Goal: Task Accomplishment & Management: Use online tool/utility

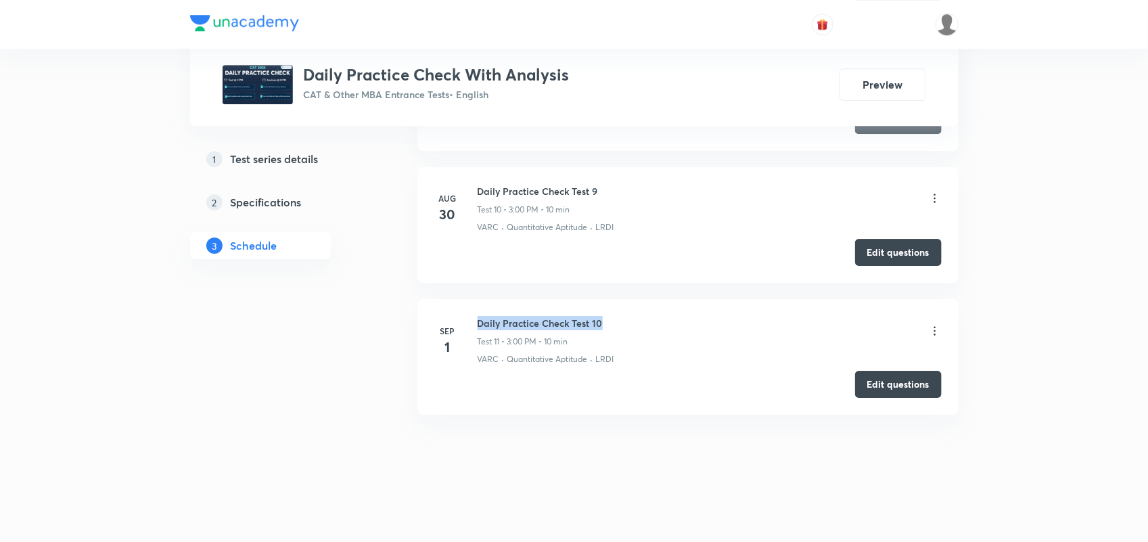
drag, startPoint x: 479, startPoint y: 322, endPoint x: 636, endPoint y: 321, distance: 157.6
click at [636, 321] on div "Daily Practice Check Test 10 Test 11 • 3:00 PM • 10 min" at bounding box center [710, 332] width 464 height 32
copy h6 "Daily Practice Check Test 10"
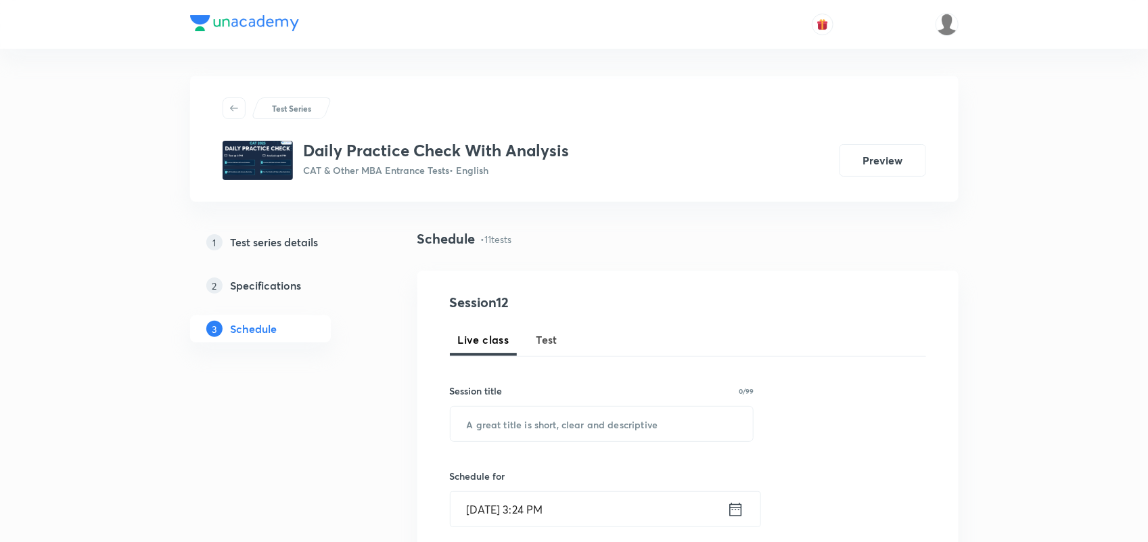
click at [563, 356] on div "Session 12 Live class Test Session title 0/99 ​ Schedule for Sep 2, 2025, 3:24 …" at bounding box center [688, 522] width 476 height 461
click at [536, 336] on span "Test" at bounding box center [547, 339] width 22 height 16
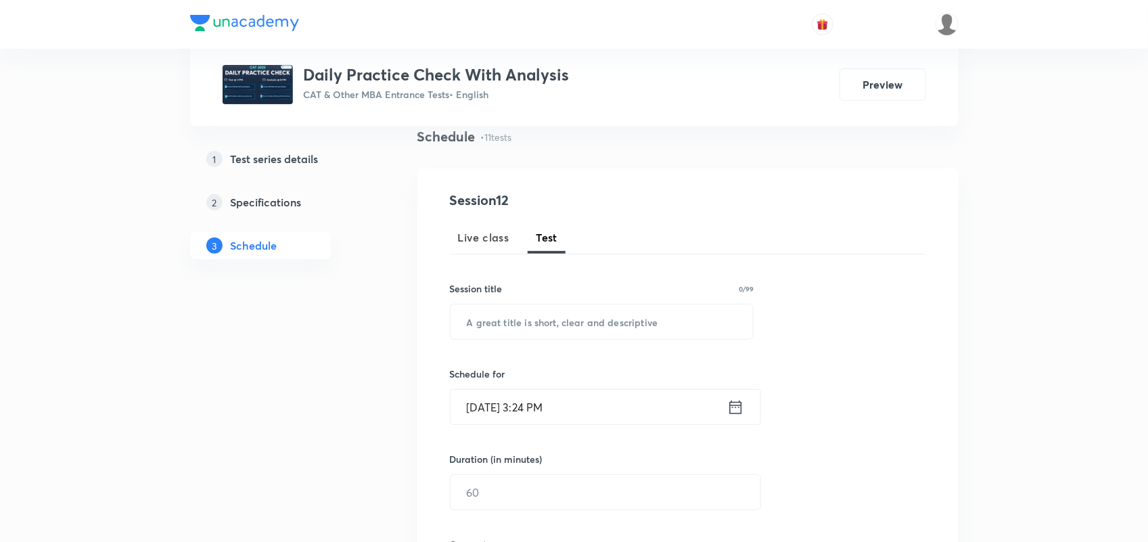
scroll to position [105, 0]
click at [522, 308] on input "text" at bounding box center [601, 319] width 303 height 34
paste input "Daily Practice Check Test 10"
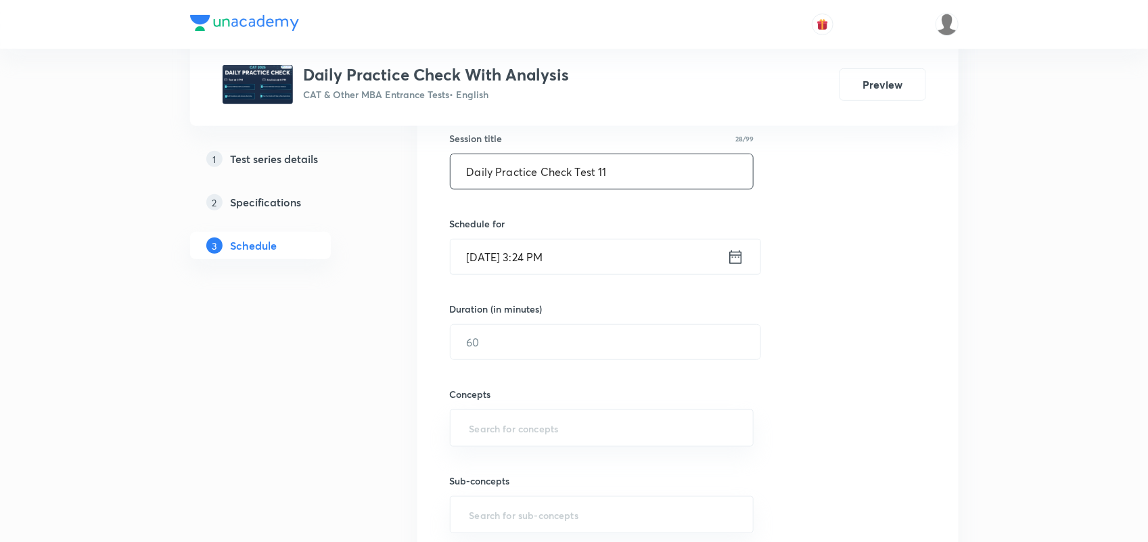
scroll to position [254, 0]
type input "Daily Practice Check Test 11"
click at [738, 258] on icon at bounding box center [735, 255] width 17 height 19
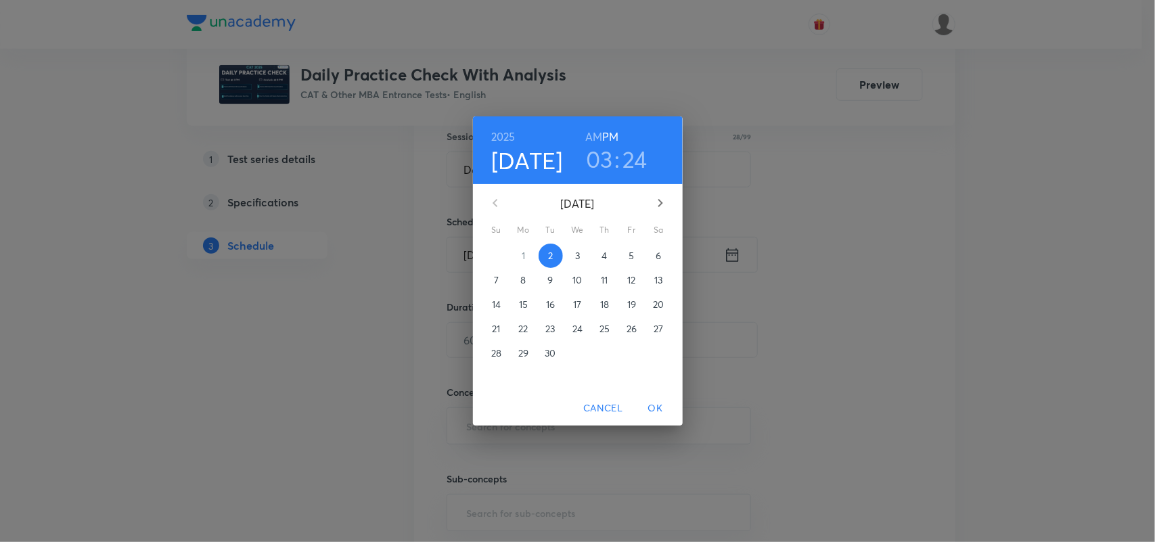
click at [600, 159] on h3 "03" at bounding box center [599, 159] width 27 height 28
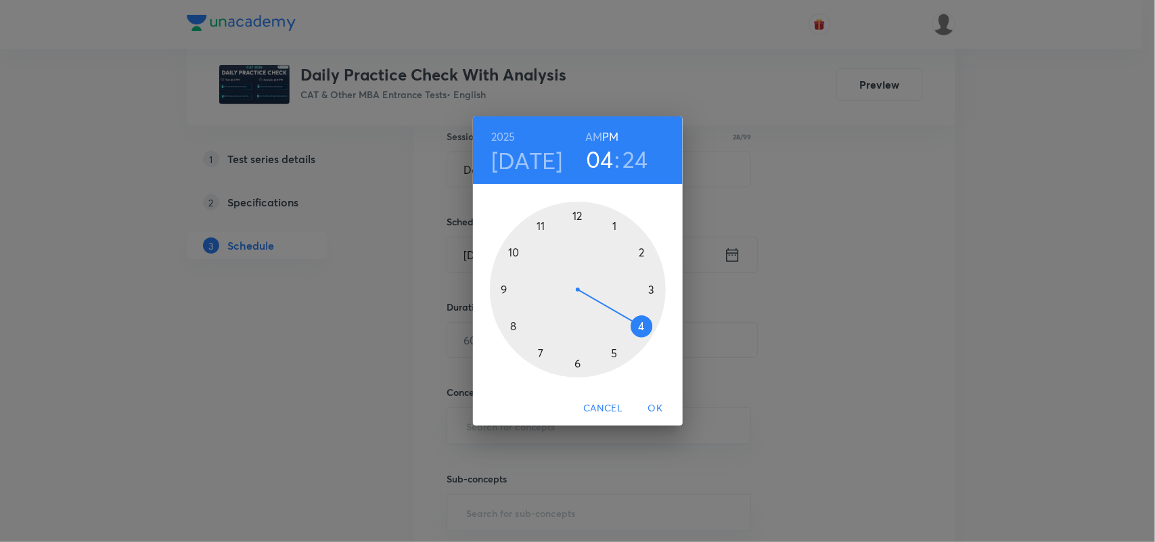
drag, startPoint x: 647, startPoint y: 287, endPoint x: 647, endPoint y: 340, distance: 52.1
click at [647, 340] on div at bounding box center [578, 290] width 176 height 176
drag, startPoint x: 620, startPoint y: 350, endPoint x: 580, endPoint y: 235, distance: 121.3
click at [580, 235] on div at bounding box center [578, 290] width 176 height 176
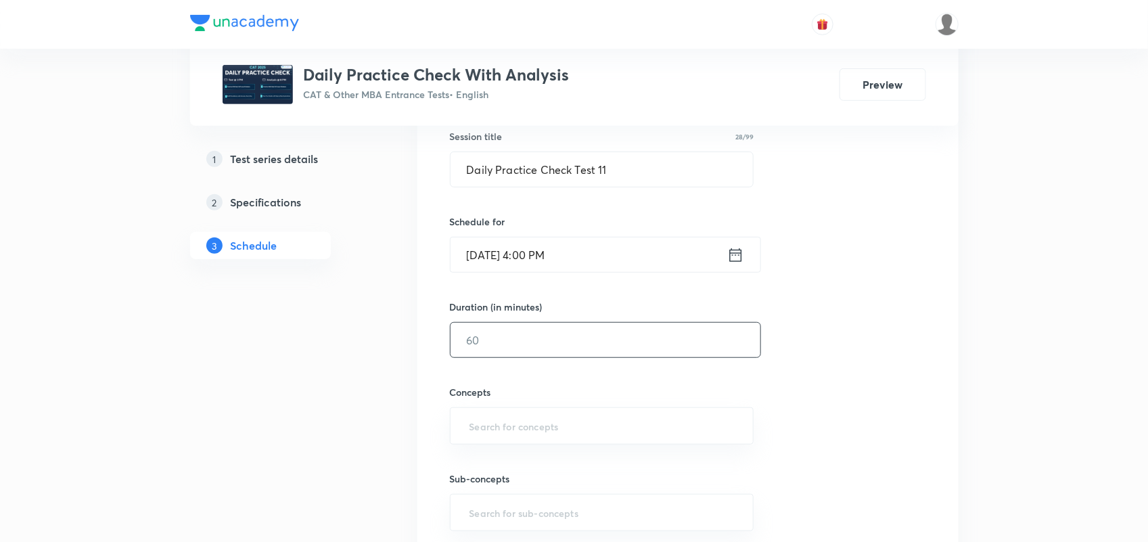
click at [505, 353] on input "text" at bounding box center [605, 340] width 310 height 34
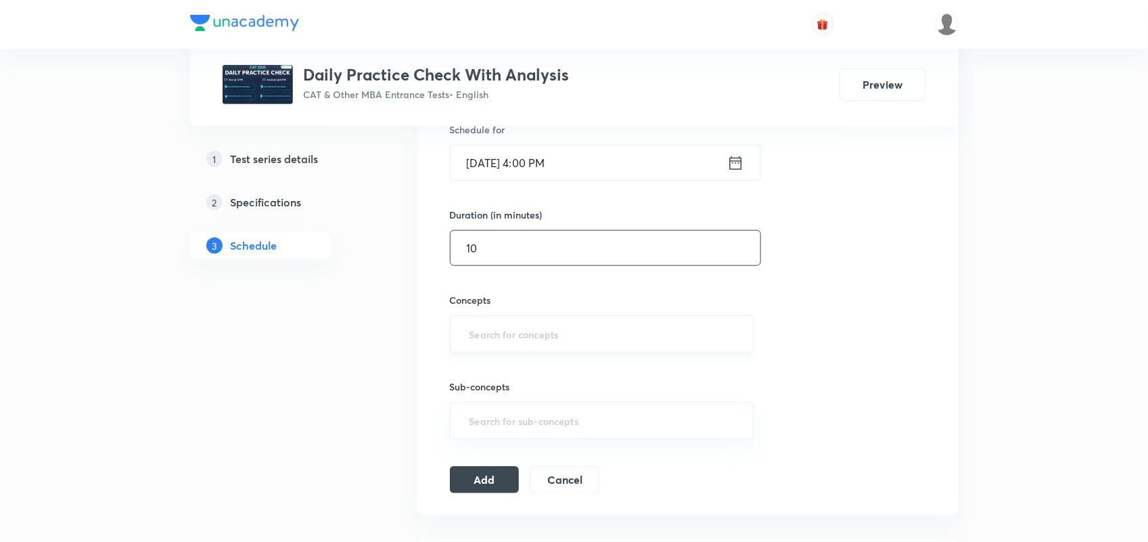
type input "10"
click at [503, 328] on input "text" at bounding box center [602, 333] width 271 height 25
type input "VARC"
click at [487, 369] on li "VARC" at bounding box center [601, 374] width 302 height 24
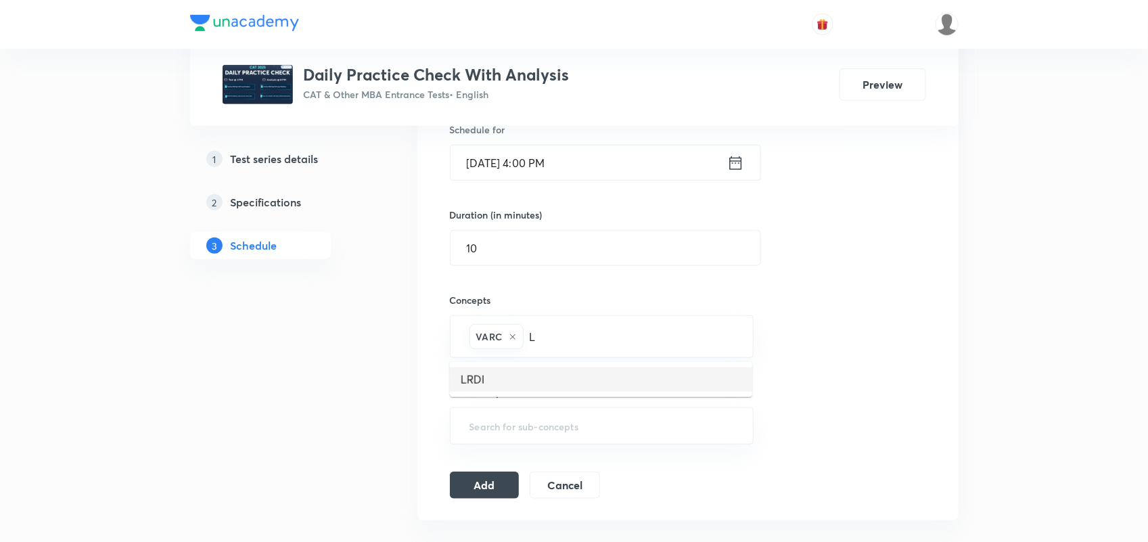
type input "LR"
click at [487, 369] on li "LRDI" at bounding box center [601, 379] width 302 height 24
type input "Q"
click at [545, 367] on li "Quantitative Aptitude" at bounding box center [601, 379] width 302 height 24
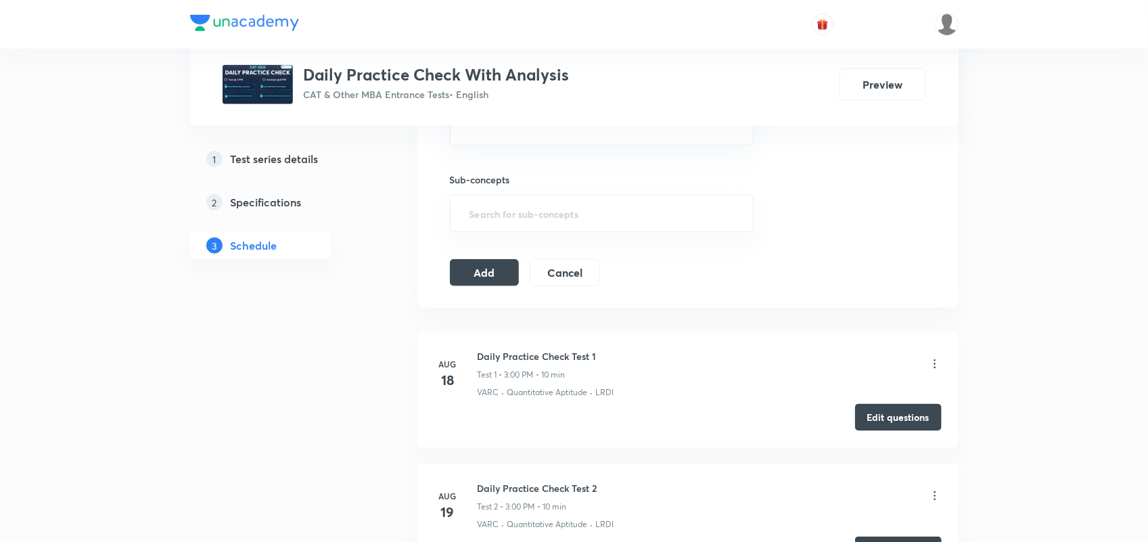
scroll to position [585, 0]
click at [491, 278] on button "Add" at bounding box center [485, 269] width 70 height 27
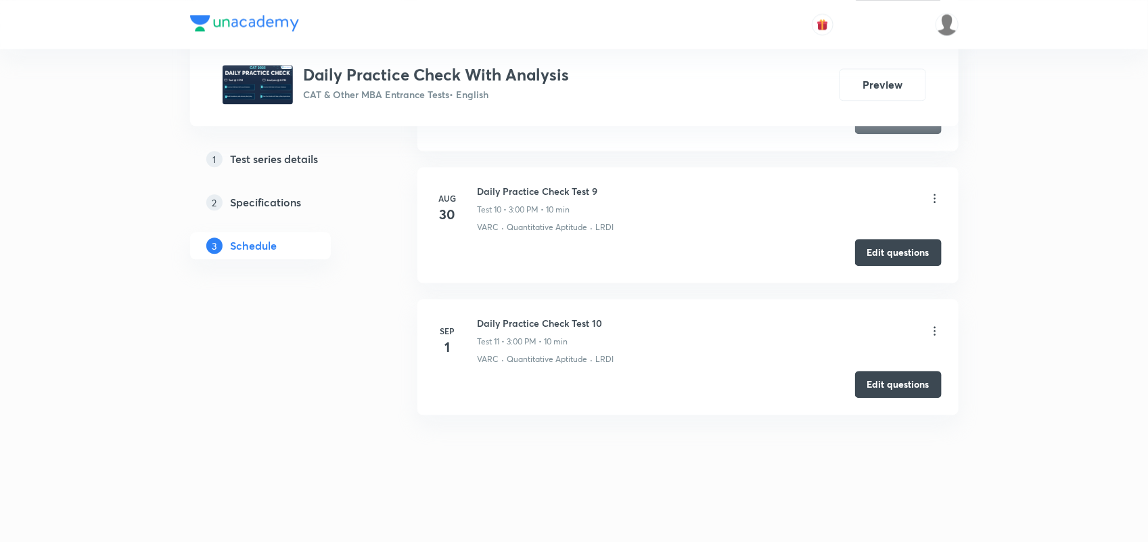
scroll to position [1516, 0]
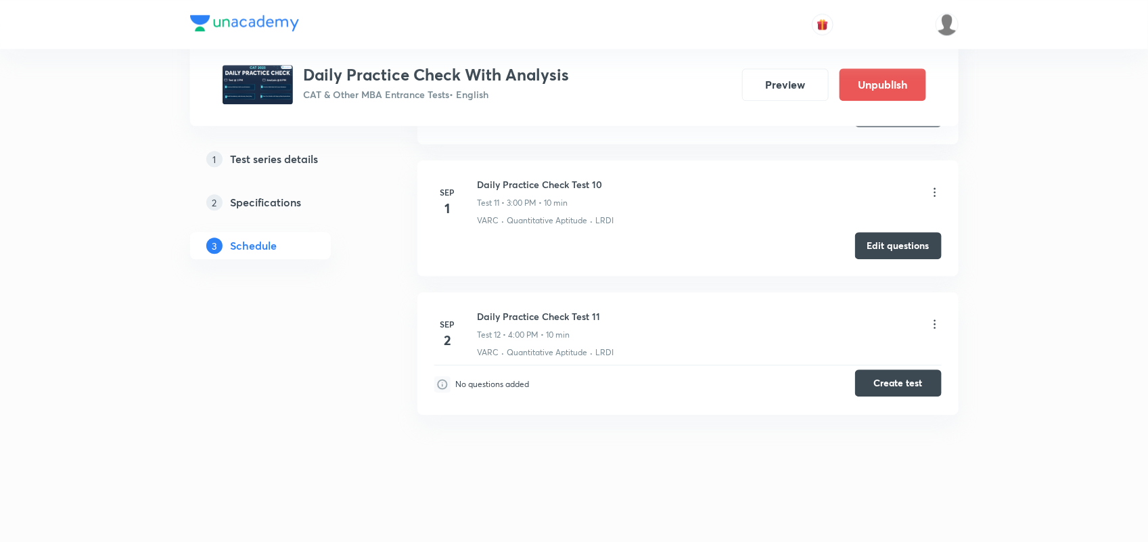
click at [890, 389] on button "Create test" at bounding box center [898, 382] width 87 height 27
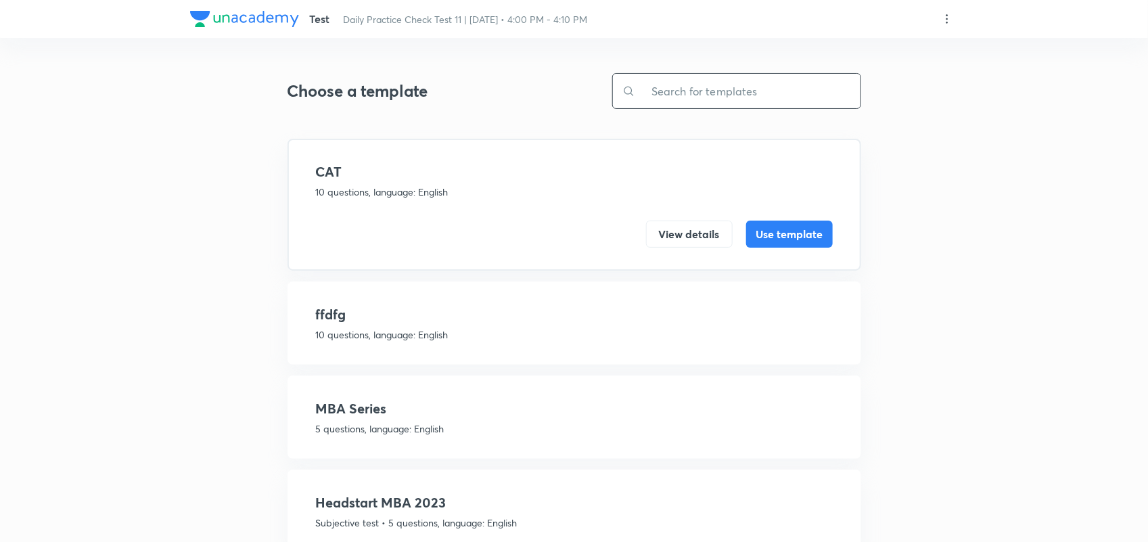
click at [683, 93] on input "text" at bounding box center [747, 91] width 225 height 34
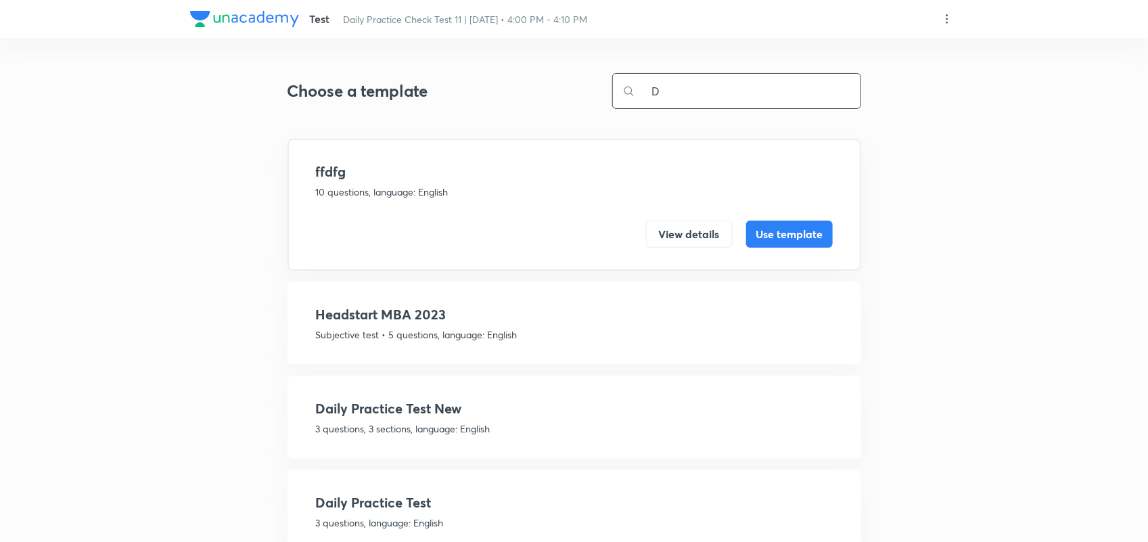
scroll to position [42, 0]
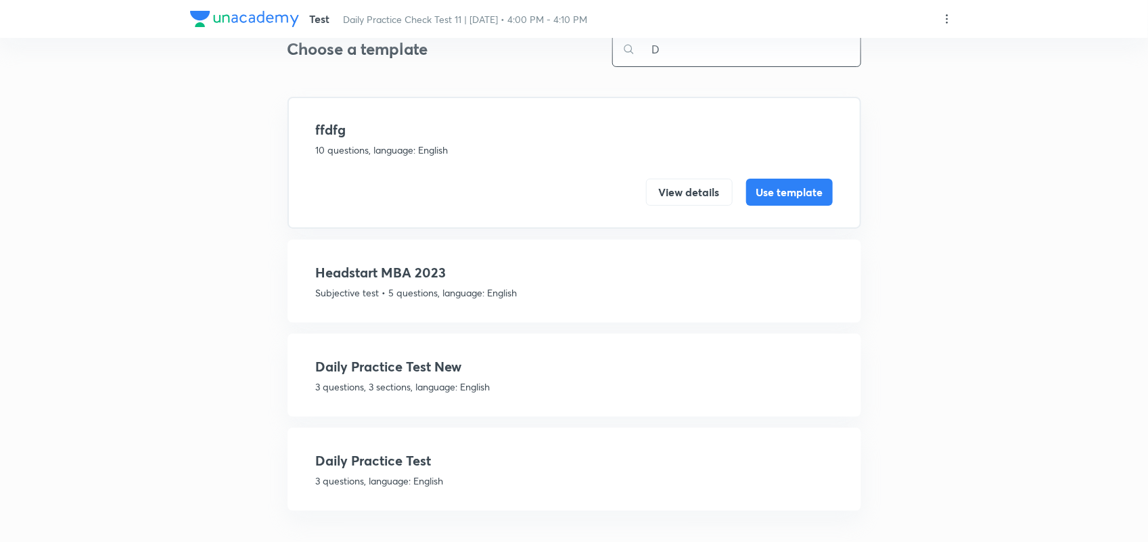
type input "D"
click at [427, 379] on p "3 questions, 3 sections, language: English" at bounding box center [574, 386] width 517 height 14
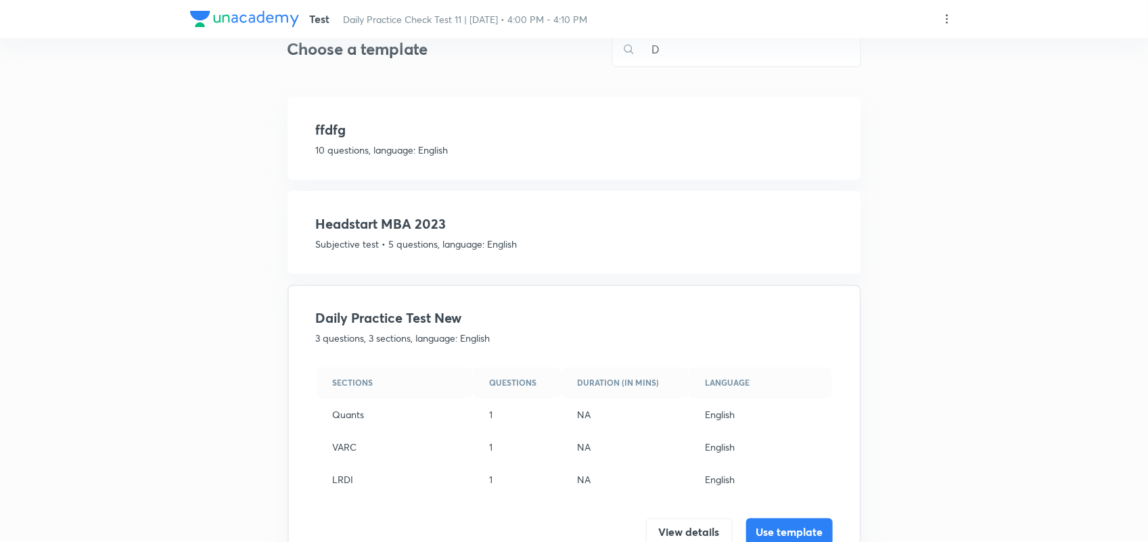
scroll to position [122, 0]
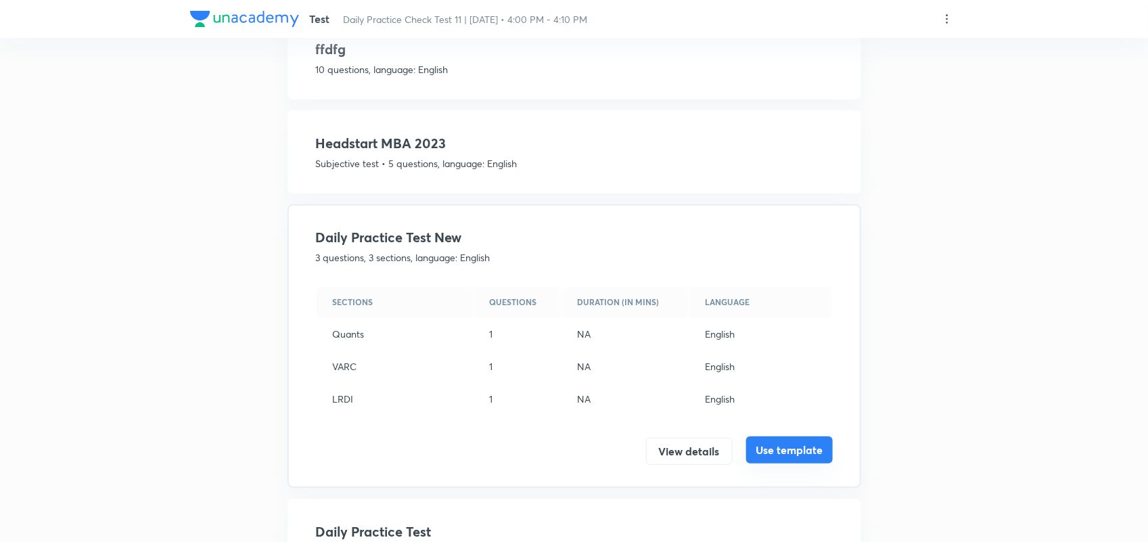
click at [795, 446] on button "Use template" at bounding box center [789, 449] width 87 height 27
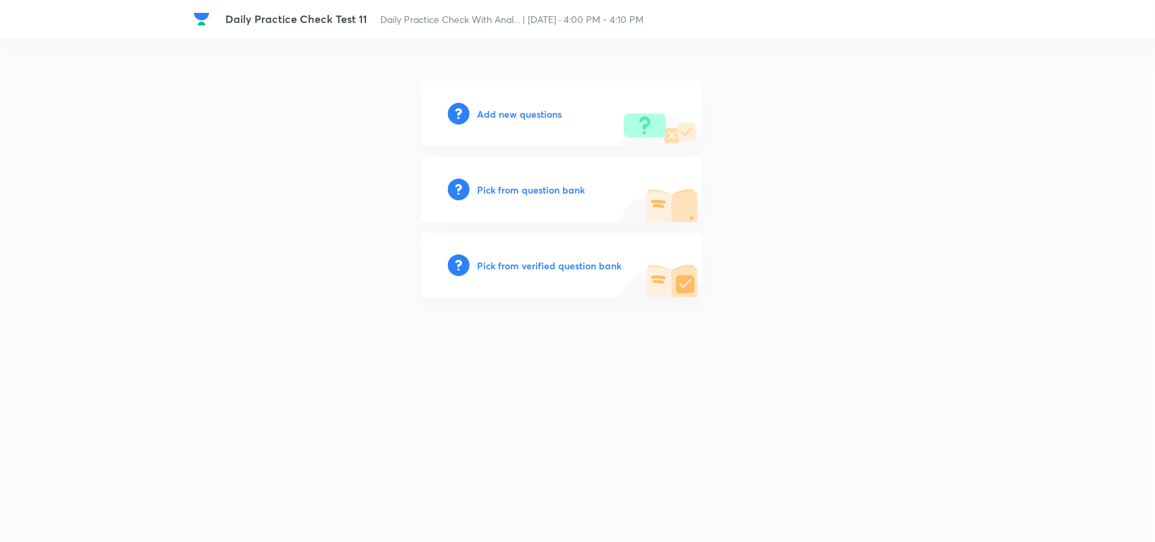
click at [534, 116] on h6 "Add new questions" at bounding box center [520, 114] width 85 height 14
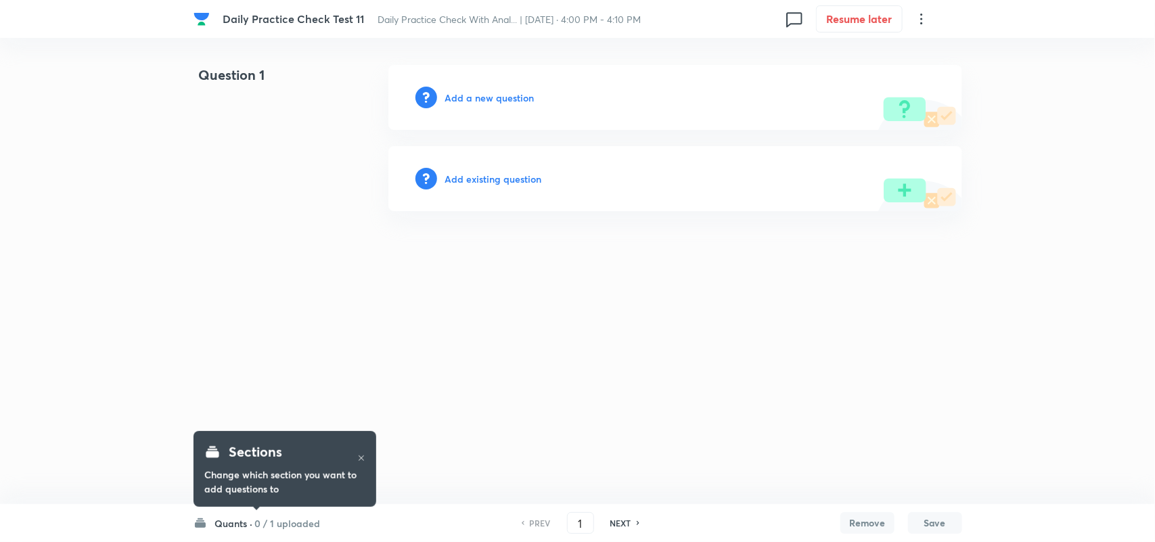
click at [261, 523] on h6 "0 / 1 uploaded" at bounding box center [288, 523] width 66 height 14
click at [479, 96] on h6 "Add a new question" at bounding box center [489, 98] width 89 height 14
click at [501, 96] on h6 "Choose a question type" at bounding box center [497, 98] width 104 height 14
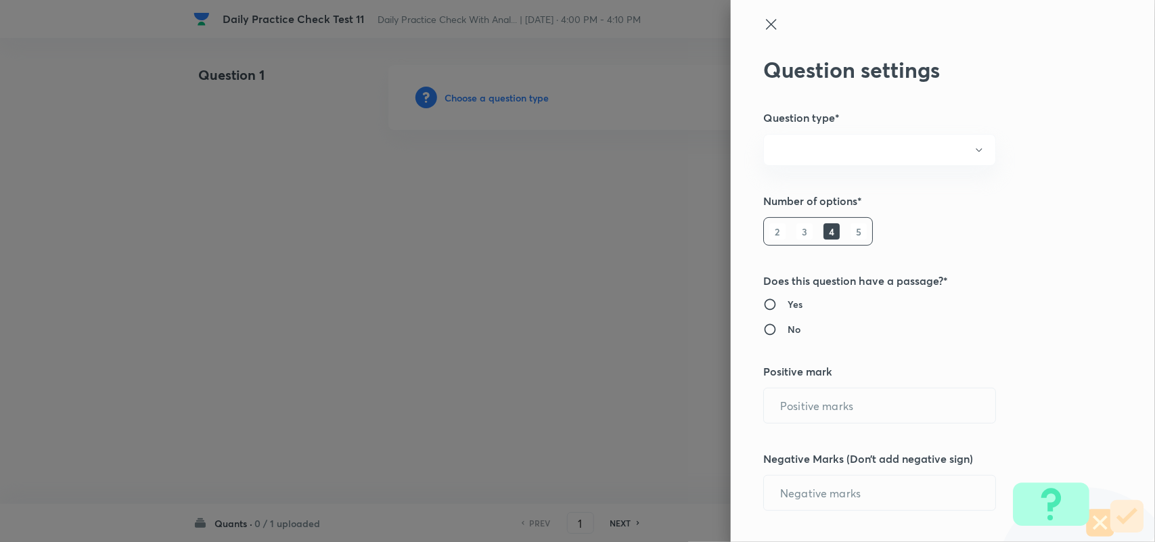
radio input "true"
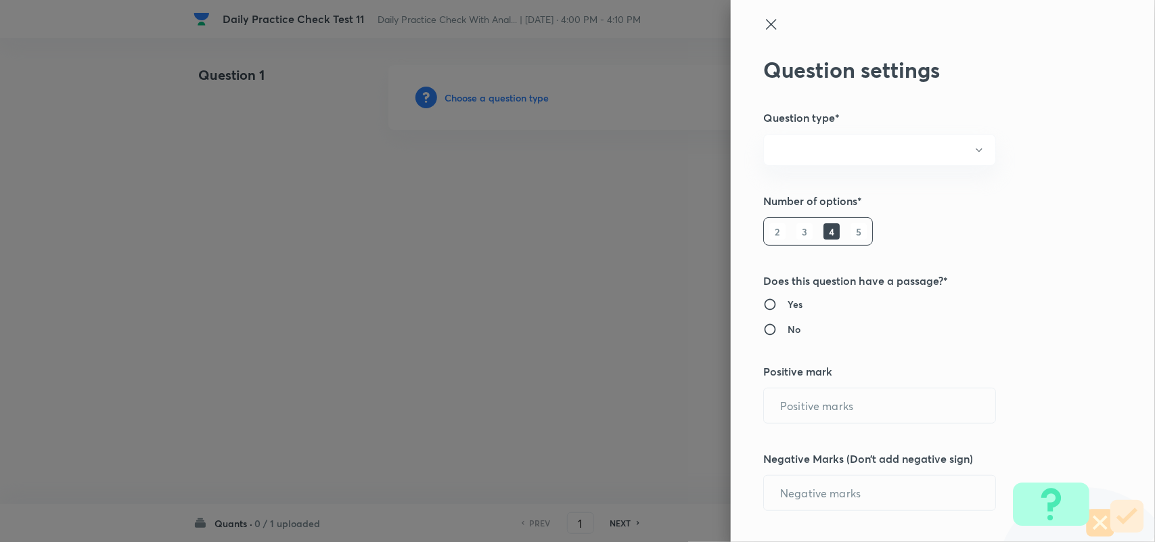
radio input "true"
type input "1"
type input "0"
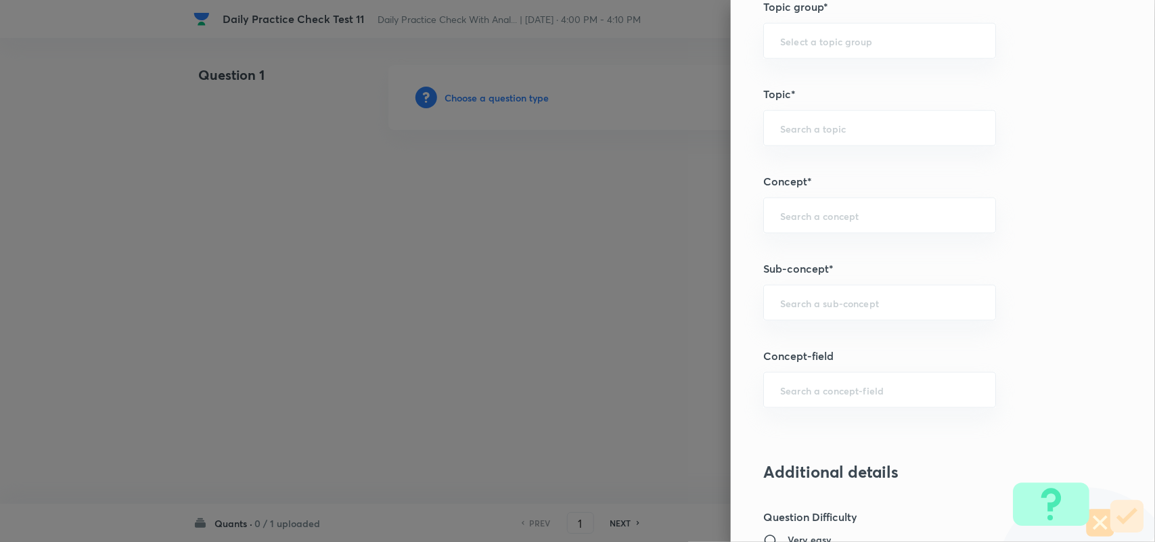
scroll to position [613, 0]
click at [793, 303] on input "text" at bounding box center [879, 302] width 199 height 13
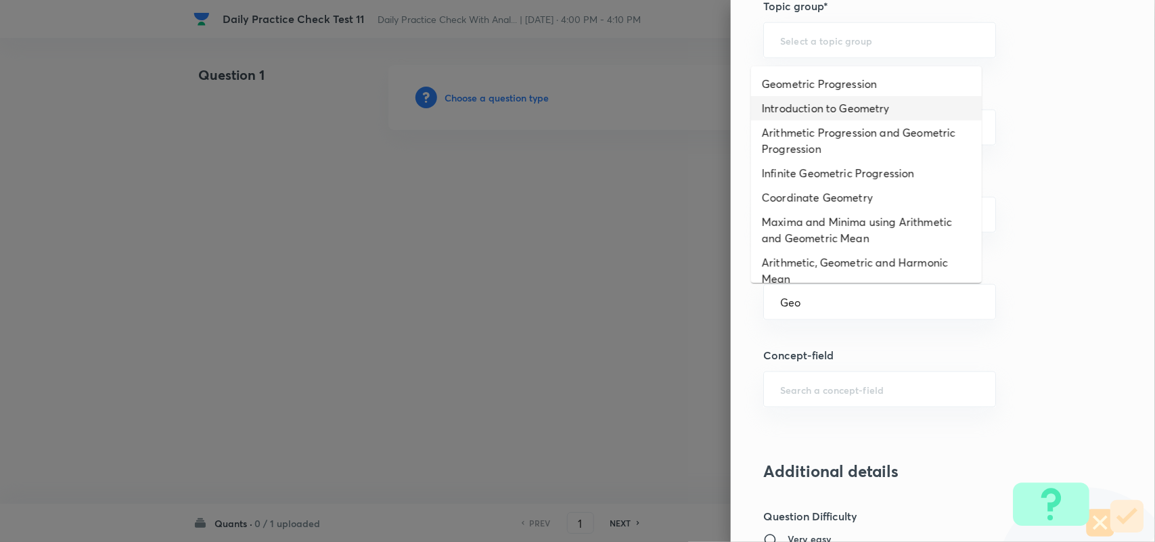
click at [837, 109] on li "Introduction to Geometry" at bounding box center [866, 108] width 231 height 24
type input "Introduction to Geometry"
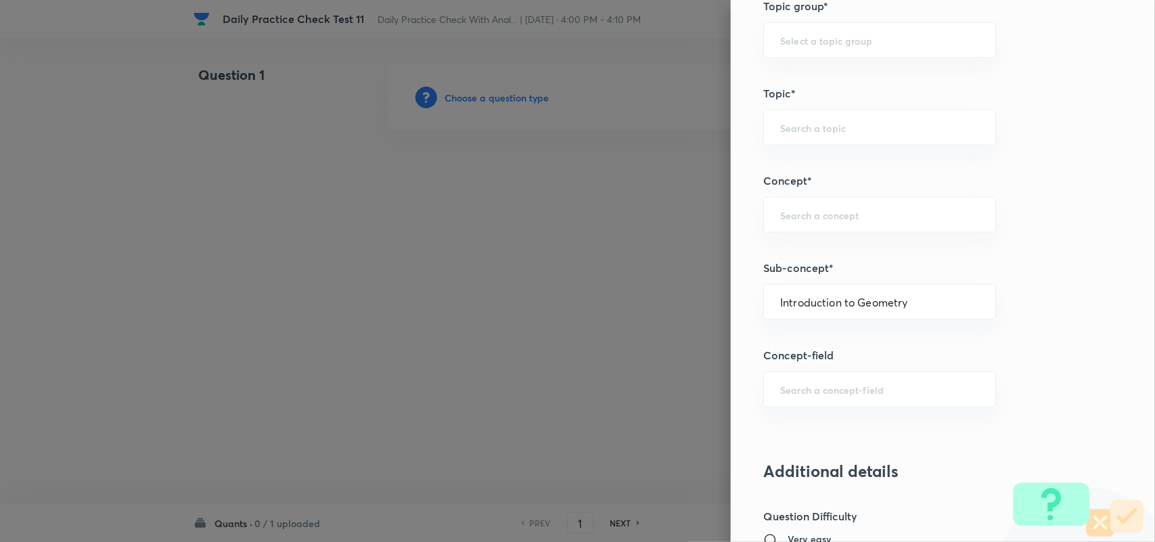
type input "Quantitative Aptitude"
type input "Advanced Maths"
type input "Geometry"
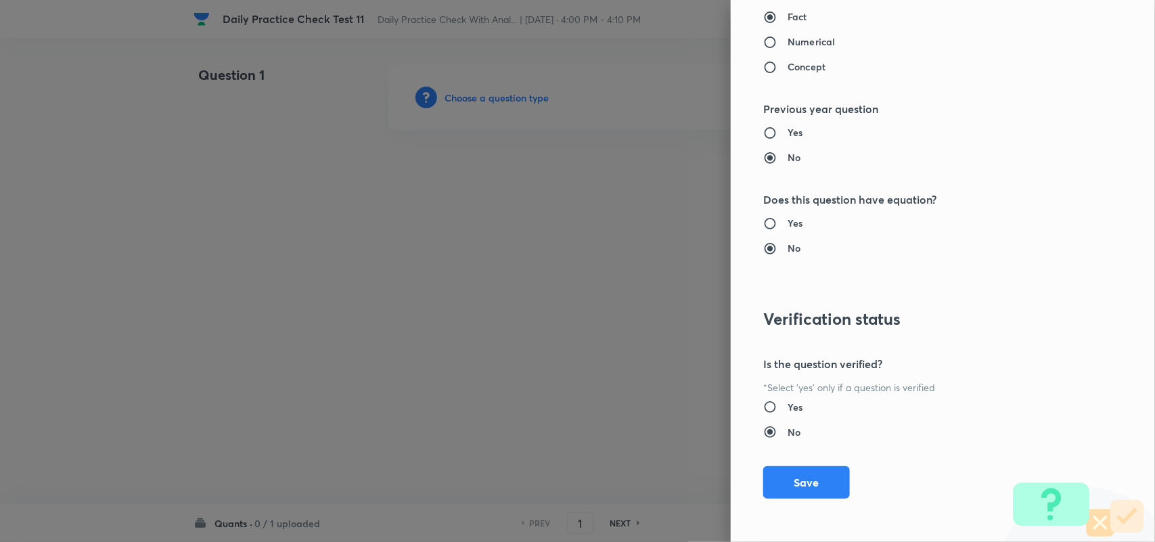
click at [763, 227] on input "Yes" at bounding box center [775, 223] width 24 height 14
radio input "true"
radio input "false"
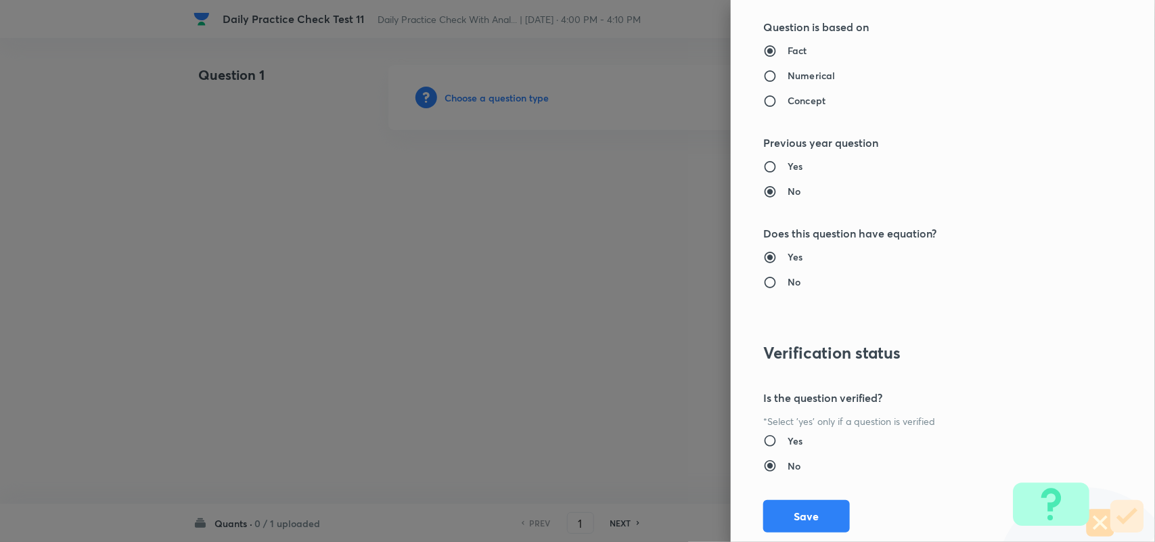
scroll to position [1269, 0]
click at [763, 75] on input "Numerical" at bounding box center [775, 75] width 24 height 14
radio input "true"
radio input "false"
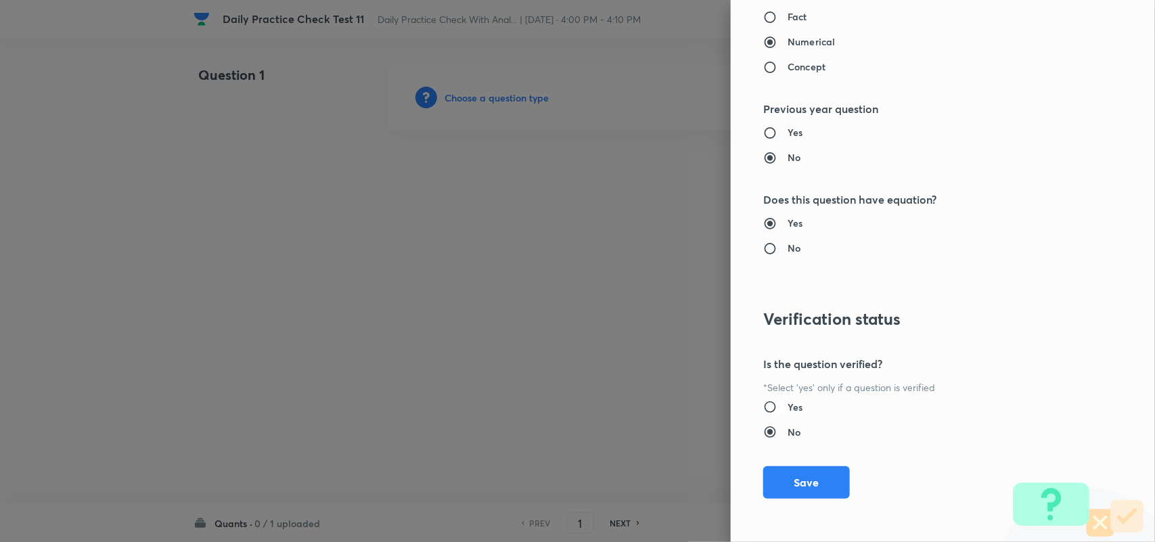
click at [763, 410] on input "Yes" at bounding box center [775, 407] width 24 height 14
radio input "true"
radio input "false"
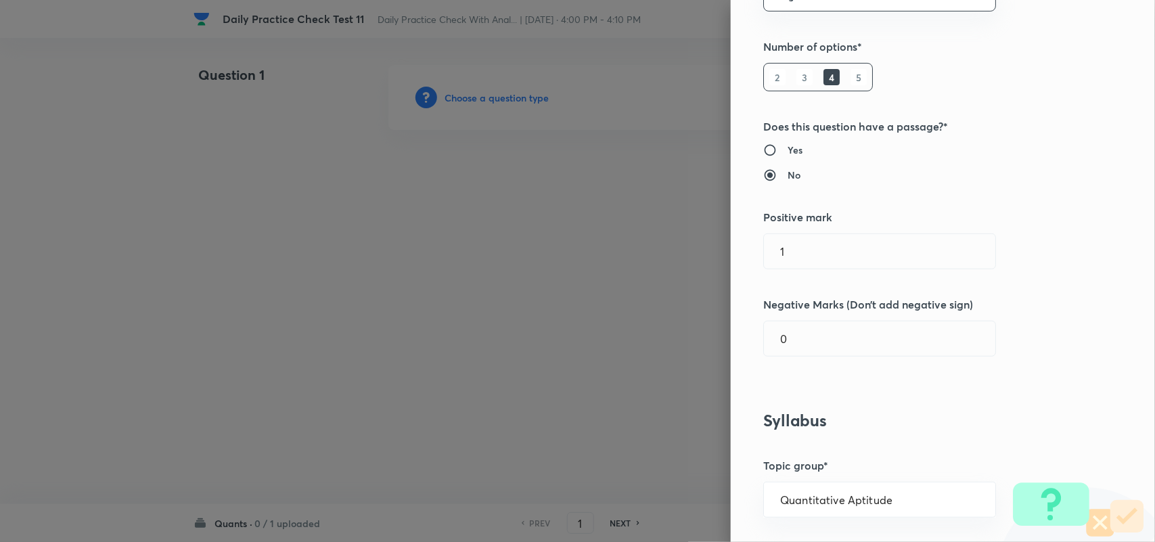
scroll to position [0, 0]
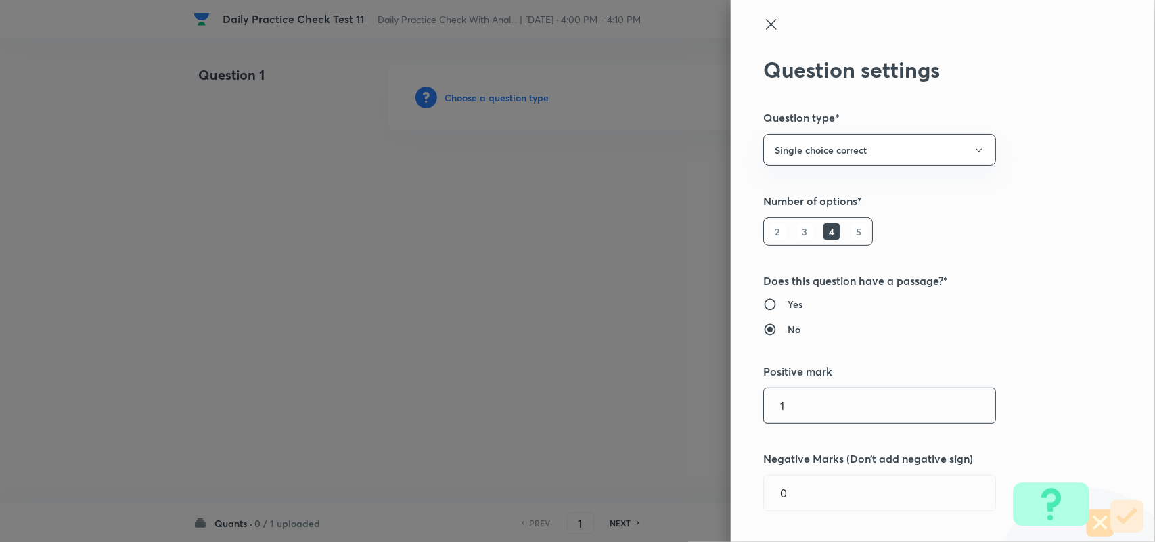
click at [798, 403] on input "1" at bounding box center [879, 405] width 231 height 34
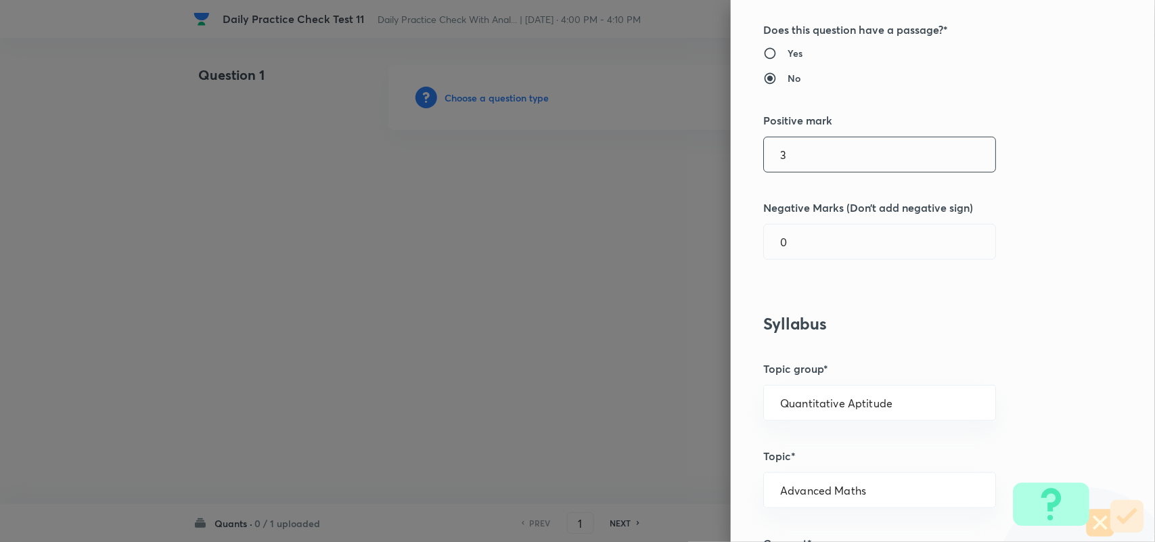
scroll to position [252, 0]
type input "3"
click at [793, 222] on div "Question settings Question type* Single choice correct Number of options* 2 3 4…" at bounding box center [942, 271] width 424 height 542
click at [793, 240] on input "0" at bounding box center [879, 241] width 231 height 34
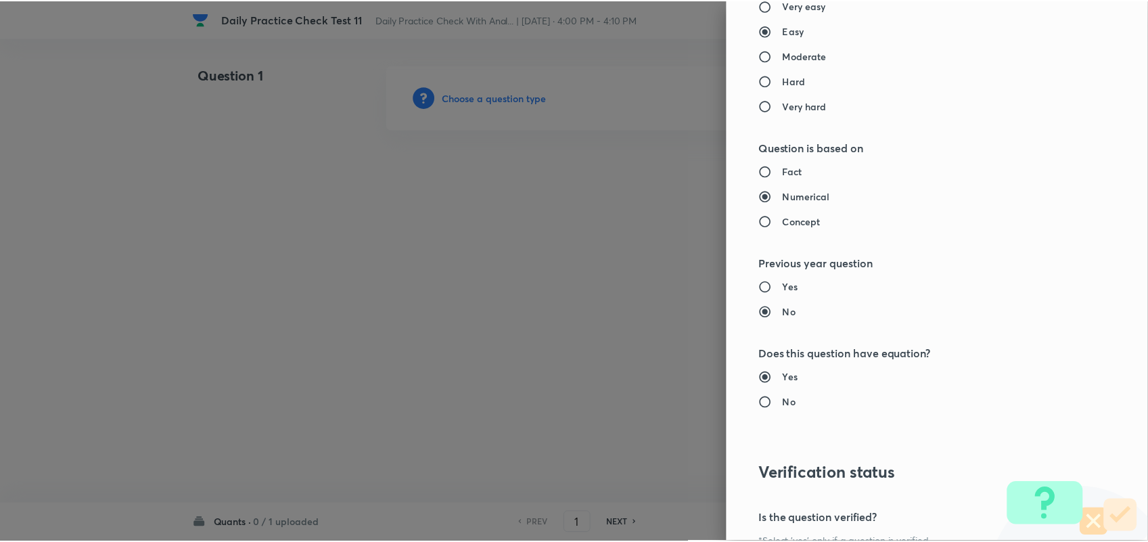
scroll to position [1304, 0]
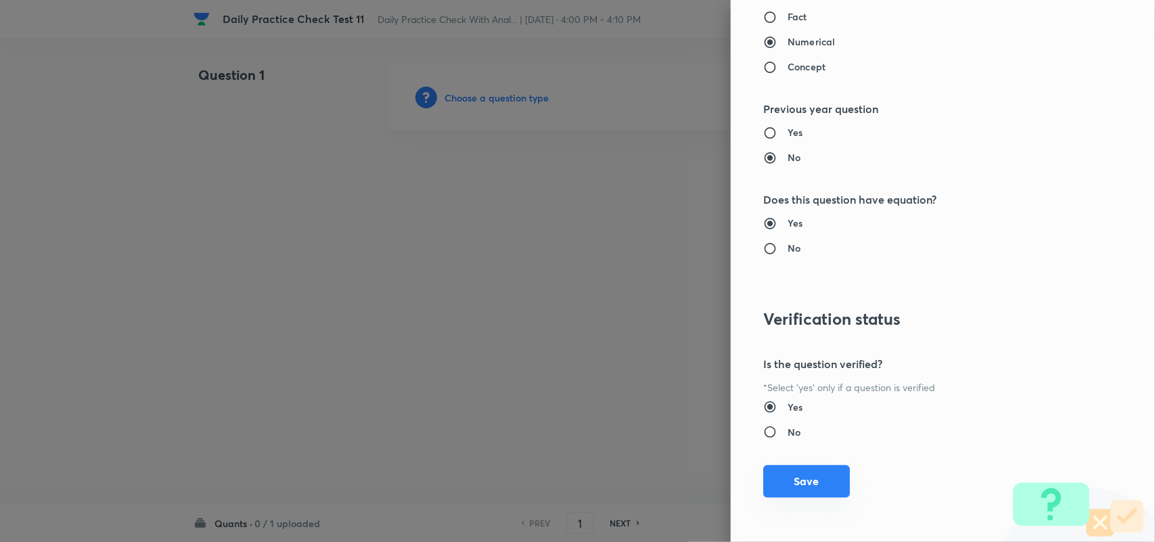
type input "1"
click at [790, 489] on button "Save" at bounding box center [806, 481] width 87 height 32
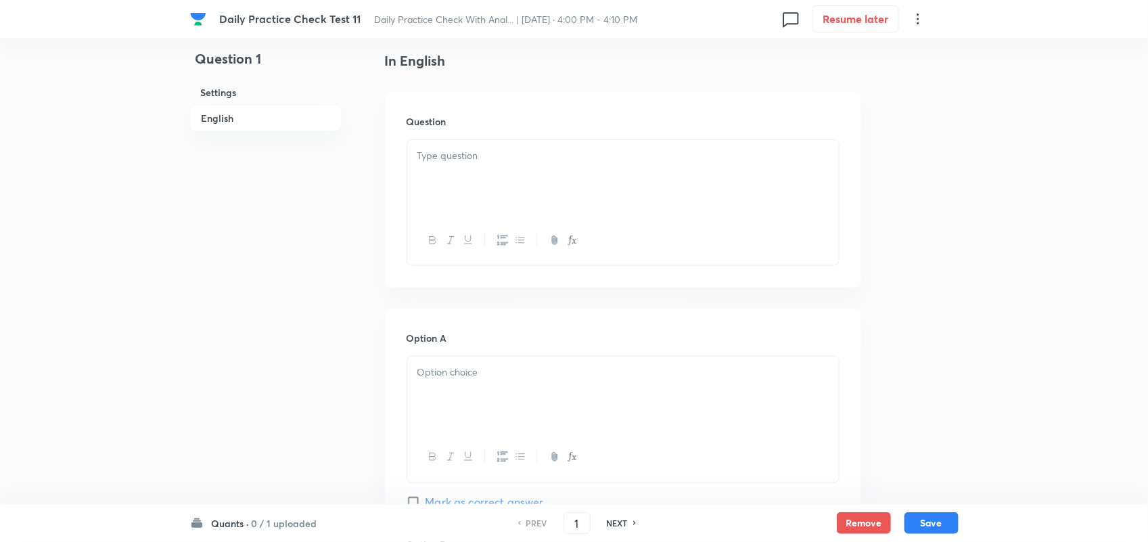
scroll to position [346, 0]
click at [477, 208] on div at bounding box center [623, 179] width 432 height 76
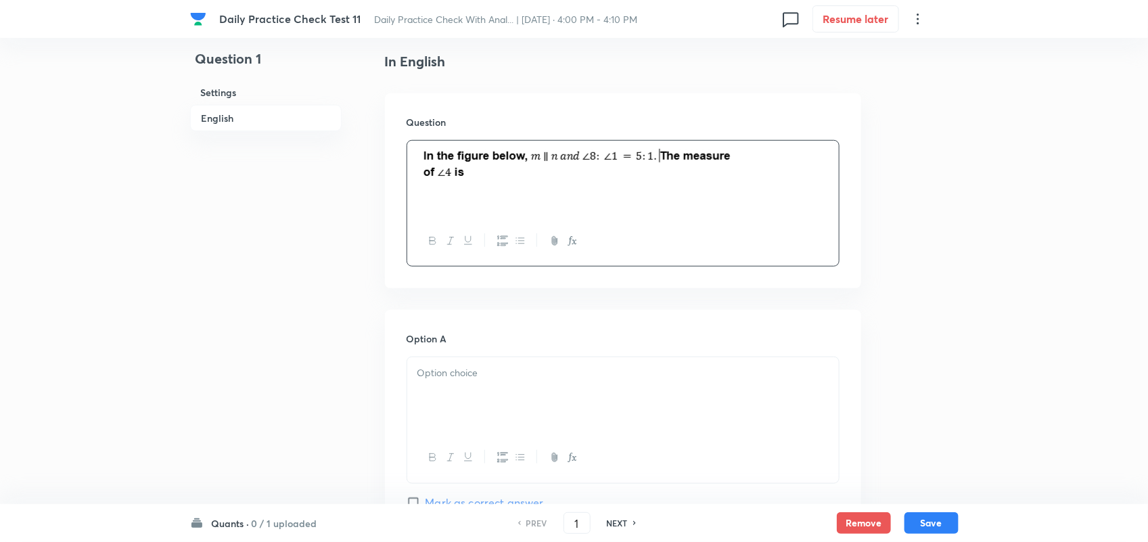
click at [526, 204] on div at bounding box center [623, 179] width 432 height 76
click at [731, 174] on img at bounding box center [575, 165] width 317 height 32
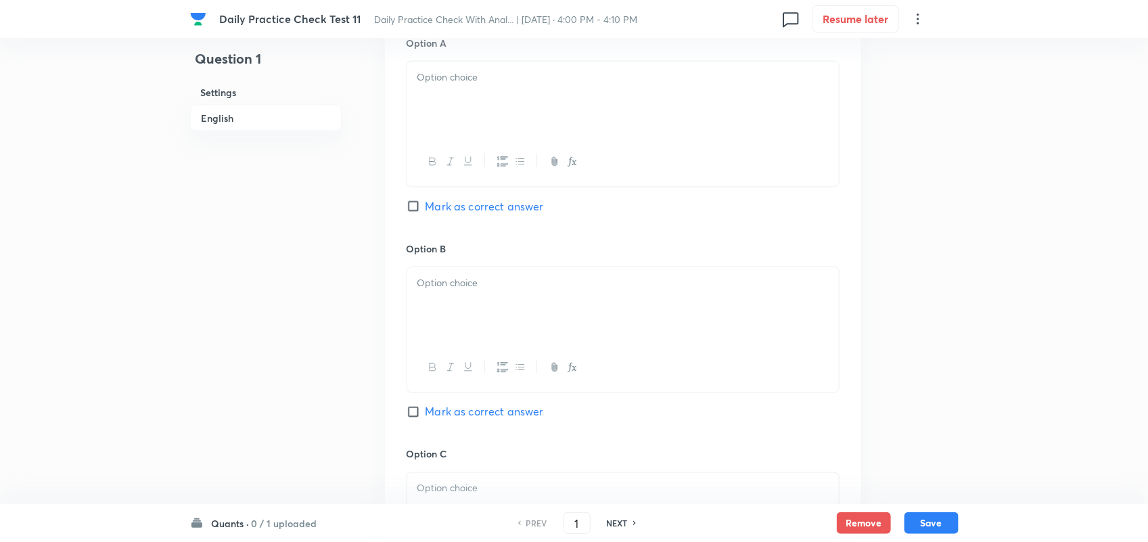
scroll to position [814, 0]
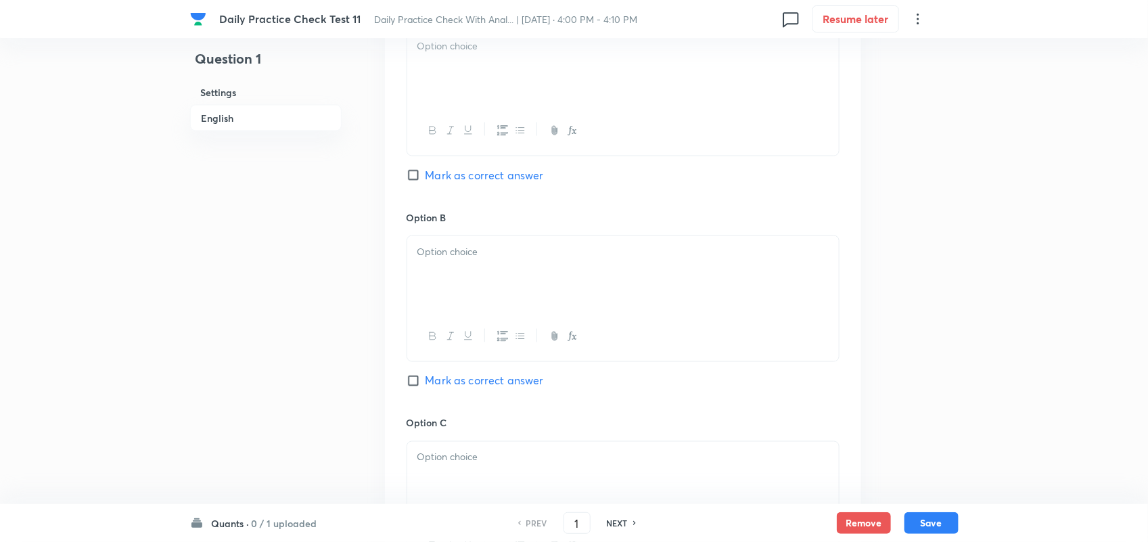
click at [455, 86] on div at bounding box center [623, 68] width 432 height 76
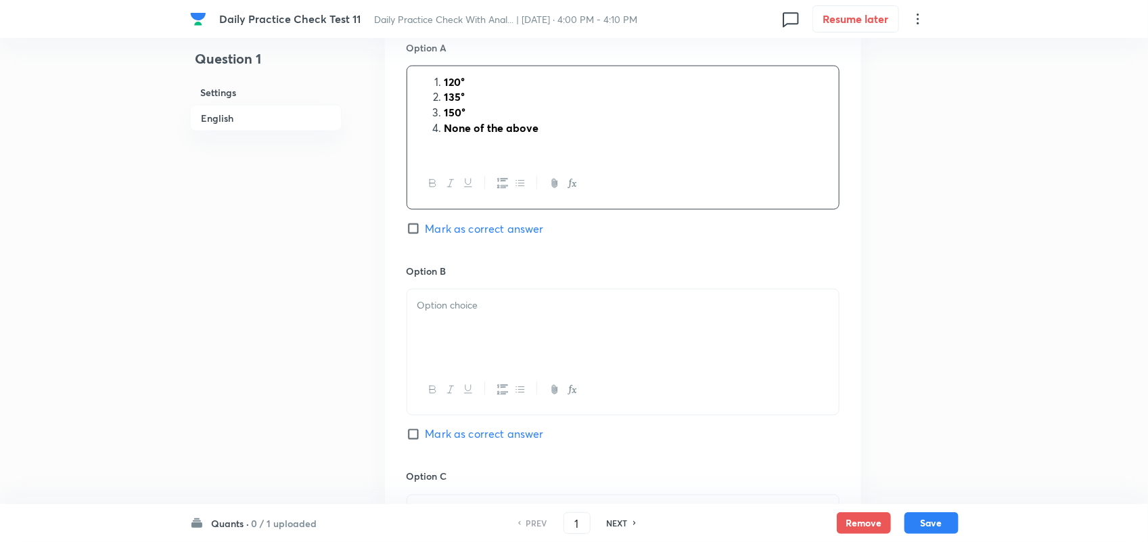
scroll to position [776, 0]
click at [433, 190] on icon "button" at bounding box center [432, 184] width 11 height 11
click at [496, 193] on button "button" at bounding box center [502, 185] width 18 height 17
click at [518, 144] on p at bounding box center [622, 145] width 411 height 16
drag, startPoint x: 504, startPoint y: 131, endPoint x: 396, endPoint y: 99, distance: 112.1
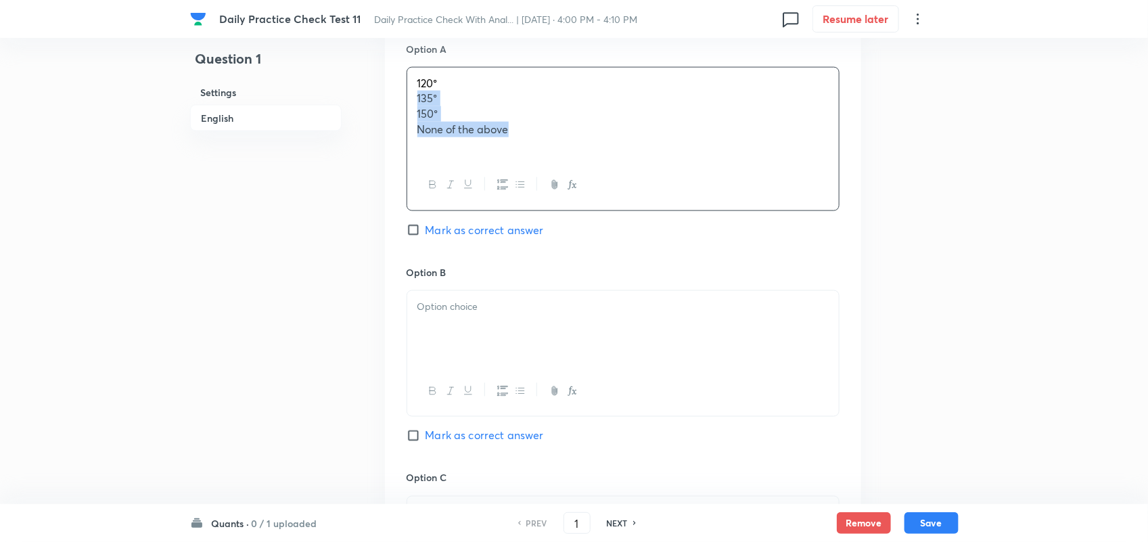
click at [396, 99] on div "Option A 120° 135° 150° None of the above Mark as correct answer Option B Mark …" at bounding box center [623, 448] width 476 height 857
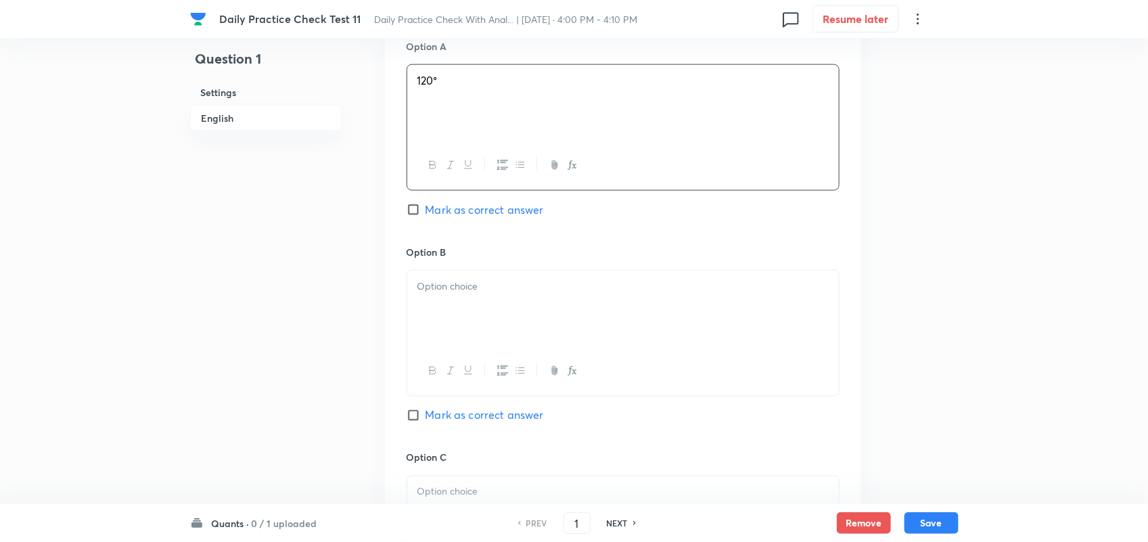
scroll to position [778, 0]
click at [503, 317] on div at bounding box center [623, 309] width 432 height 76
drag, startPoint x: 522, startPoint y: 323, endPoint x: 379, endPoint y: 304, distance: 144.0
click at [379, 304] on div "Question 1 Settings English Settings Type Single choice correct 4 options + 3 m…" at bounding box center [574, 207] width 768 height 1842
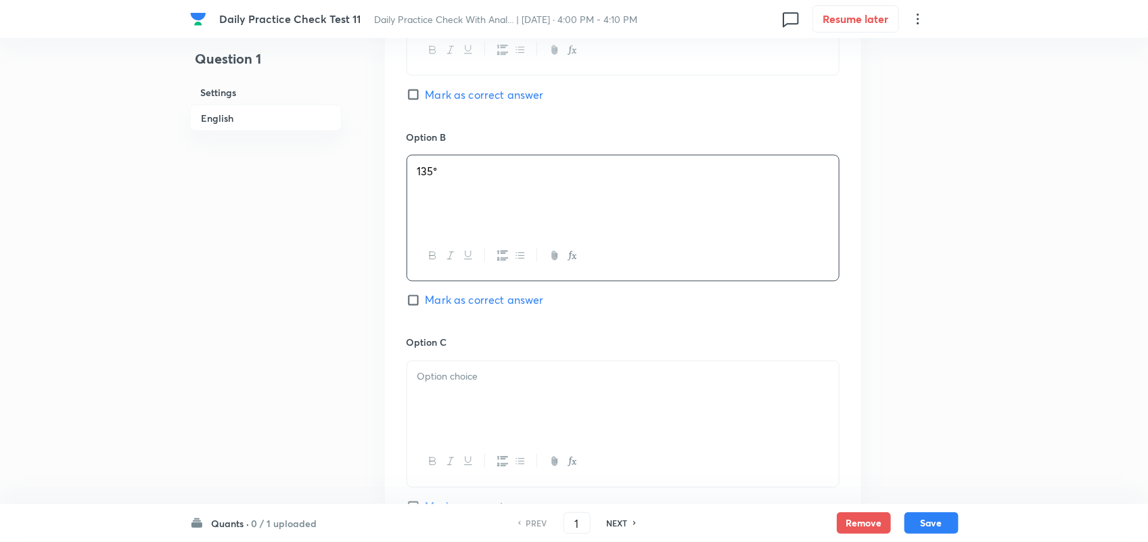
scroll to position [903, 0]
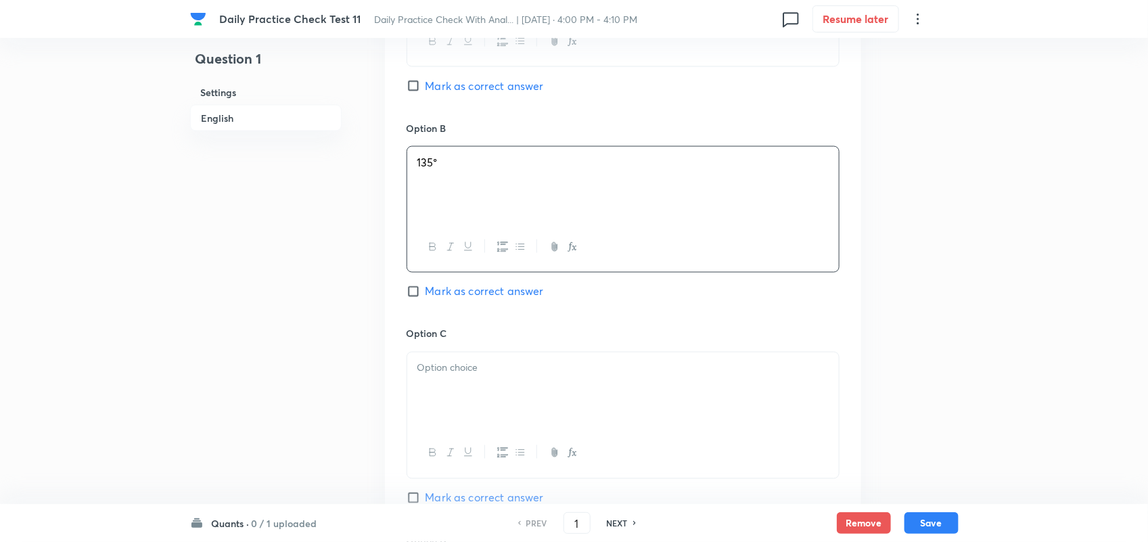
click at [528, 415] on div at bounding box center [623, 390] width 432 height 76
drag, startPoint x: 454, startPoint y: 392, endPoint x: 340, endPoint y: 417, distance: 116.9
click at [340, 417] on div "Question 1 Settings English Settings Type Single choice correct 4 options + 3 m…" at bounding box center [574, 83] width 768 height 1842
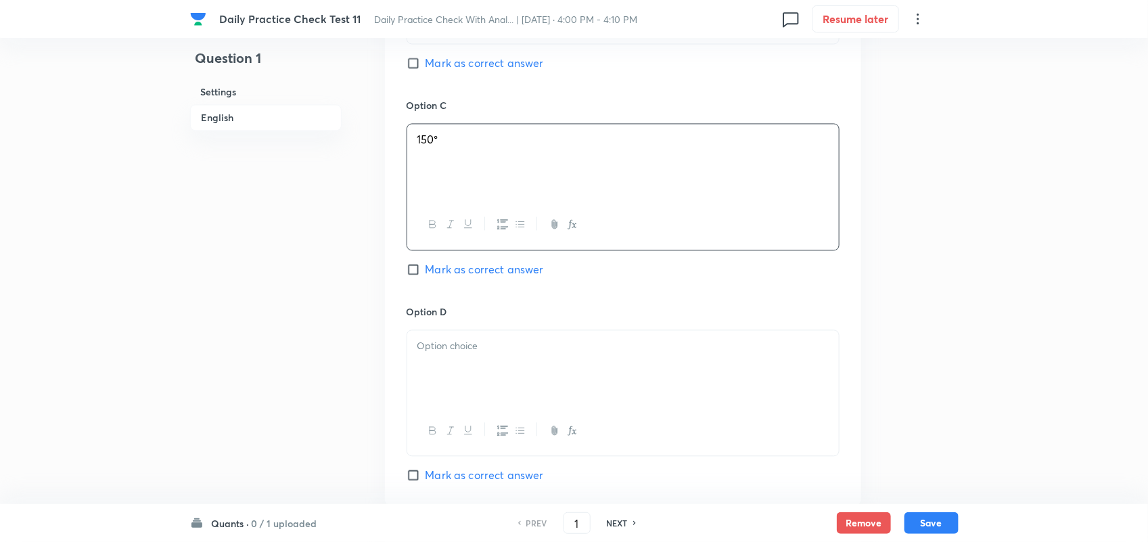
scroll to position [1138, 0]
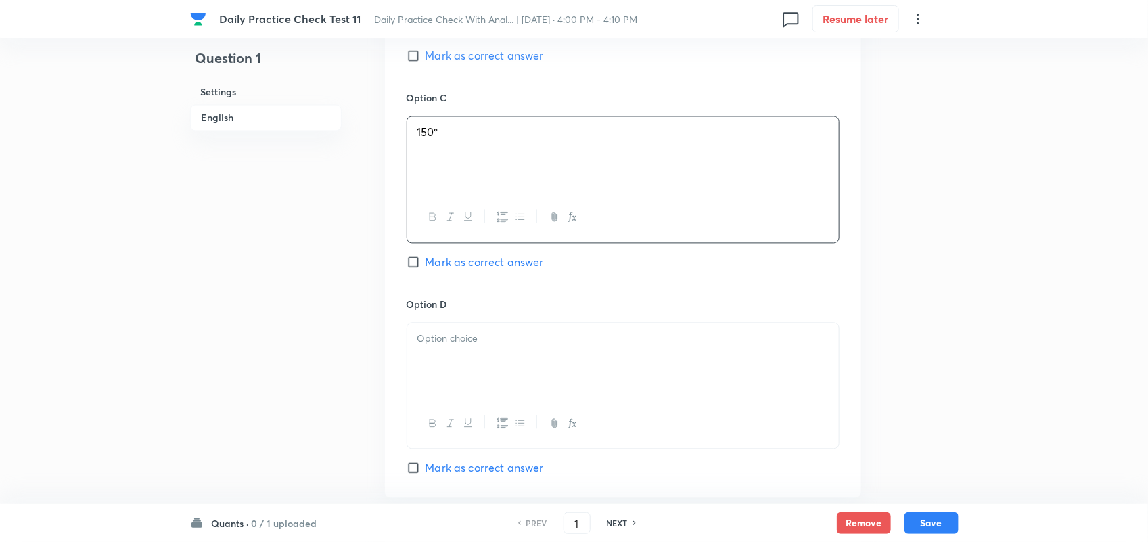
click at [470, 372] on div at bounding box center [623, 361] width 432 height 76
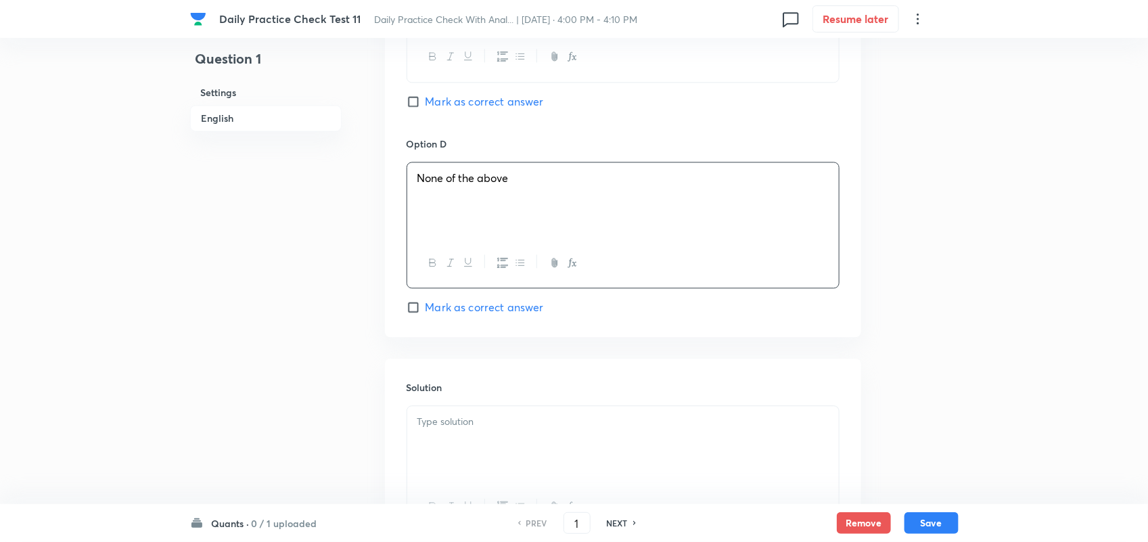
scroll to position [1437, 0]
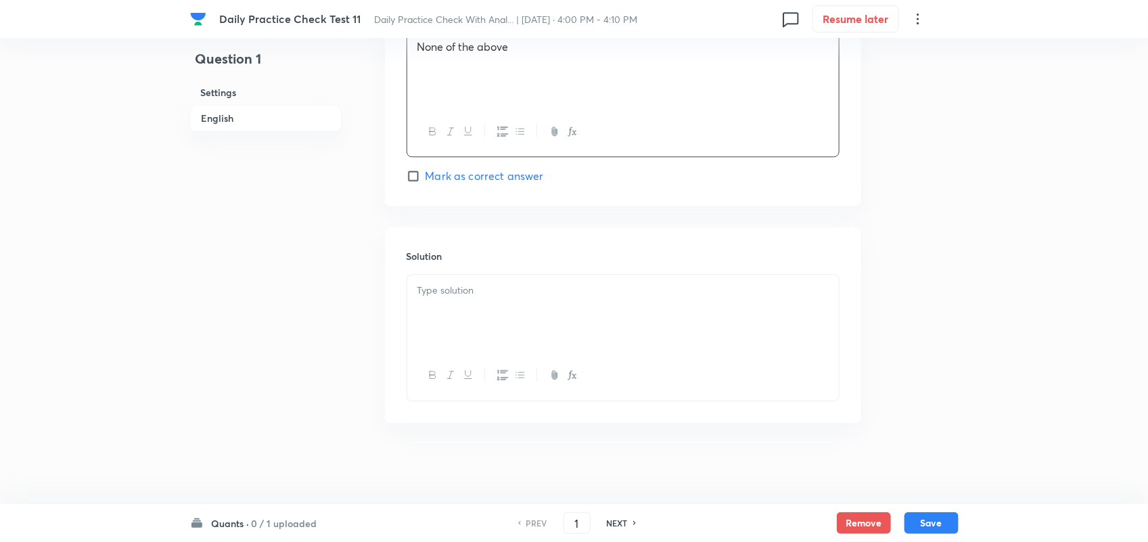
click at [492, 283] on p at bounding box center [622, 291] width 411 height 16
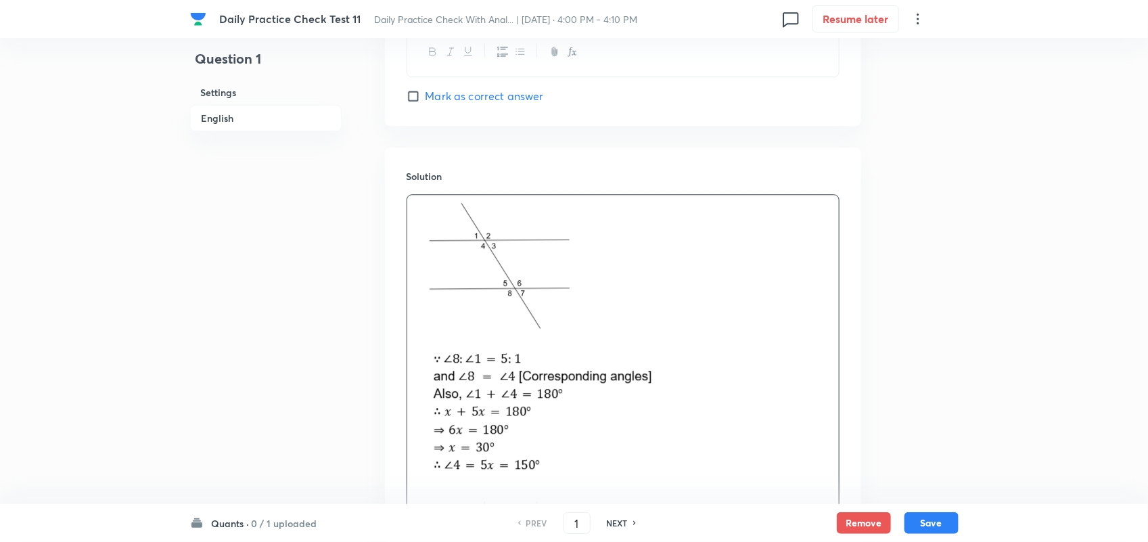
scroll to position [1652, 0]
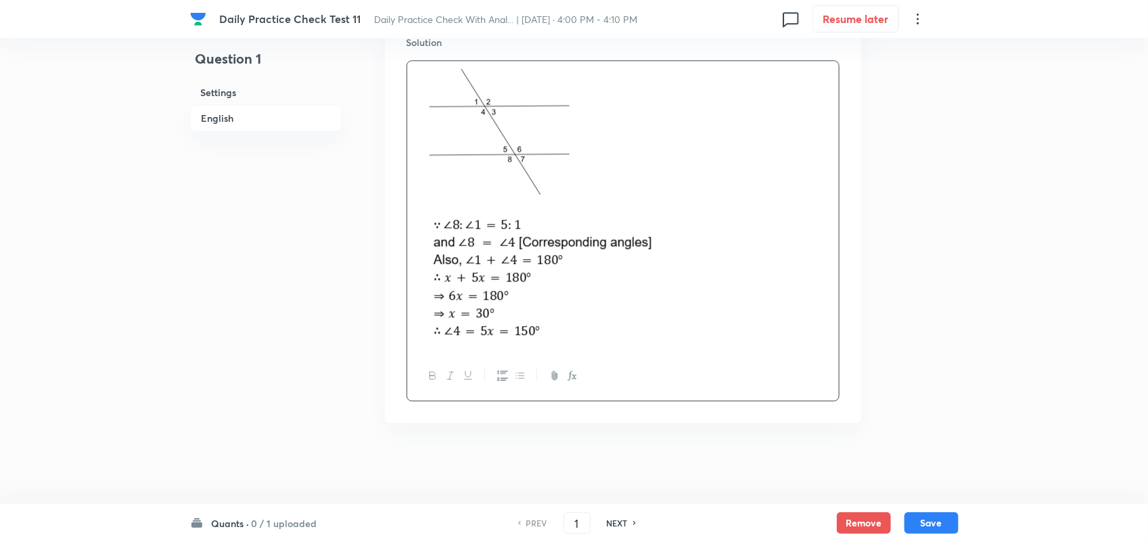
click at [421, 93] on img at bounding box center [510, 133] width 186 height 129
click at [676, 95] on p at bounding box center [622, 135] width 411 height 133
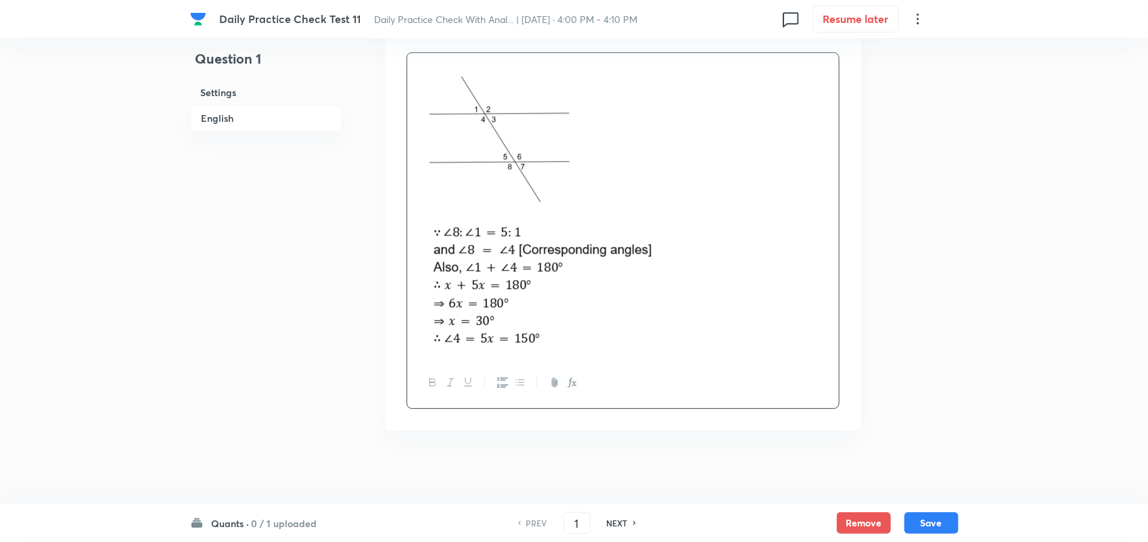
click at [417, 83] on img at bounding box center [510, 140] width 186 height 129
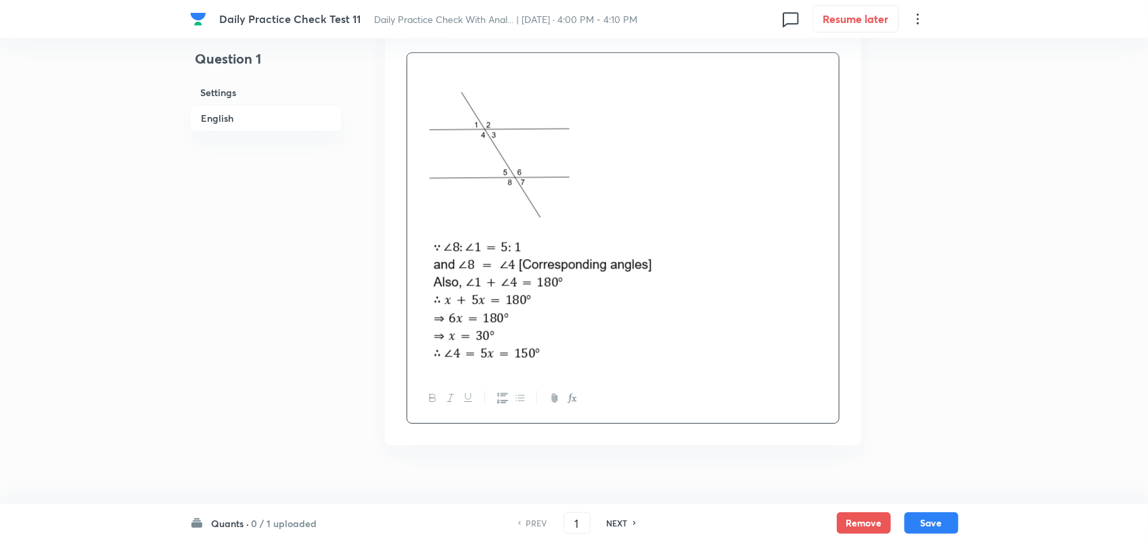
click at [419, 73] on p at bounding box center [622, 69] width 411 height 16
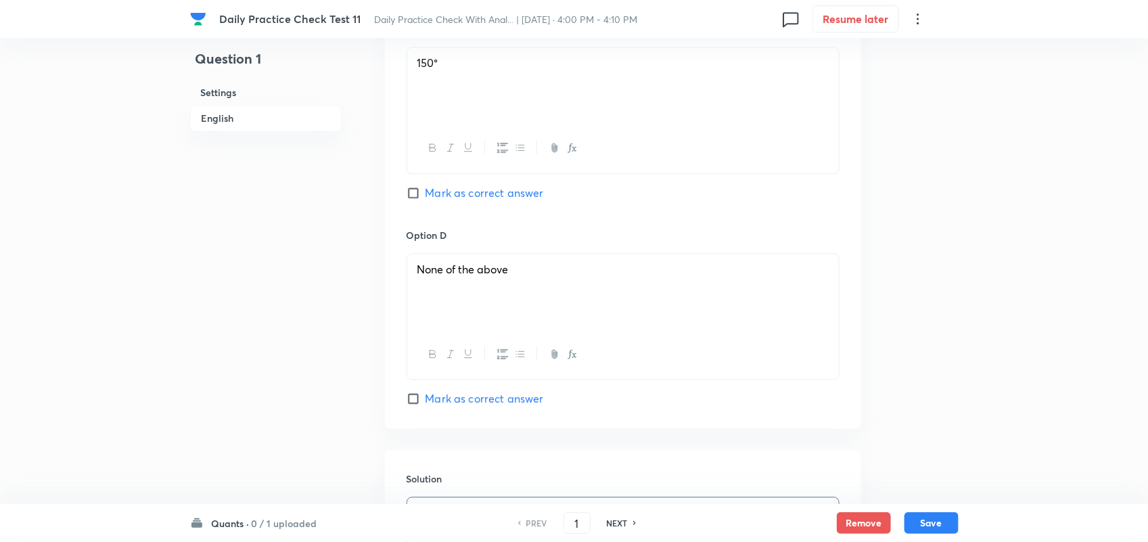
scroll to position [1201, 0]
click at [413, 207] on input "Mark as correct answer" at bounding box center [415, 200] width 19 height 14
checkbox input "true"
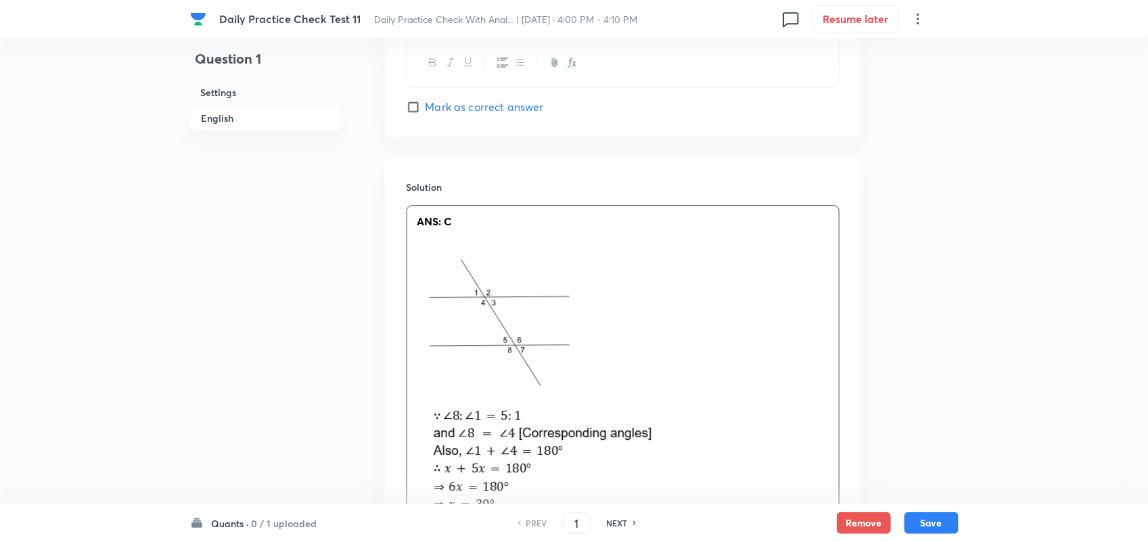
scroll to position [1699, 0]
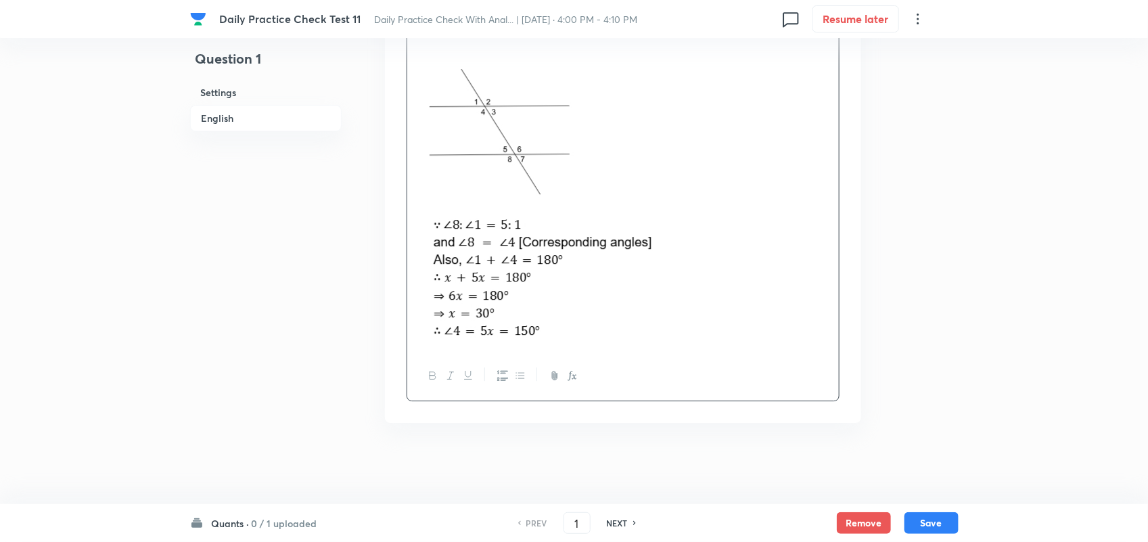
click at [600, 340] on p at bounding box center [622, 272] width 411 height 141
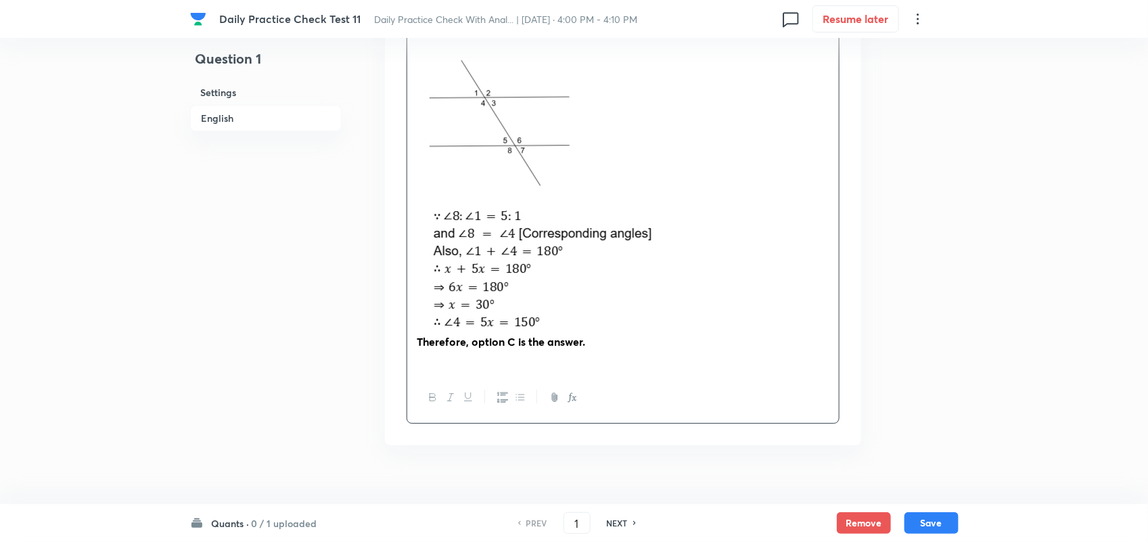
scroll to position [1730, 0]
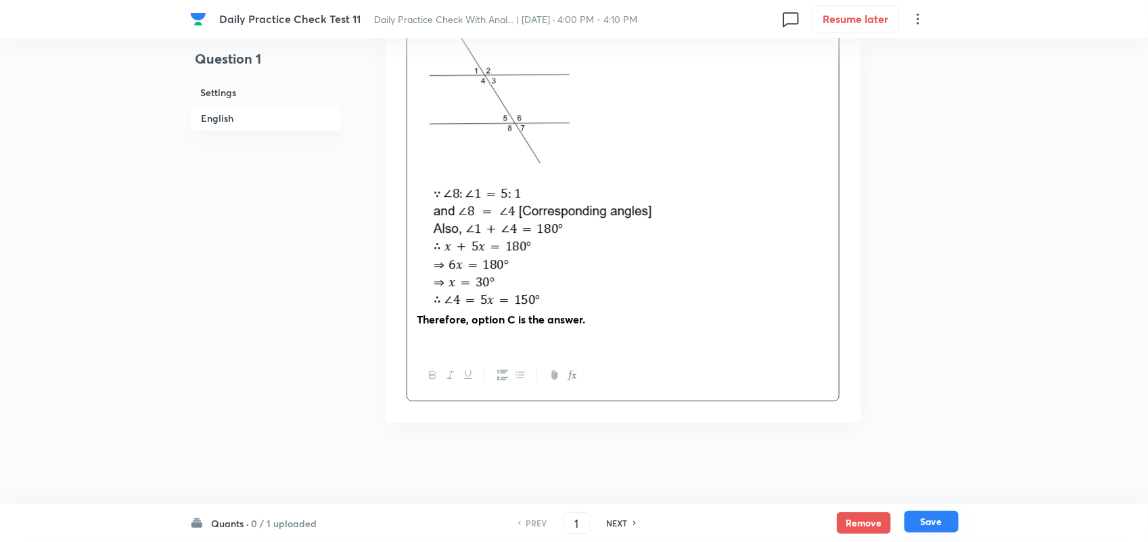
click at [935, 525] on button "Save" at bounding box center [931, 522] width 54 height 22
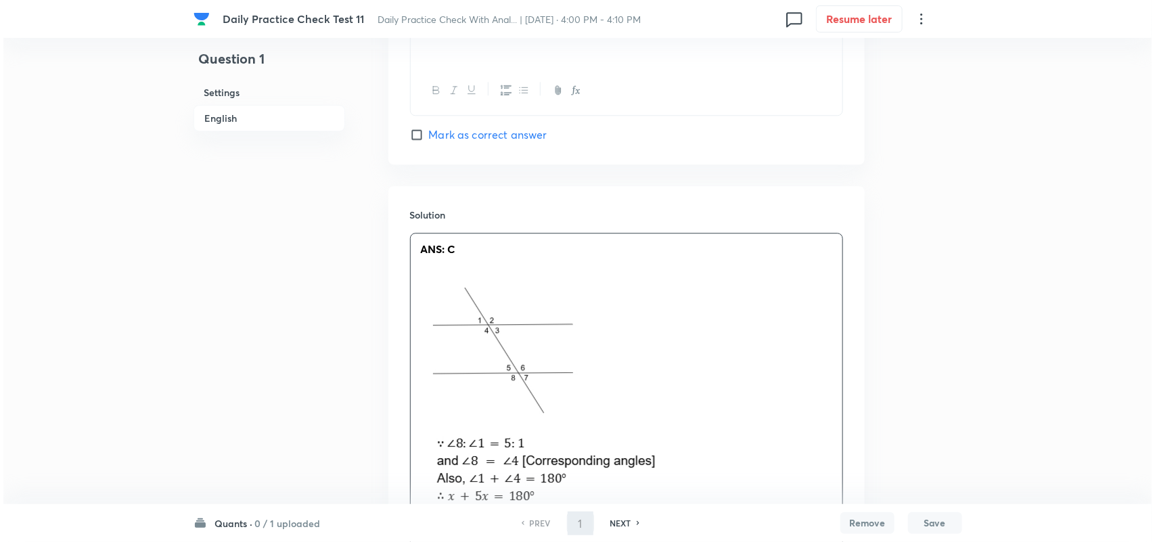
scroll to position [0, 0]
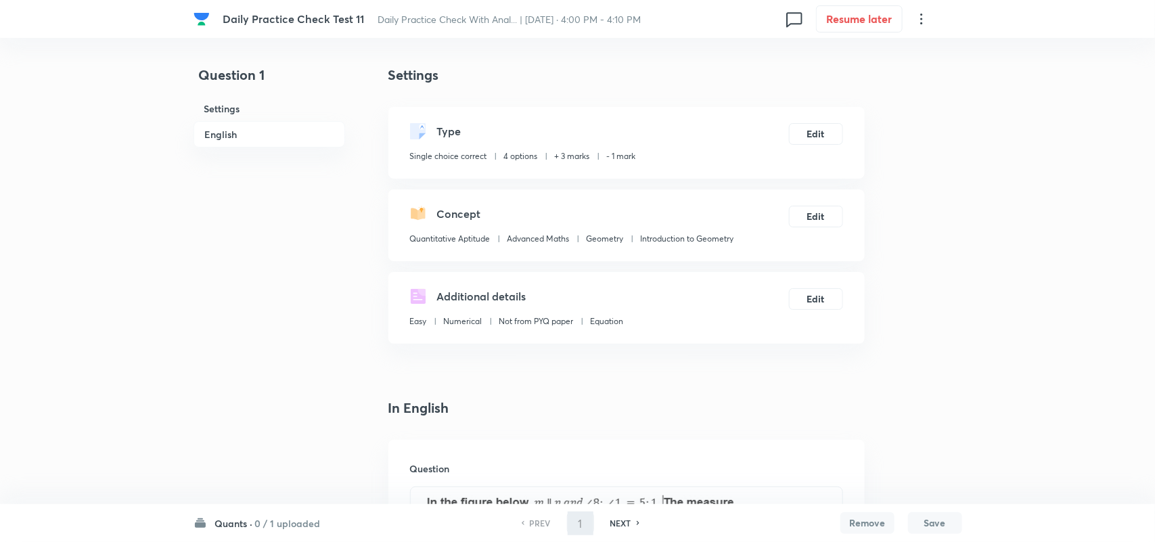
type input "2"
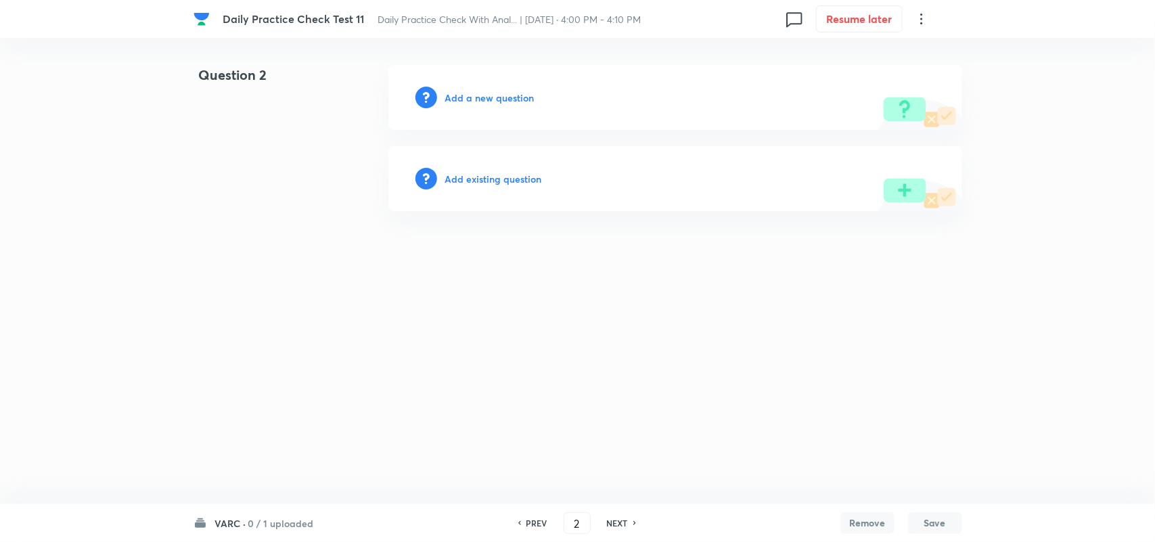
click at [478, 79] on div "Add a new question" at bounding box center [675, 97] width 574 height 65
click at [478, 95] on h6 "Add a new question" at bounding box center [489, 98] width 89 height 14
click at [478, 95] on h6 "Choose a question type" at bounding box center [497, 98] width 104 height 14
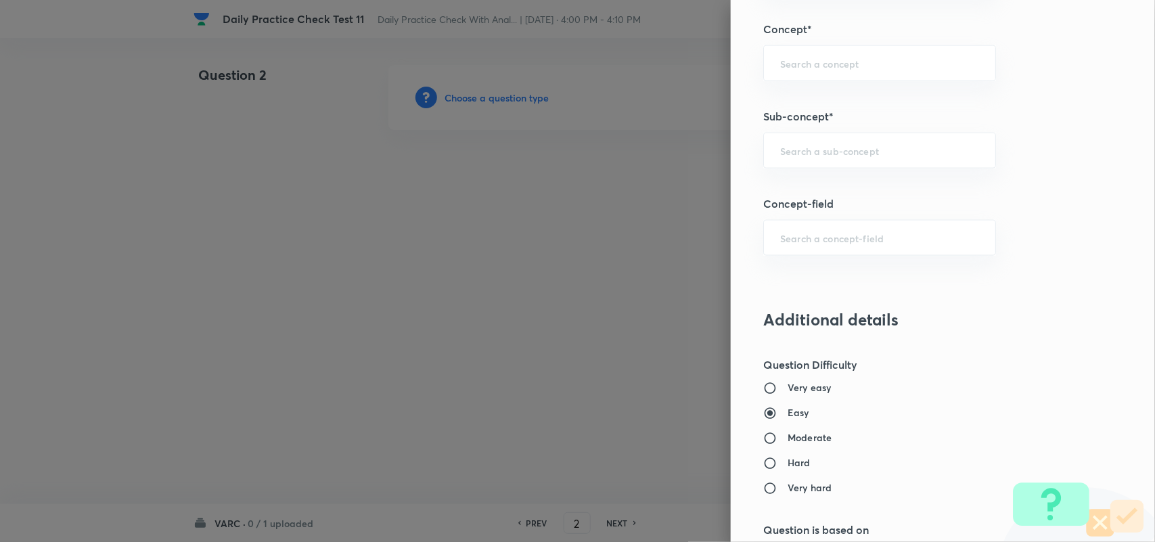
scroll to position [766, 0]
click at [781, 175] on div "Question settings Question type* Single choice correct Number of options* 2 3 4…" at bounding box center [942, 271] width 424 height 542
click at [781, 151] on input "text" at bounding box center [879, 149] width 199 height 13
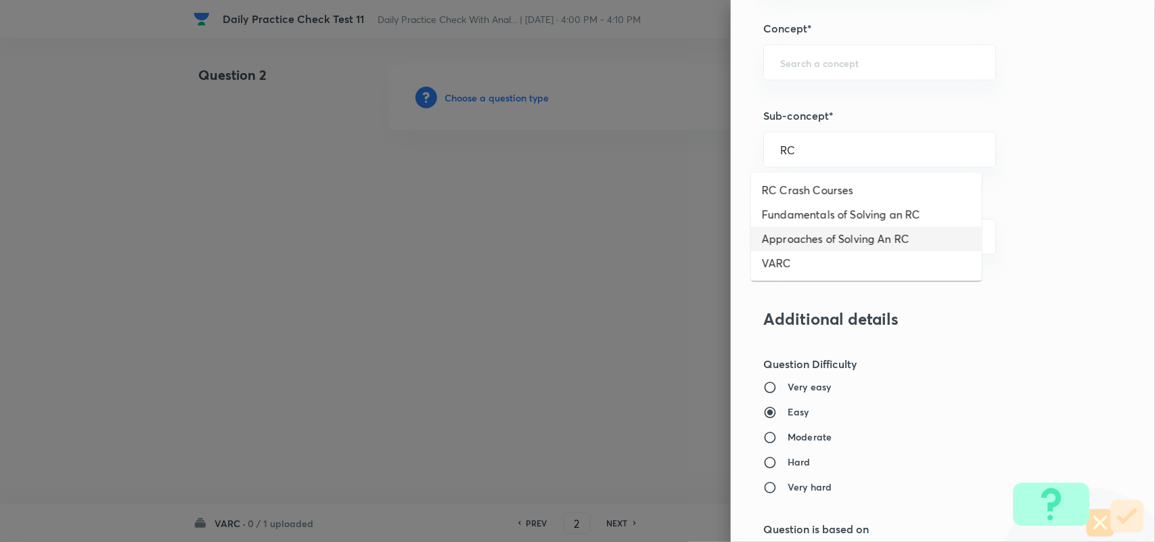
click at [822, 241] on li "Approaches of Solving An RC" at bounding box center [866, 239] width 231 height 24
type input "Approaches of Solving An RC"
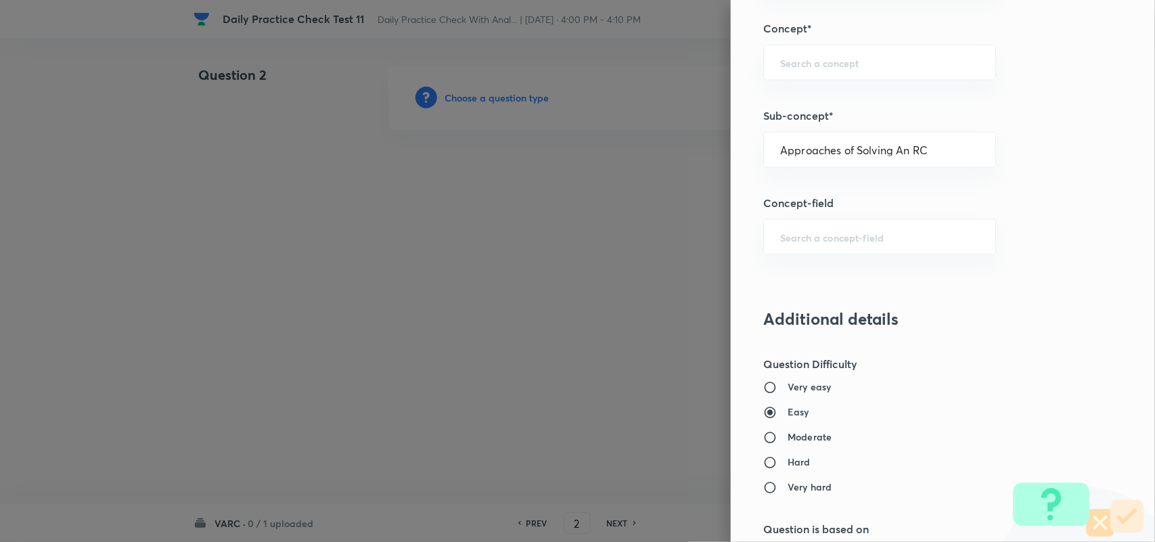
type input "Verbal Ability and RC"
type input "Reading Comprehension"
type input "Approaches of Solving an RC"
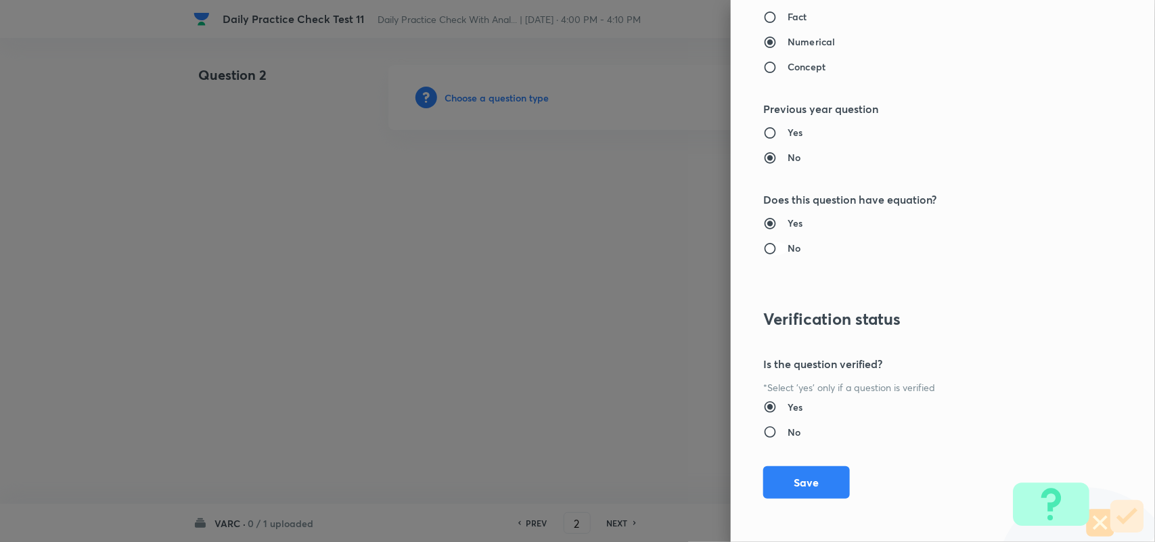
click at [773, 251] on input "No" at bounding box center [775, 248] width 24 height 14
radio input "true"
radio input "false"
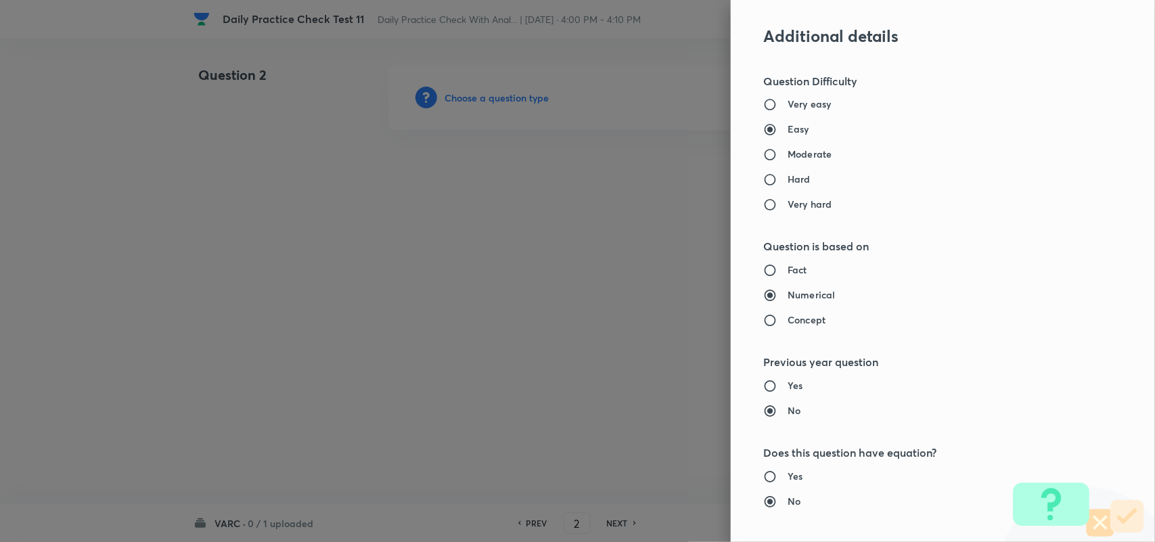
scroll to position [1062, 0]
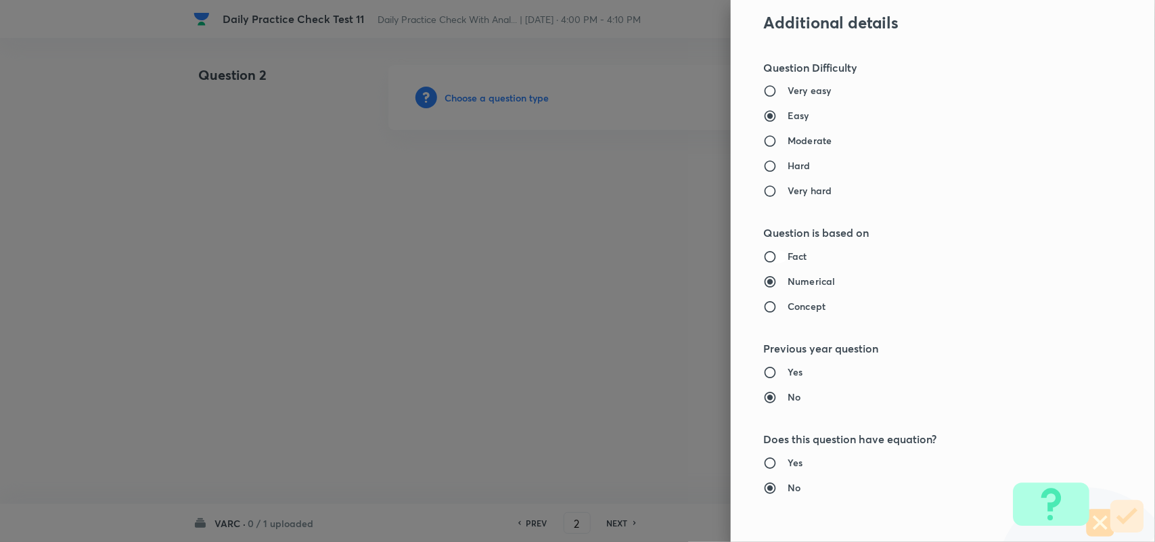
click at [763, 257] on input "Fact" at bounding box center [775, 257] width 24 height 14
radio input "true"
radio input "false"
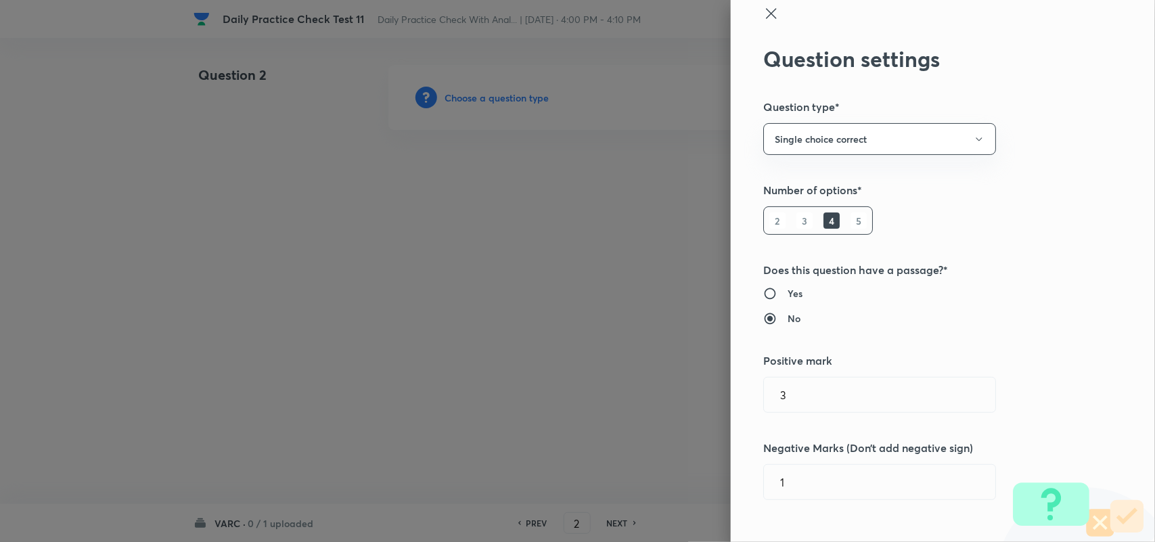
scroll to position [0, 0]
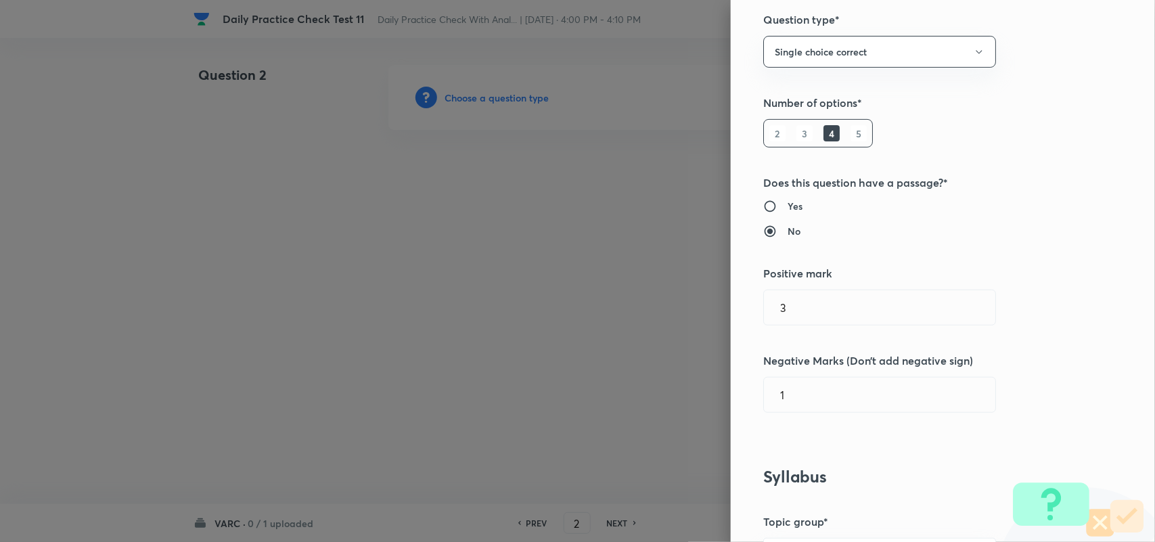
click at [787, 208] on h6 "Yes" at bounding box center [794, 206] width 15 height 14
click at [778, 208] on input "Yes" at bounding box center [775, 207] width 24 height 14
radio input "true"
radio input "false"
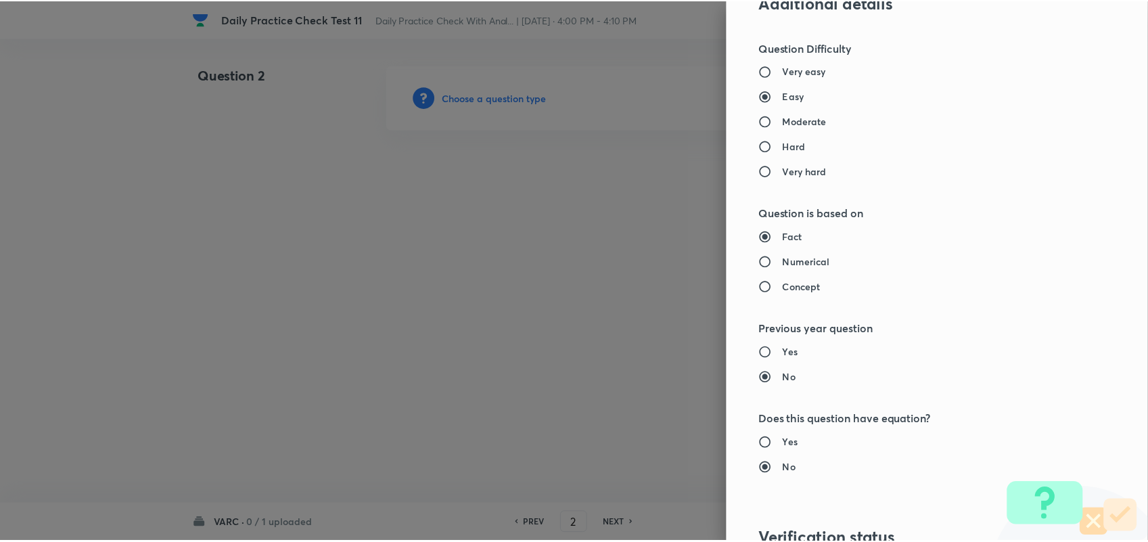
scroll to position [1304, 0]
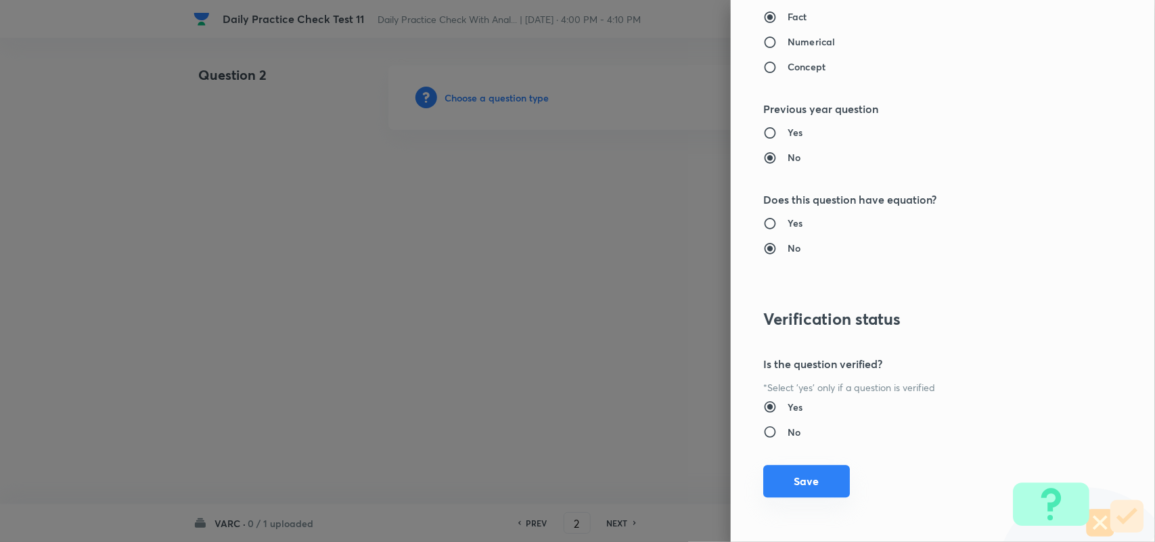
click at [789, 480] on button "Save" at bounding box center [806, 481] width 87 height 32
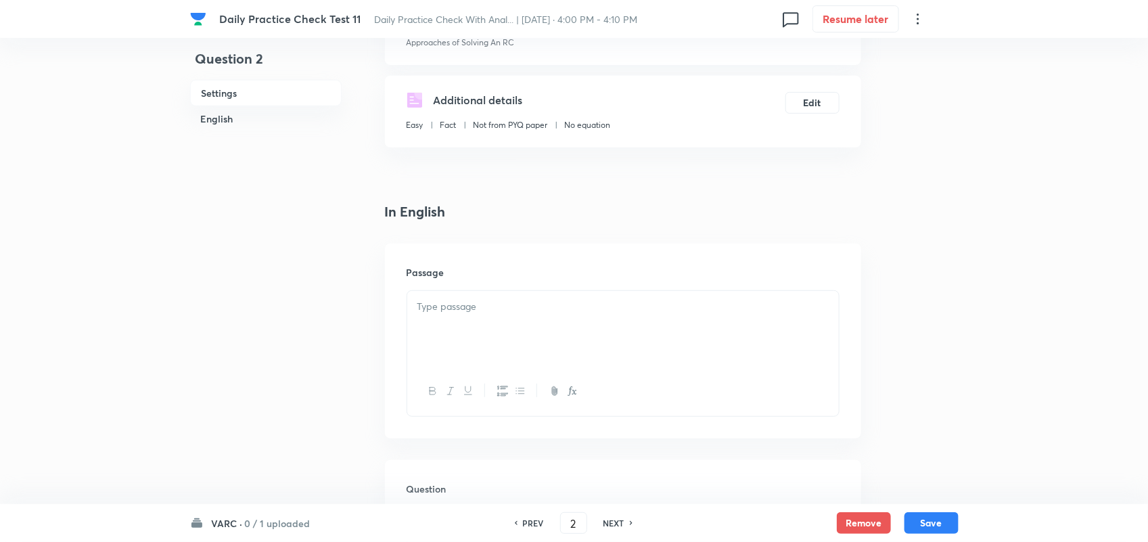
scroll to position [214, 0]
click at [480, 305] on p at bounding box center [622, 306] width 411 height 16
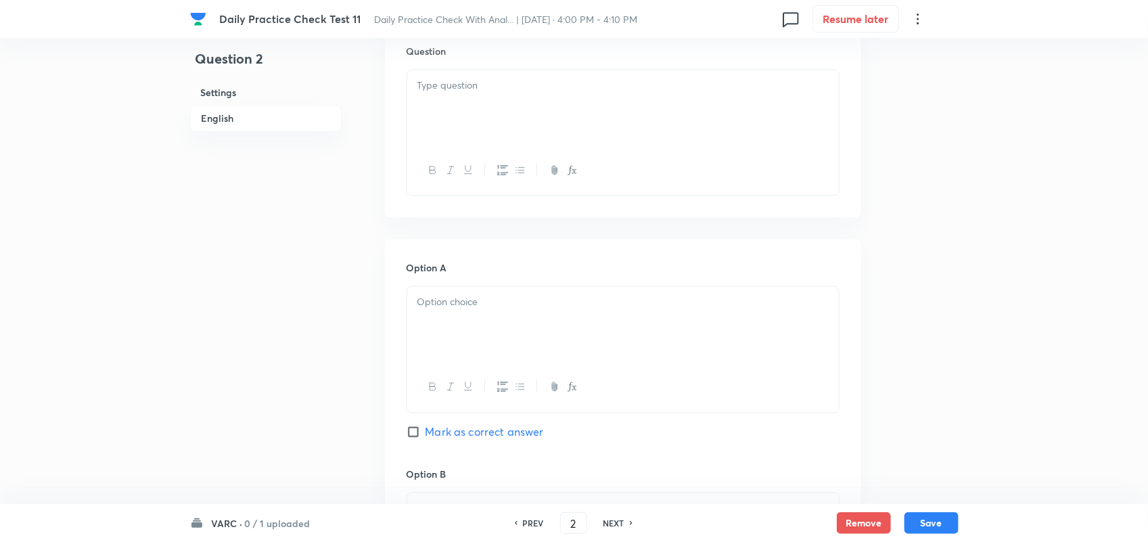
scroll to position [1162, 0]
click at [455, 144] on div at bounding box center [623, 106] width 432 height 76
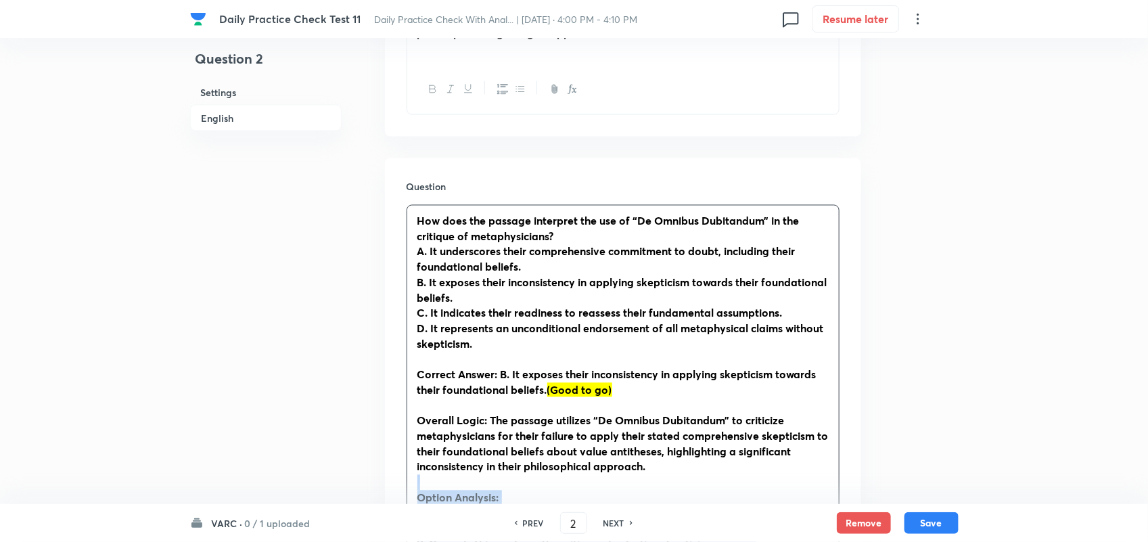
scroll to position [1172, 0]
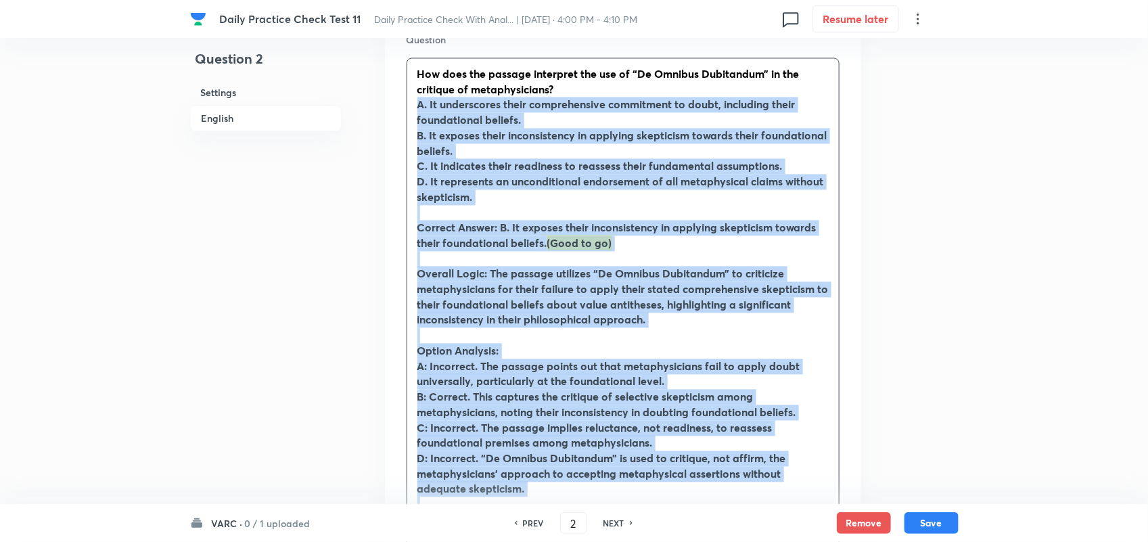
drag, startPoint x: 592, startPoint y: 416, endPoint x: 403, endPoint y: 133, distance: 340.3
click at [403, 133] on div "Question How does the passage interpret the use of “De Omnibus Dubitandum” in t…" at bounding box center [623, 317] width 476 height 612
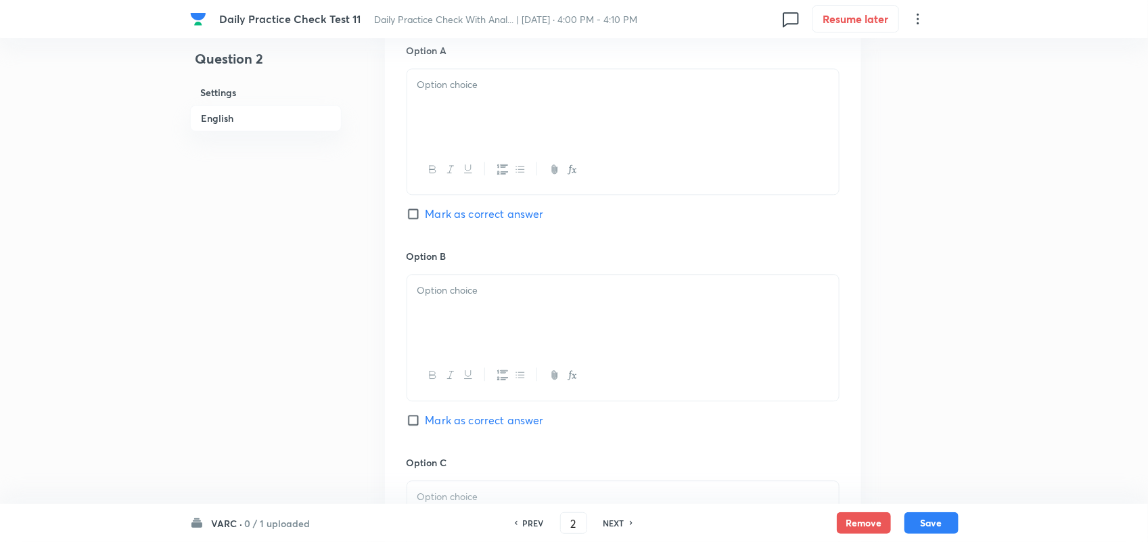
scroll to position [1397, 0]
click at [429, 127] on div at bounding box center [623, 105] width 432 height 76
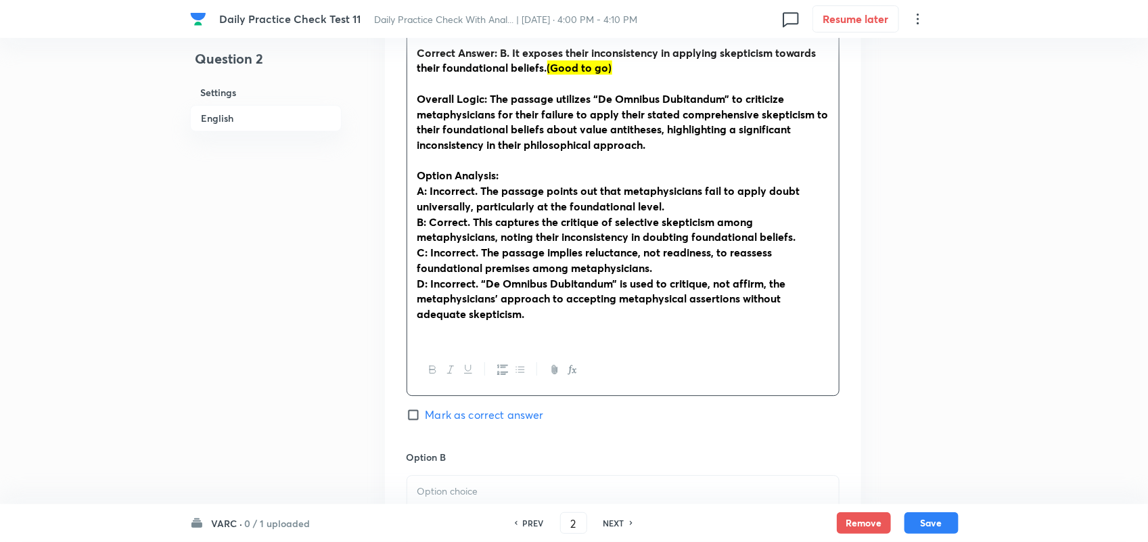
scroll to position [1551, 0]
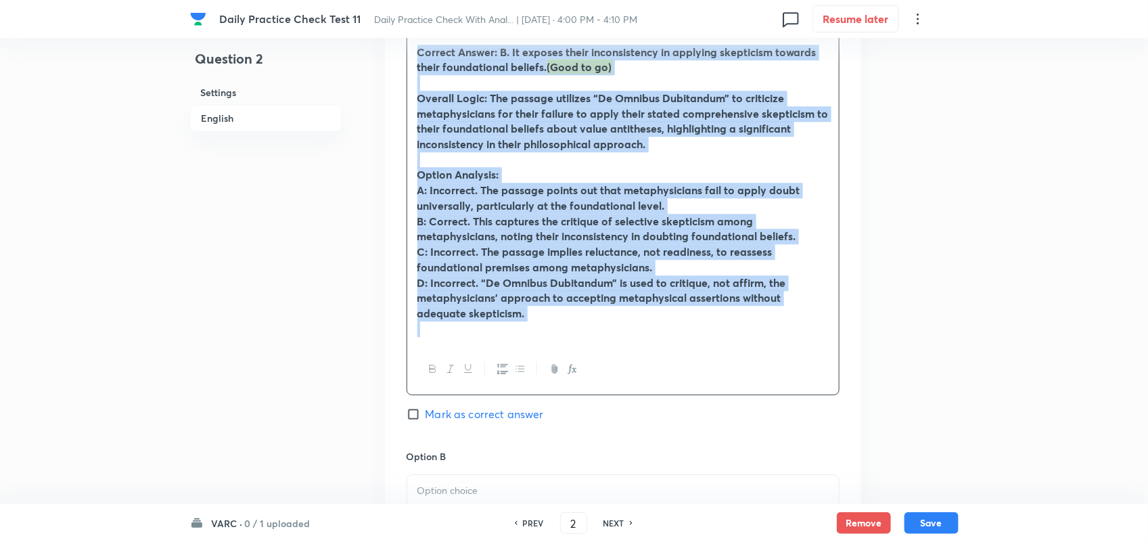
drag, startPoint x: 556, startPoint y: 377, endPoint x: 411, endPoint y: 90, distance: 321.5
click at [411, 90] on div "A. It underscores their comprehensive commitment to doubt, including their foun…" at bounding box center [623, 128] width 432 height 431
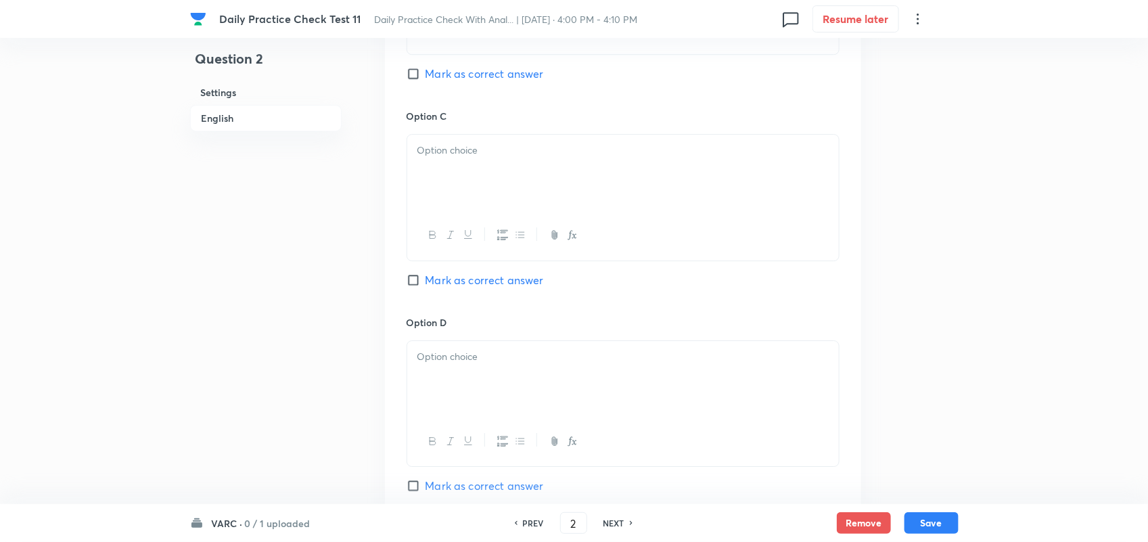
scroll to position [2172, 0]
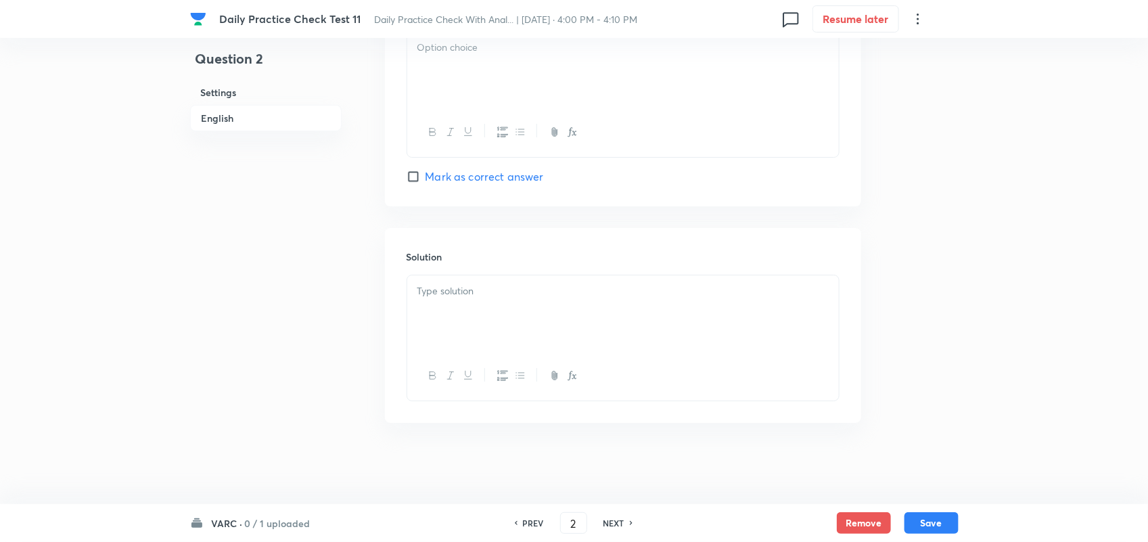
click at [479, 302] on div at bounding box center [623, 313] width 432 height 76
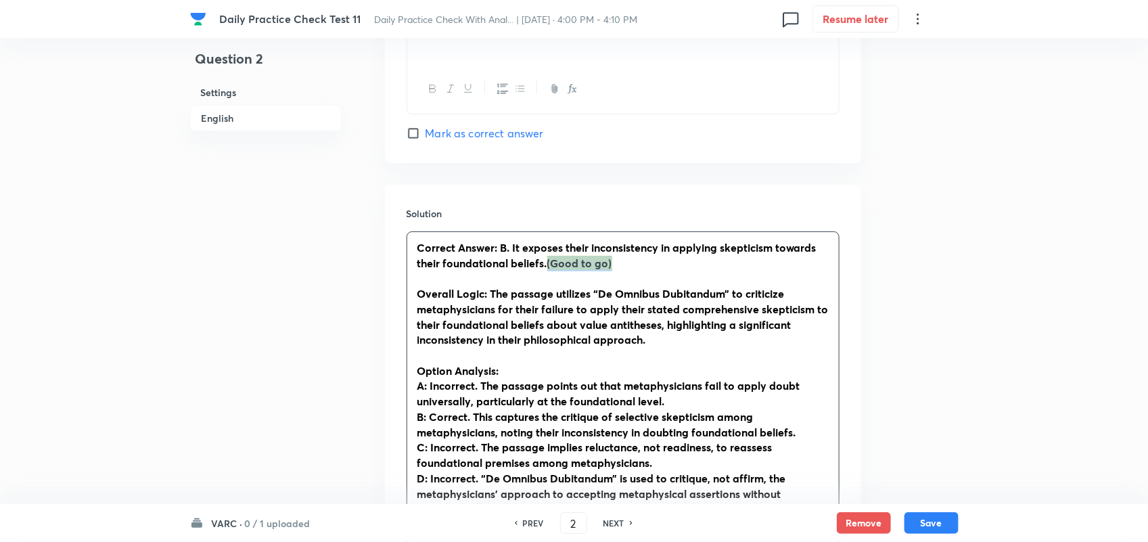
drag, startPoint x: 593, startPoint y: 311, endPoint x: 546, endPoint y: 308, distance: 47.5
click at [546, 271] on p "Correct Answer: B. It exposes their inconsistency in applying skepticism toward…" at bounding box center [622, 255] width 411 height 30
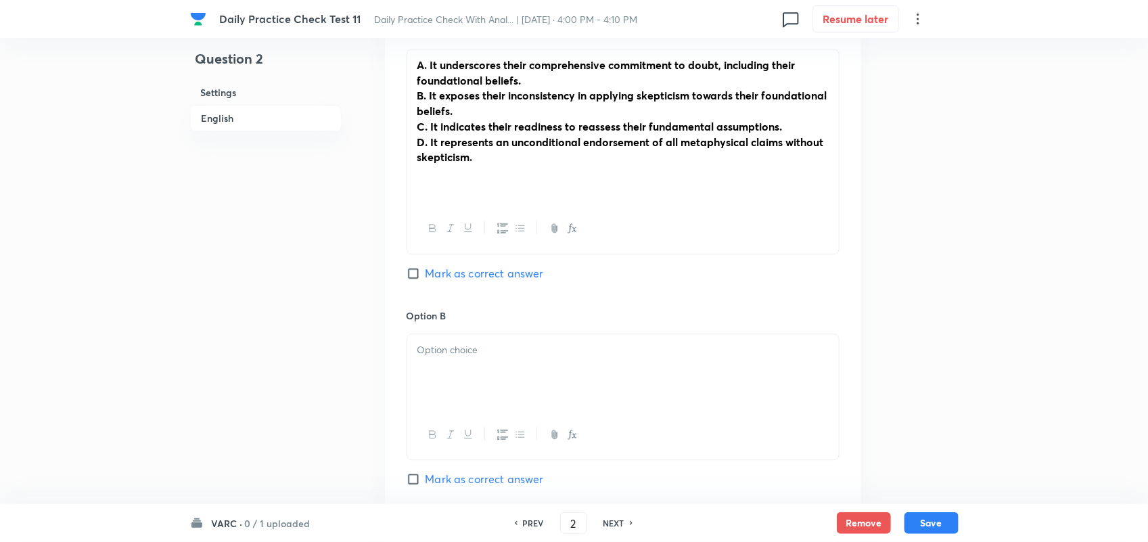
scroll to position [1414, 0]
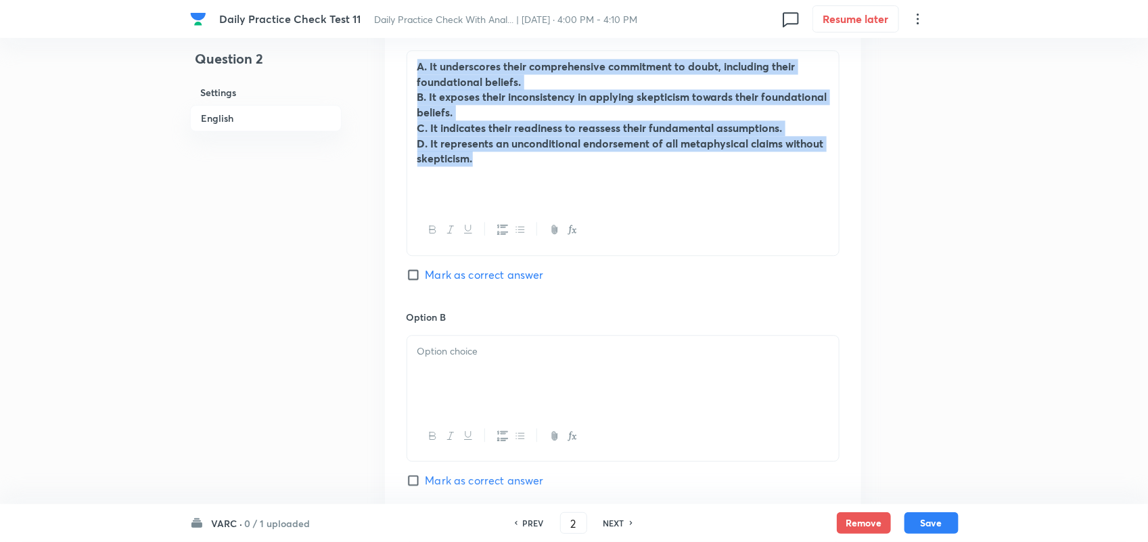
drag, startPoint x: 488, startPoint y: 201, endPoint x: 404, endPoint y: 91, distance: 138.0
click at [404, 91] on div "Option A A. It underscores their comprehensive commitment to doubt, including t…" at bounding box center [623, 462] width 476 height 919
click at [432, 235] on icon "button" at bounding box center [432, 229] width 11 height 11
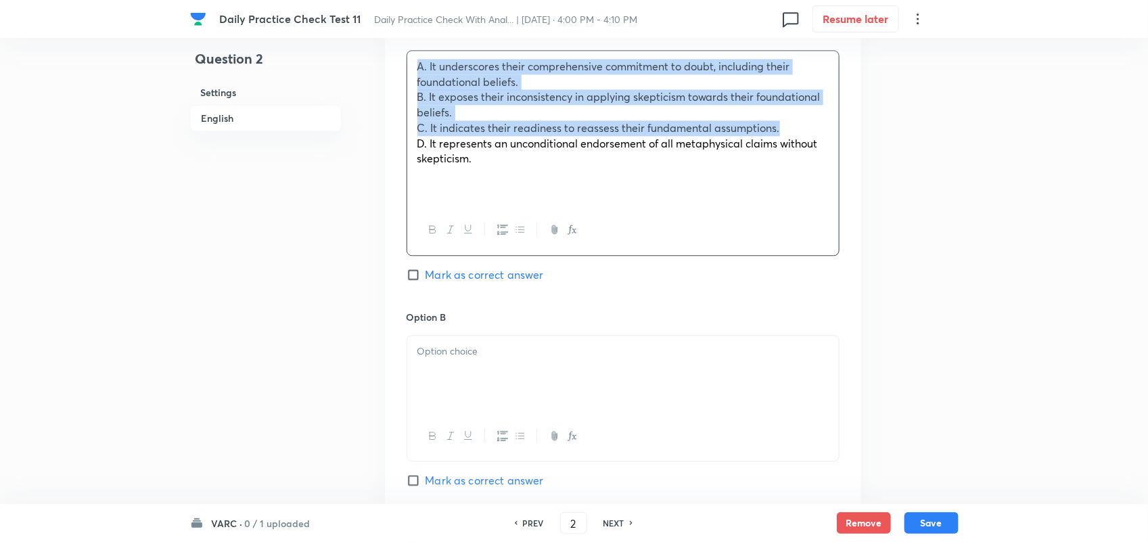
click at [501, 166] on p "D. It represents an unconditional endorsement of all metaphysical claims withou…" at bounding box center [622, 151] width 411 height 30
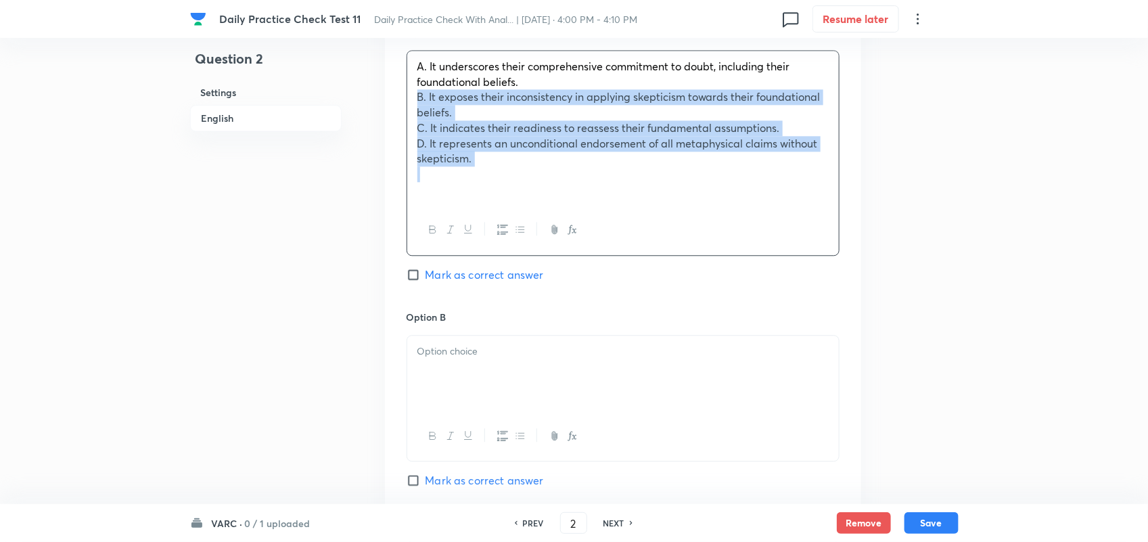
drag, startPoint x: 501, startPoint y: 187, endPoint x: 404, endPoint y: 129, distance: 113.4
click at [404, 129] on div "Option A A. It underscores their comprehensive commitment to doubt, including t…" at bounding box center [623, 462] width 476 height 919
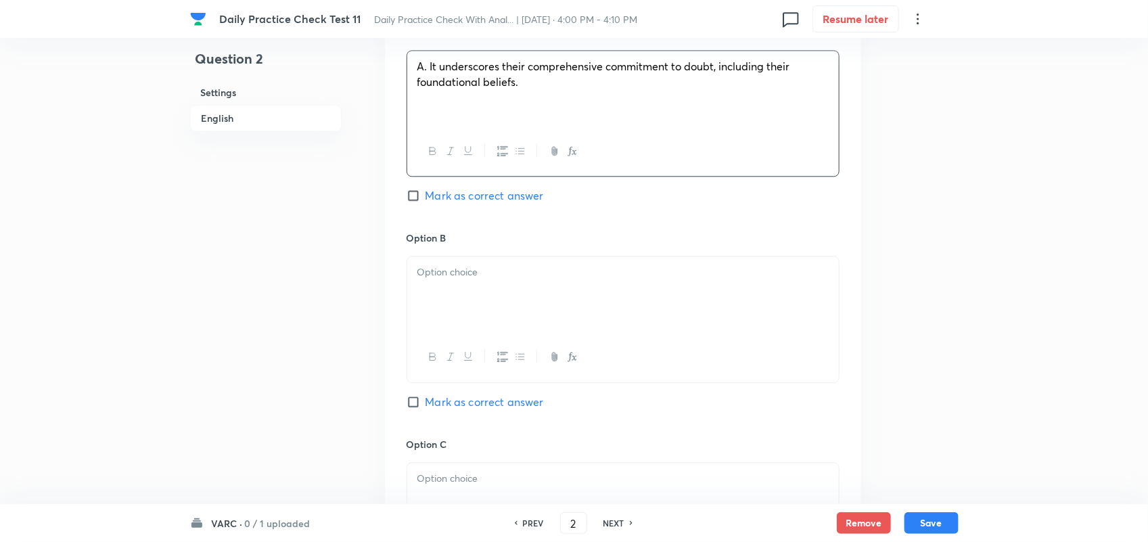
click at [429, 89] on span "A. It underscores their comprehensive commitment to doubt, including their foun…" at bounding box center [603, 74] width 373 height 30
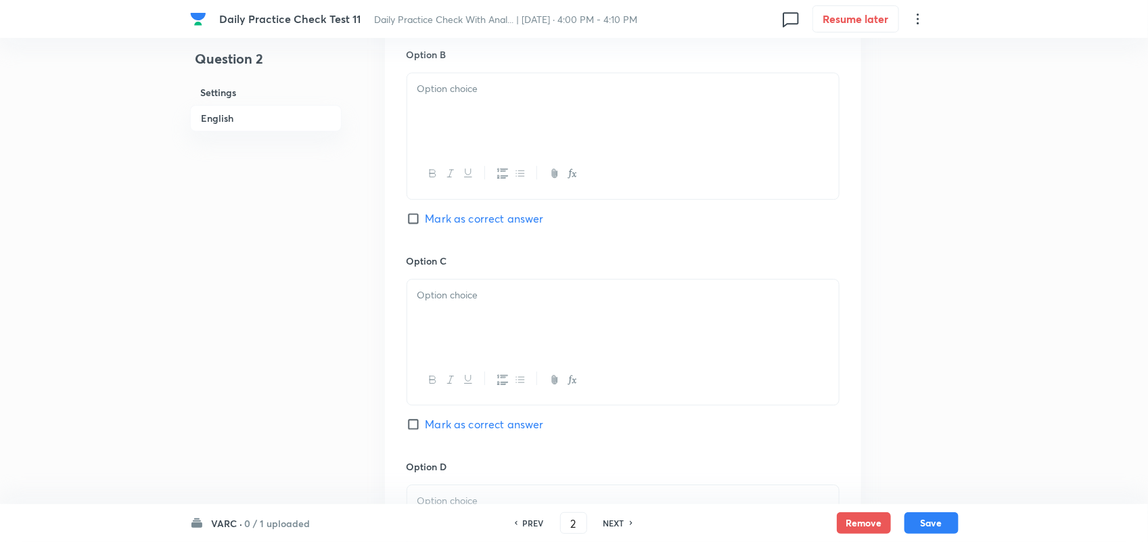
scroll to position [1607, 0]
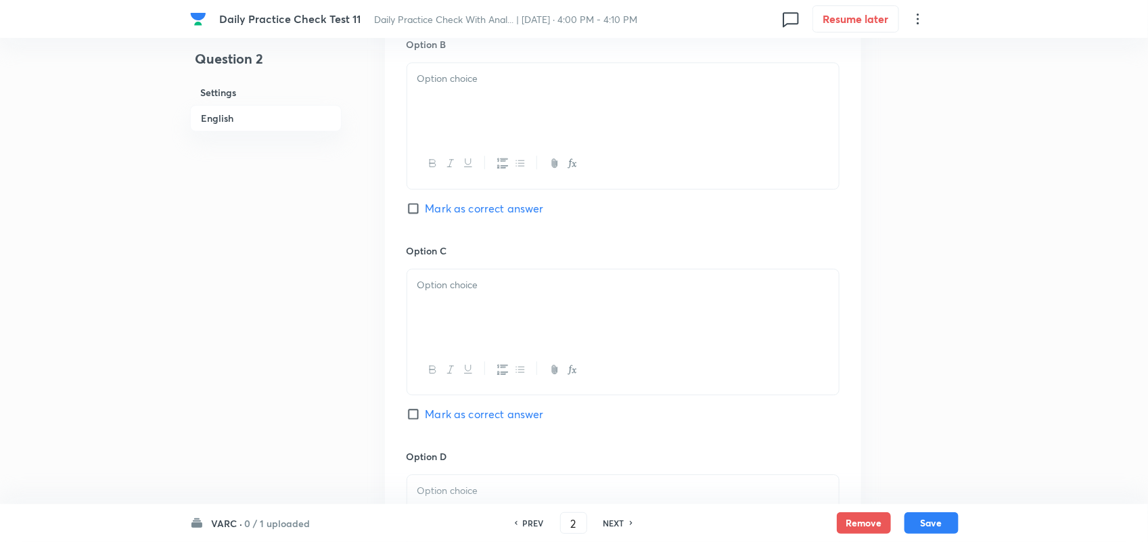
click at [429, 98] on div at bounding box center [623, 101] width 432 height 76
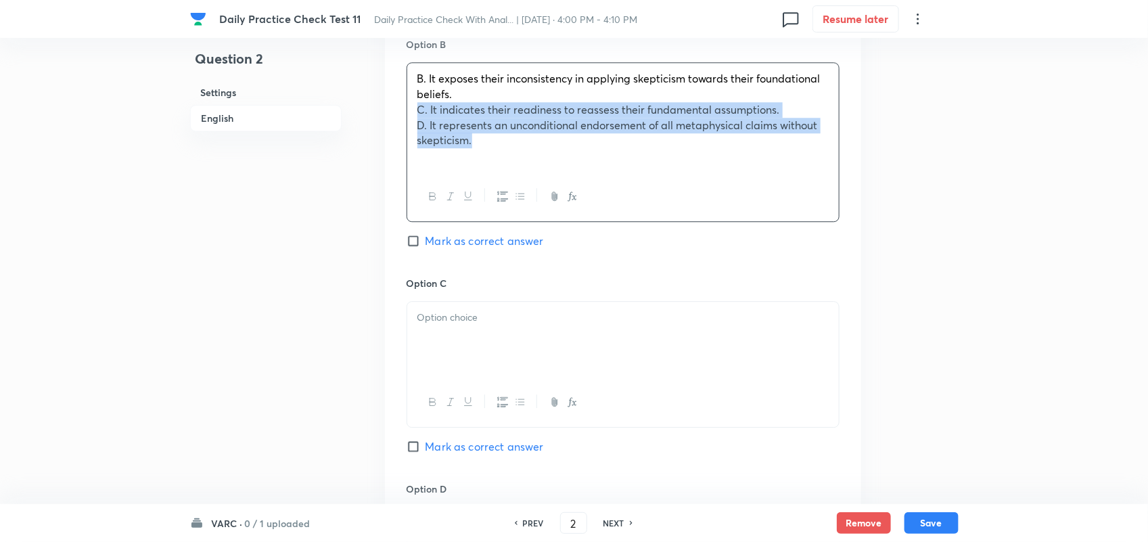
drag, startPoint x: 463, startPoint y: 166, endPoint x: 391, endPoint y: 146, distance: 75.2
click at [391, 146] on div "Option A It underscores their comprehensive commitment to doubt, including thei…" at bounding box center [623, 246] width 476 height 873
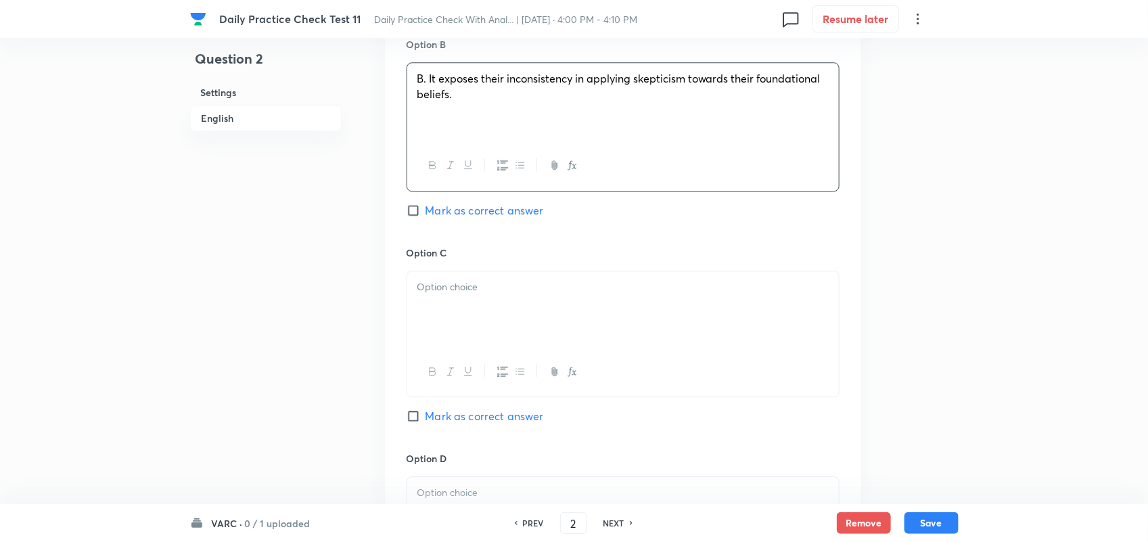
click at [426, 101] on span "B. It exposes their inconsistency in applying skepticism towards their foundati…" at bounding box center [618, 86] width 403 height 30
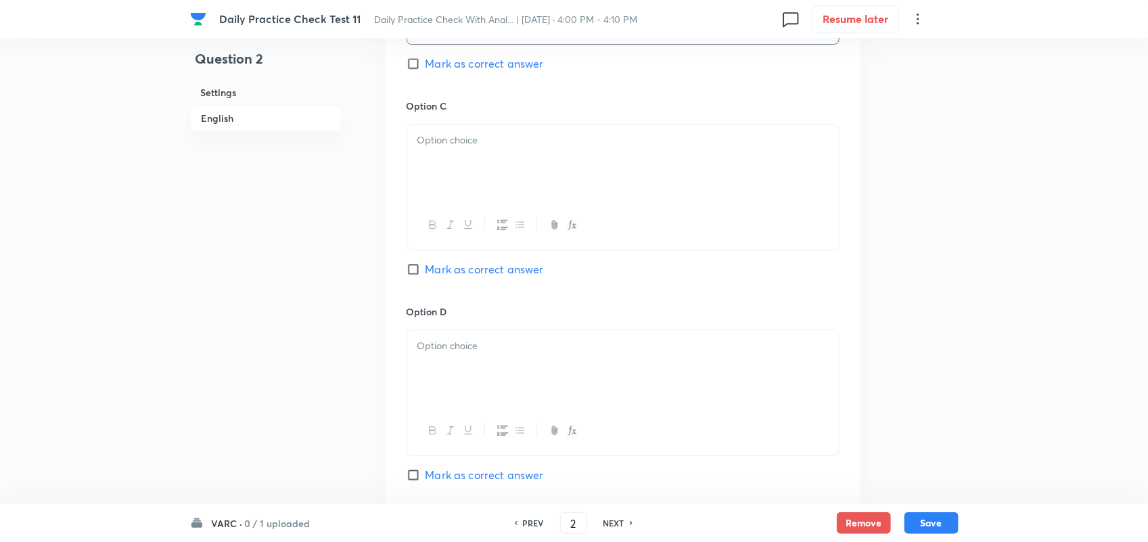
scroll to position [1759, 0]
click at [468, 240] on div at bounding box center [623, 219] width 432 height 49
click at [435, 143] on p at bounding box center [622, 135] width 411 height 16
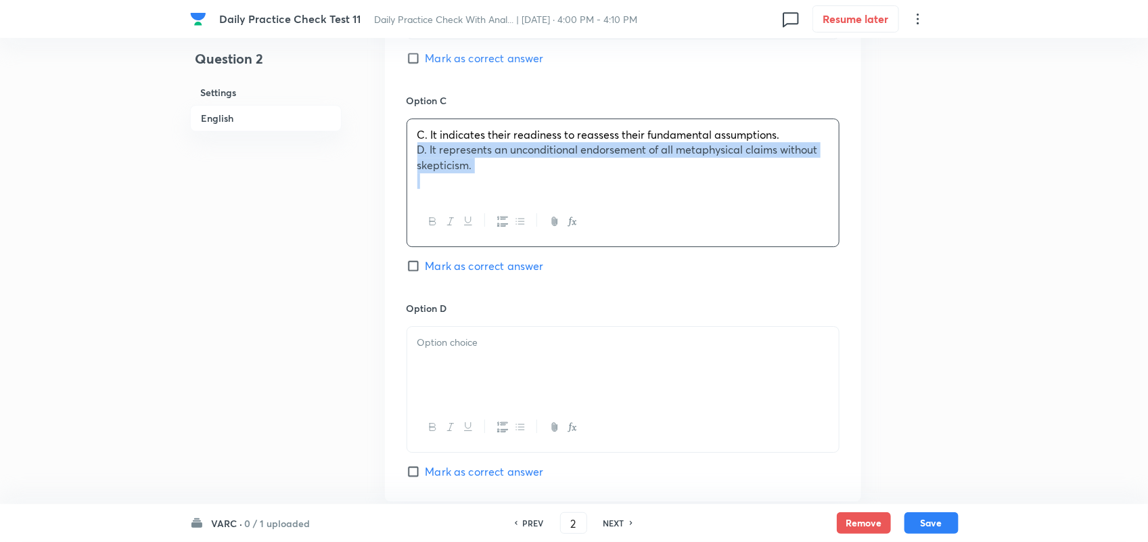
drag, startPoint x: 502, startPoint y: 213, endPoint x: 381, endPoint y: 188, distance: 123.6
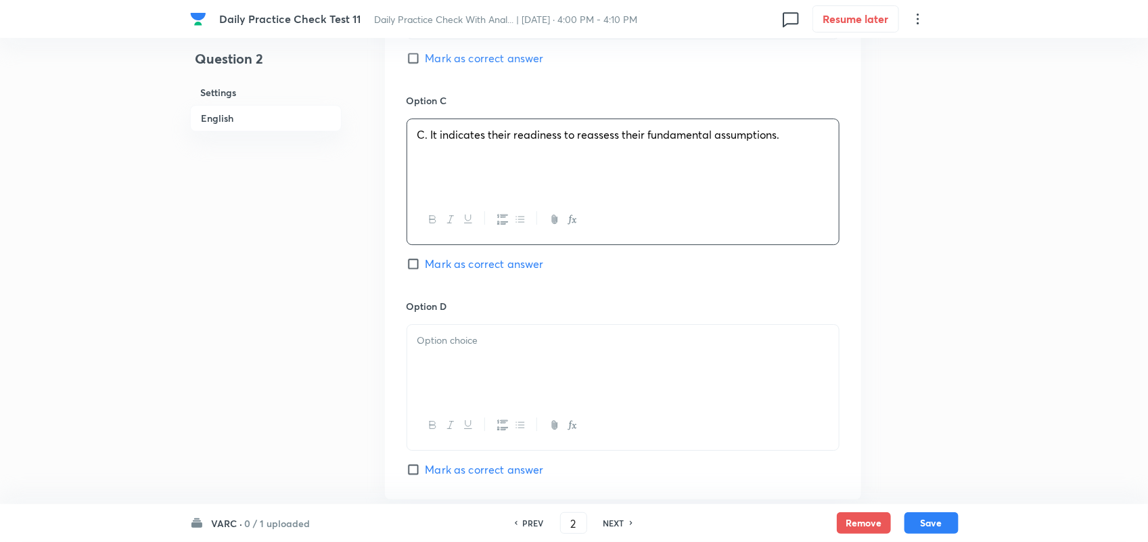
click at [427, 141] on span "C. It indicates their readiness to reassess their fundamental assumptions." at bounding box center [598, 134] width 363 height 14
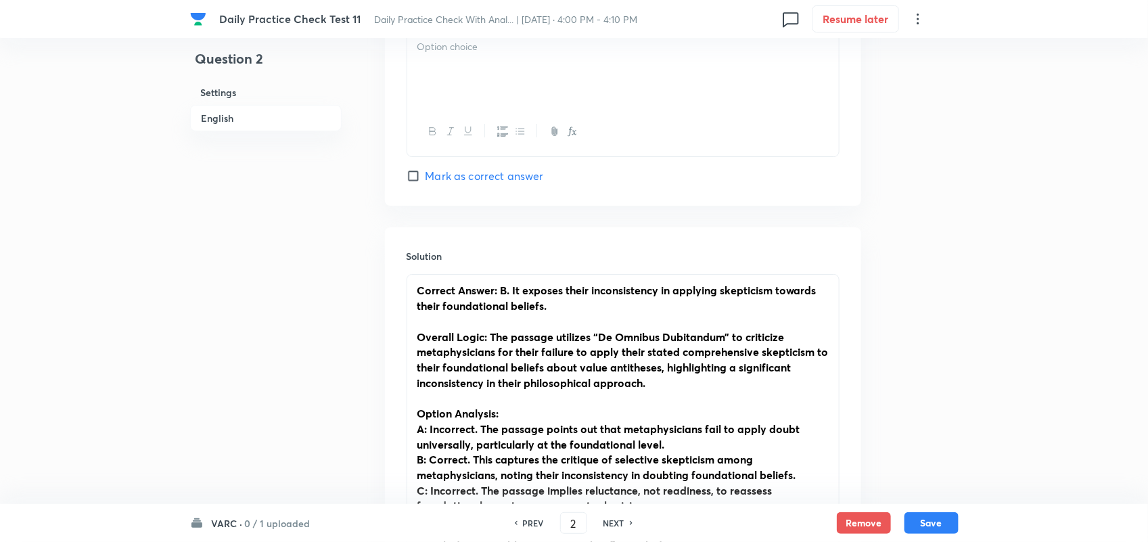
scroll to position [2078, 0]
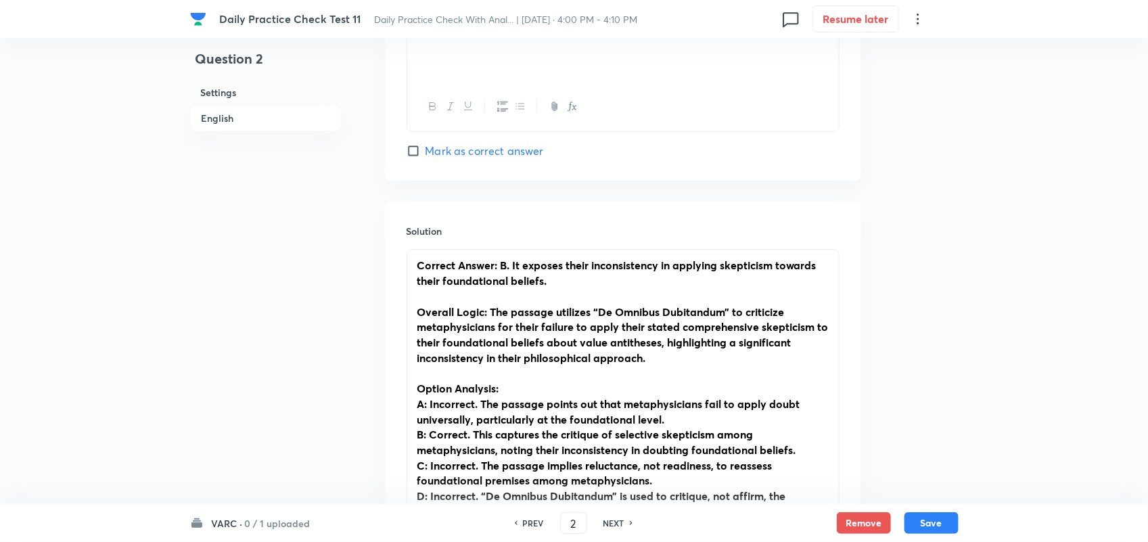
click at [471, 82] on div at bounding box center [623, 44] width 432 height 76
paste div
click at [428, 44] on span "D. It represents an unconditional endorsement of all metaphysical claims withou…" at bounding box center [617, 29] width 400 height 30
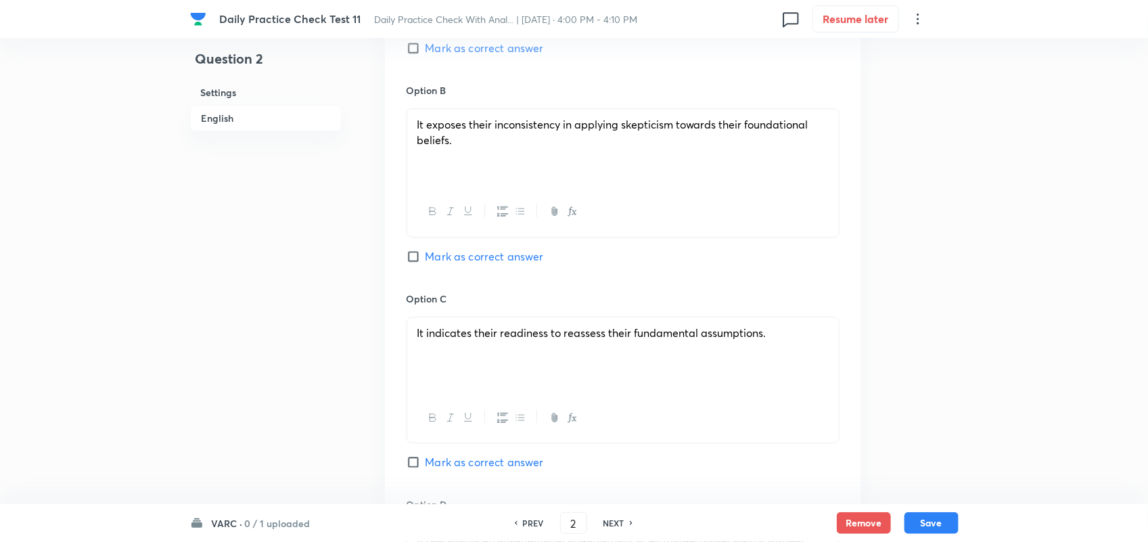
scroll to position [1560, 0]
click at [415, 265] on label "Mark as correct answer" at bounding box center [474, 257] width 137 height 16
click at [415, 264] on input "Mark as correct answer" at bounding box center [415, 257] width 19 height 14
checkbox input "true"
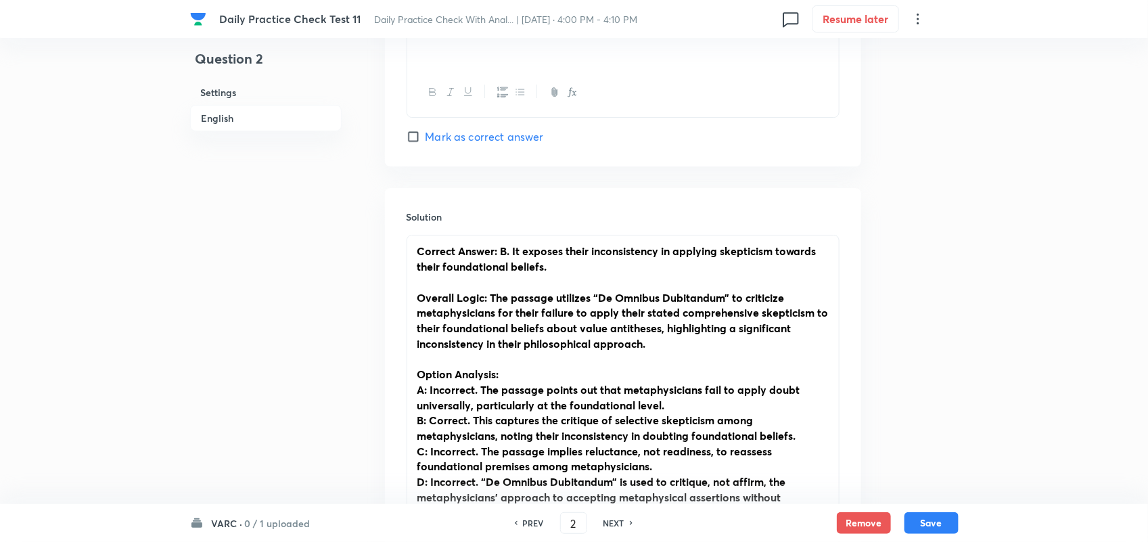
scroll to position [2335, 0]
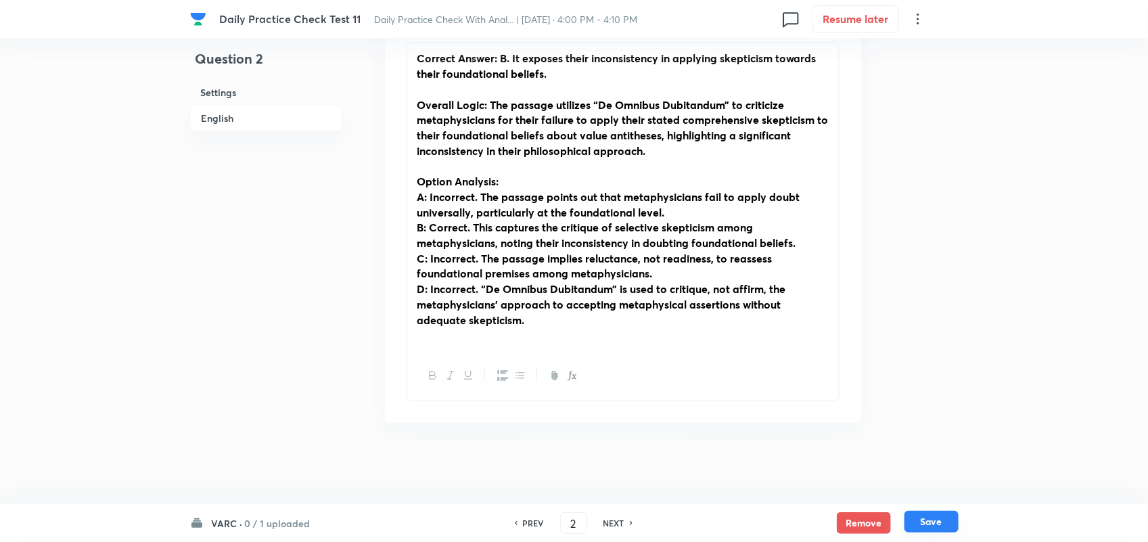
click at [917, 525] on button "Save" at bounding box center [931, 522] width 54 height 22
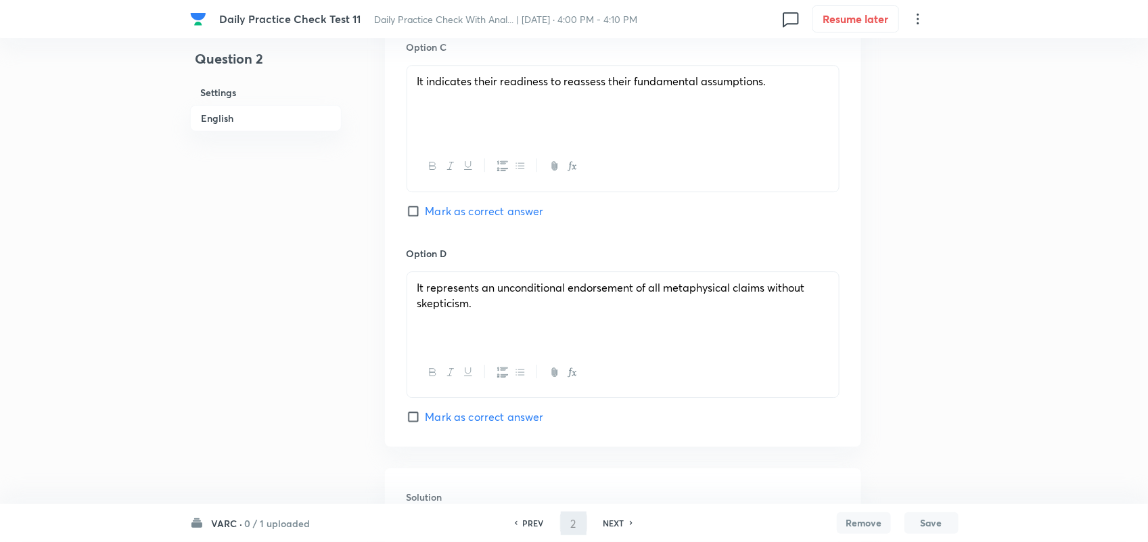
scroll to position [1772, 0]
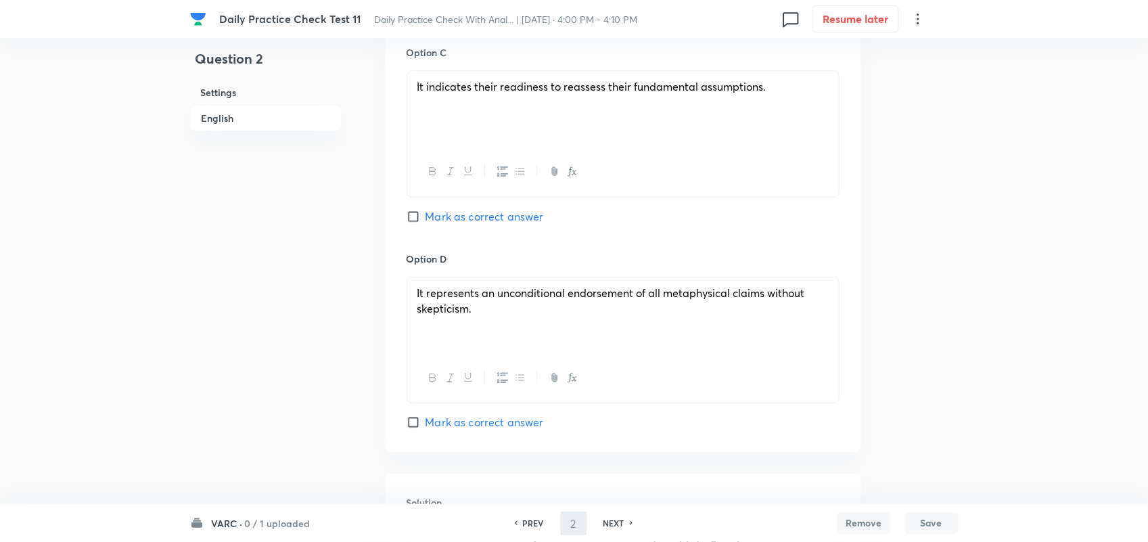
type input "3"
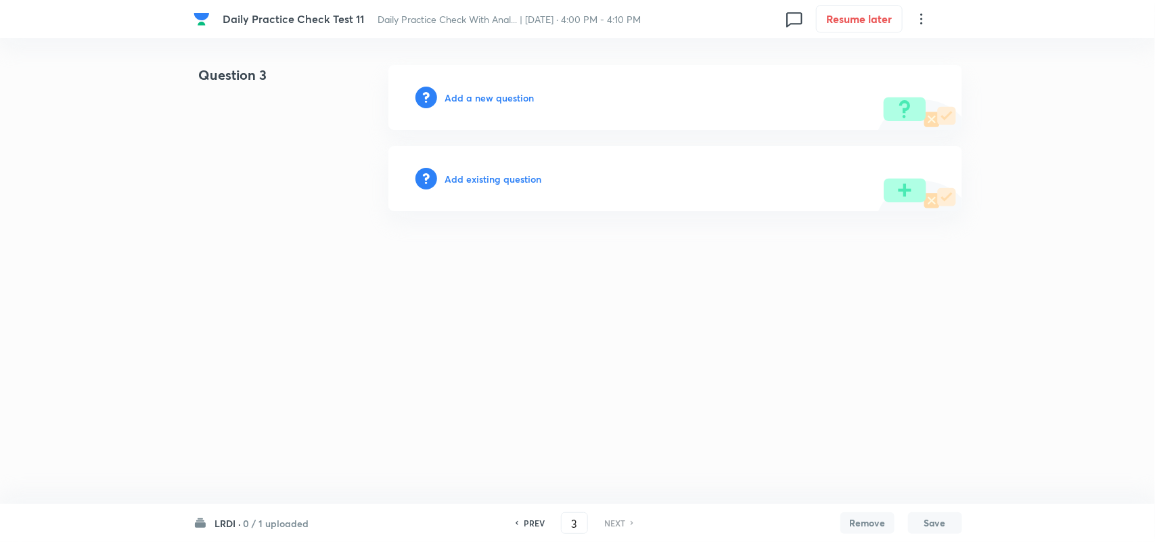
click at [482, 174] on h6 "Add existing question" at bounding box center [493, 179] width 97 height 14
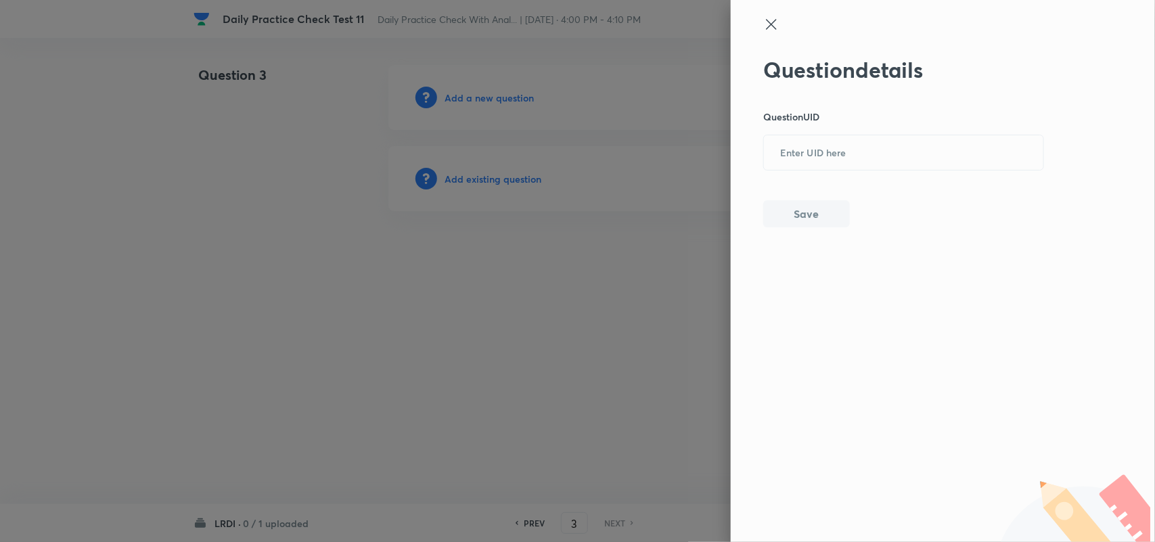
click at [770, 26] on icon at bounding box center [771, 24] width 10 height 10
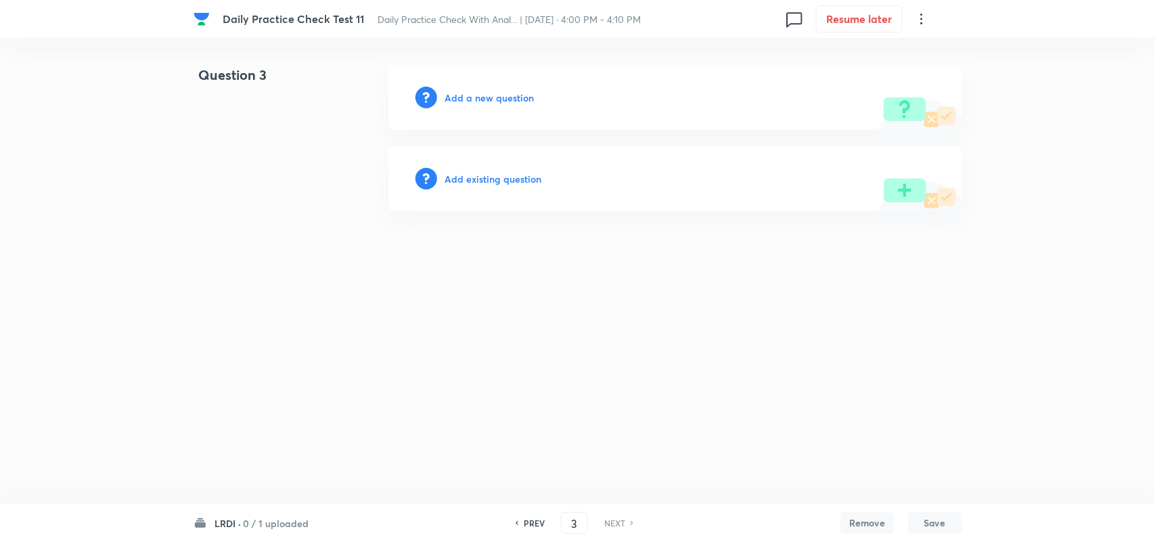
click at [494, 89] on div "Add a new question" at bounding box center [675, 97] width 574 height 65
click at [494, 99] on h6 "Add a new question" at bounding box center [489, 98] width 89 height 14
click at [532, 85] on div "Choose a question type" at bounding box center [675, 97] width 574 height 65
click at [521, 103] on h6 "Choose a question type" at bounding box center [497, 98] width 104 height 14
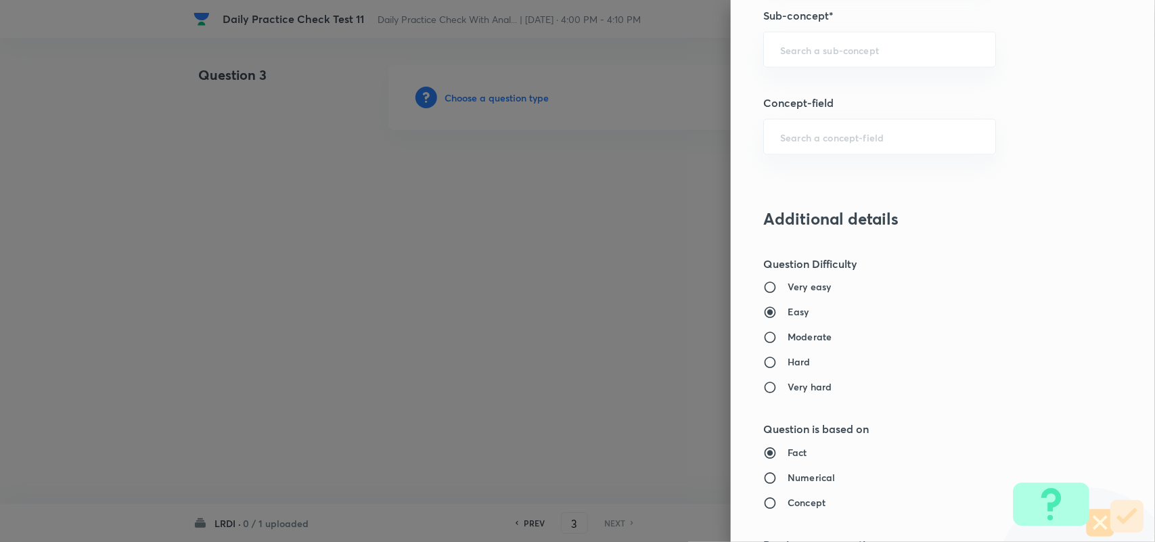
scroll to position [707, 0]
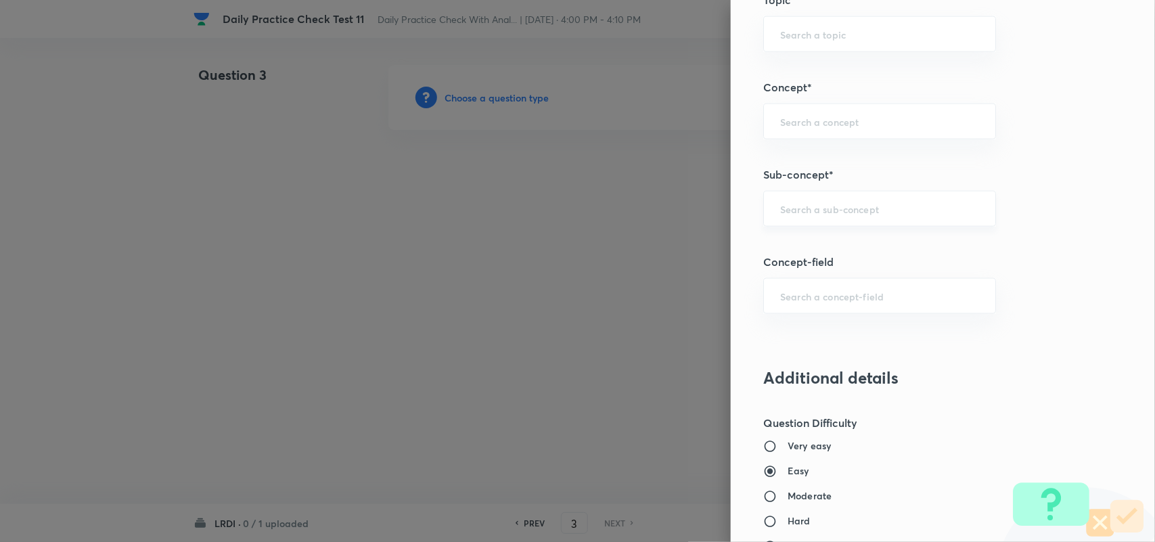
click at [796, 223] on div "​" at bounding box center [879, 209] width 233 height 36
type input "r"
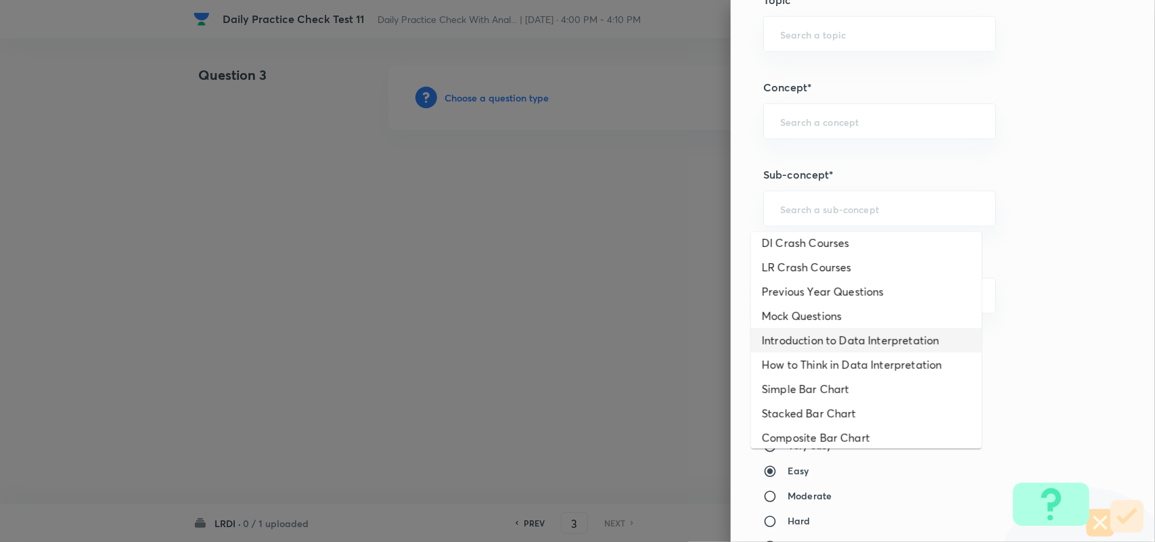
scroll to position [0, 0]
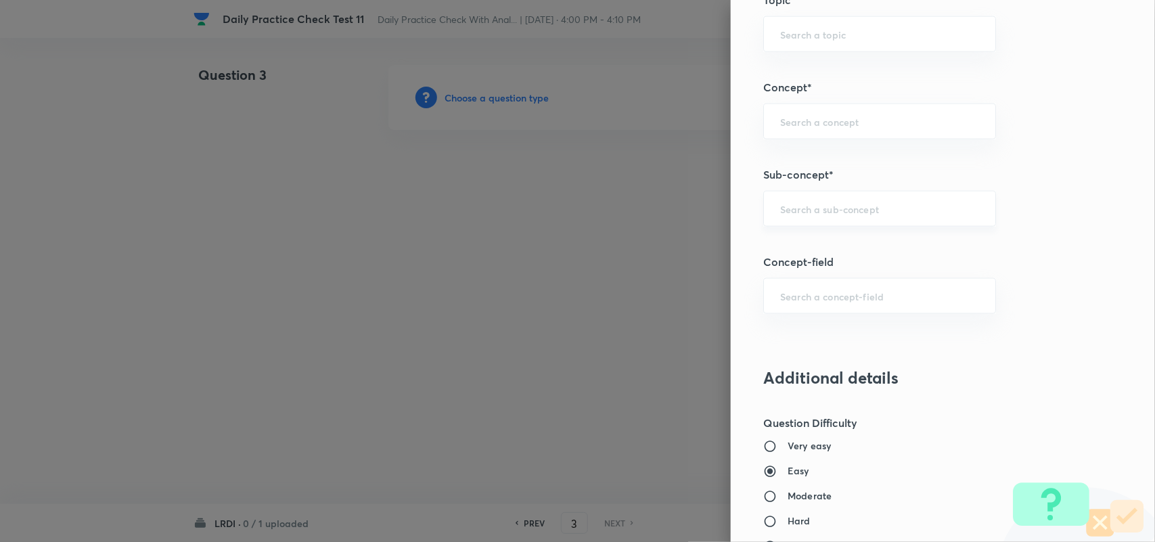
click at [797, 214] on input "text" at bounding box center [879, 208] width 199 height 13
type input "R"
click at [812, 215] on input "text" at bounding box center [879, 208] width 199 height 13
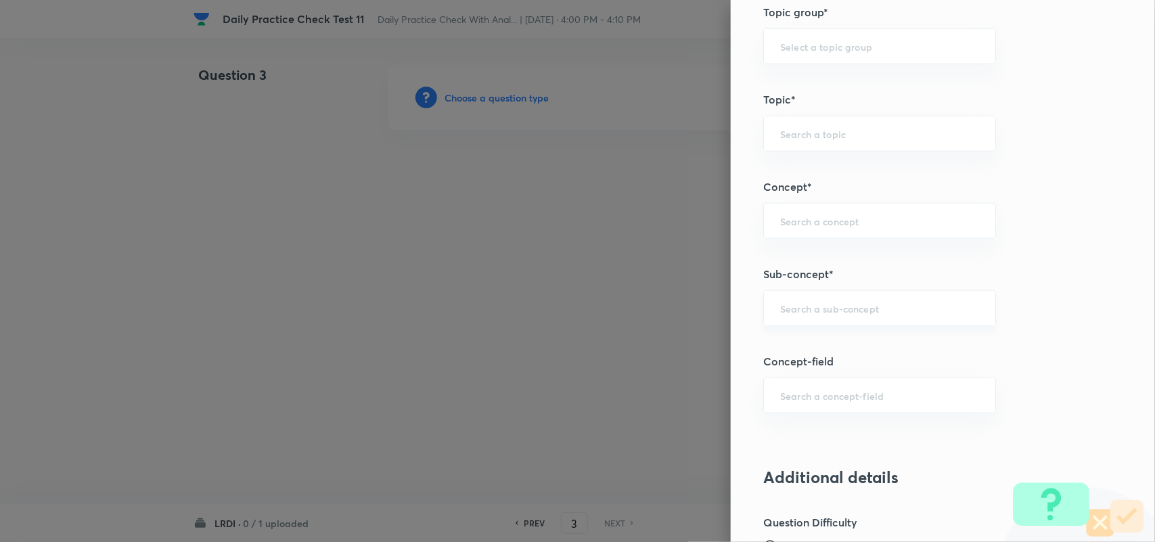
scroll to position [498, 0]
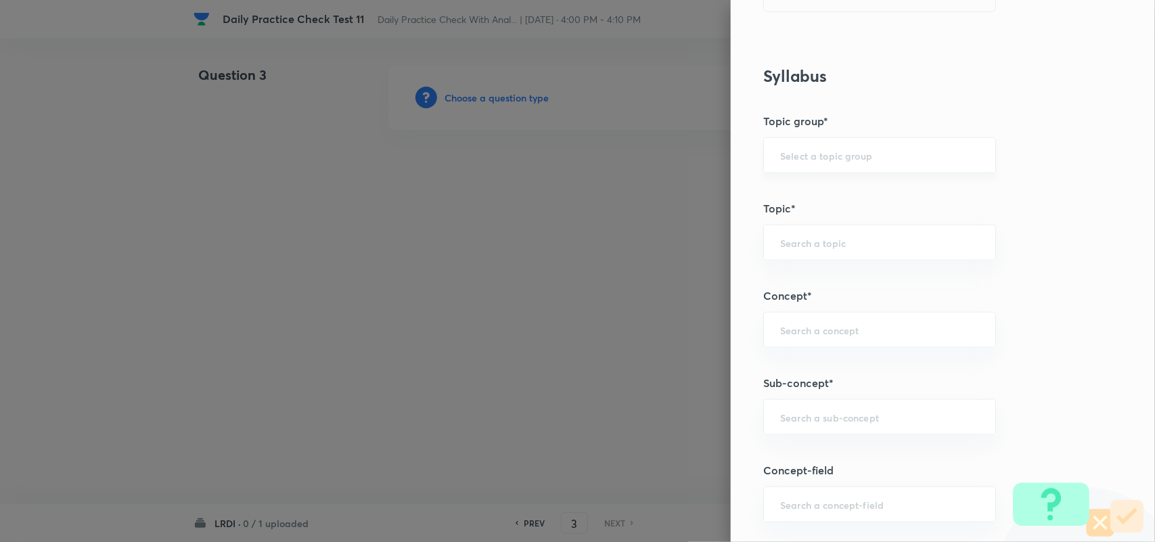
click at [803, 153] on input "text" at bounding box center [879, 155] width 199 height 13
click at [795, 154] on input "text" at bounding box center [879, 155] width 199 height 13
click at [795, 188] on li "DI and LR" at bounding box center [866, 195] width 231 height 24
type input "DI and LR"
click at [795, 248] on input "text" at bounding box center [879, 242] width 199 height 13
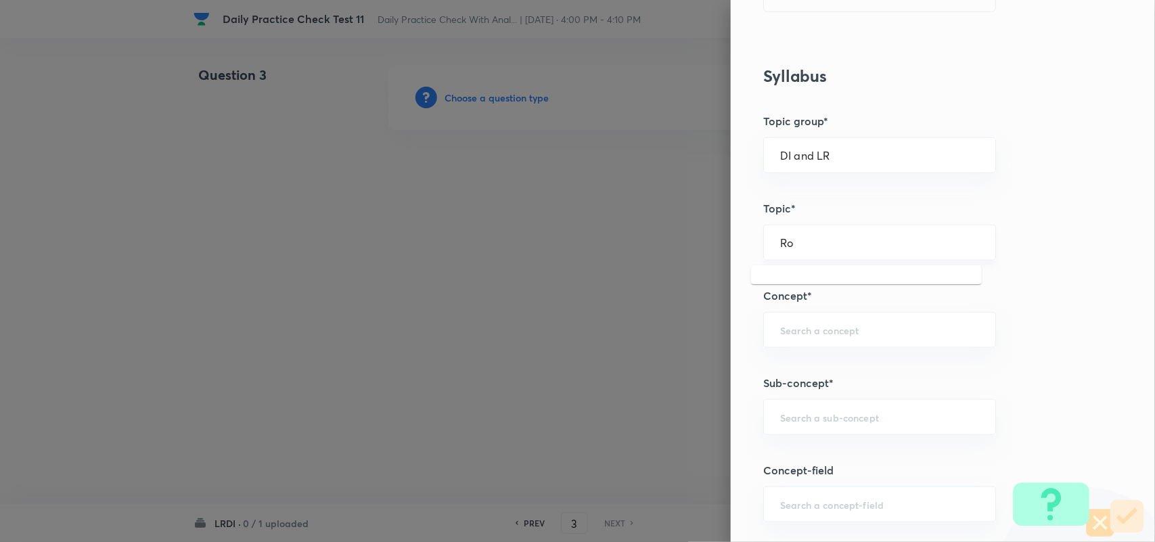
type input "R"
click at [816, 281] on li "Data Interpretation" at bounding box center [866, 283] width 231 height 24
type input "Data Interpretation"
click at [808, 330] on input "text" at bounding box center [879, 329] width 199 height 13
click at [822, 380] on li "Routes and Networks" at bounding box center [866, 370] width 231 height 24
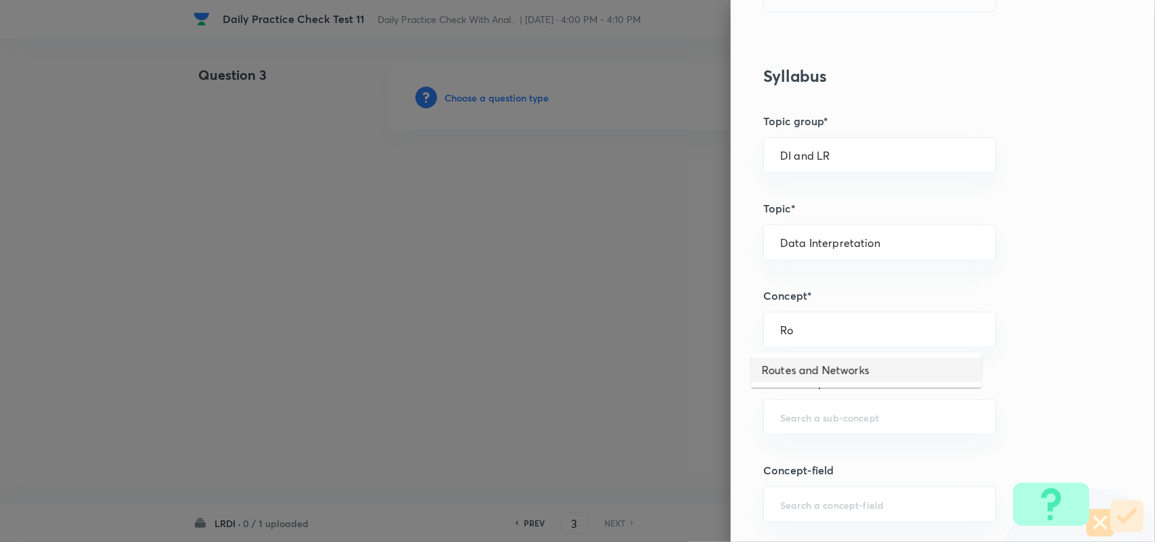
type input "Routes and Networks"
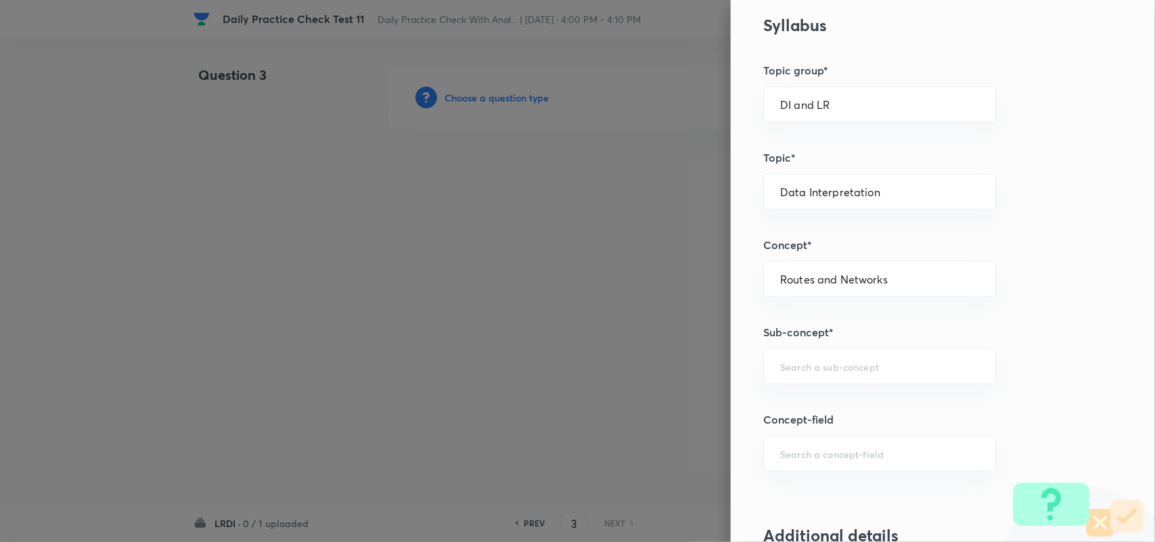
scroll to position [550, 0]
click at [812, 372] on input "text" at bounding box center [879, 365] width 199 height 13
type input "r"
click at [812, 397] on li "Critical Path" at bounding box center [866, 406] width 231 height 24
type input "Critical Path"
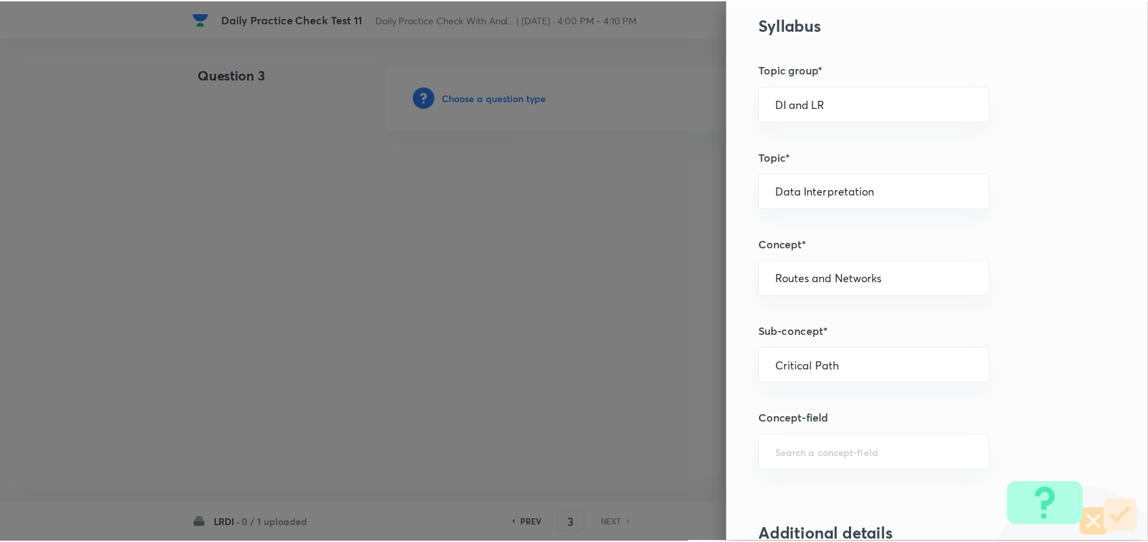
scroll to position [1304, 0]
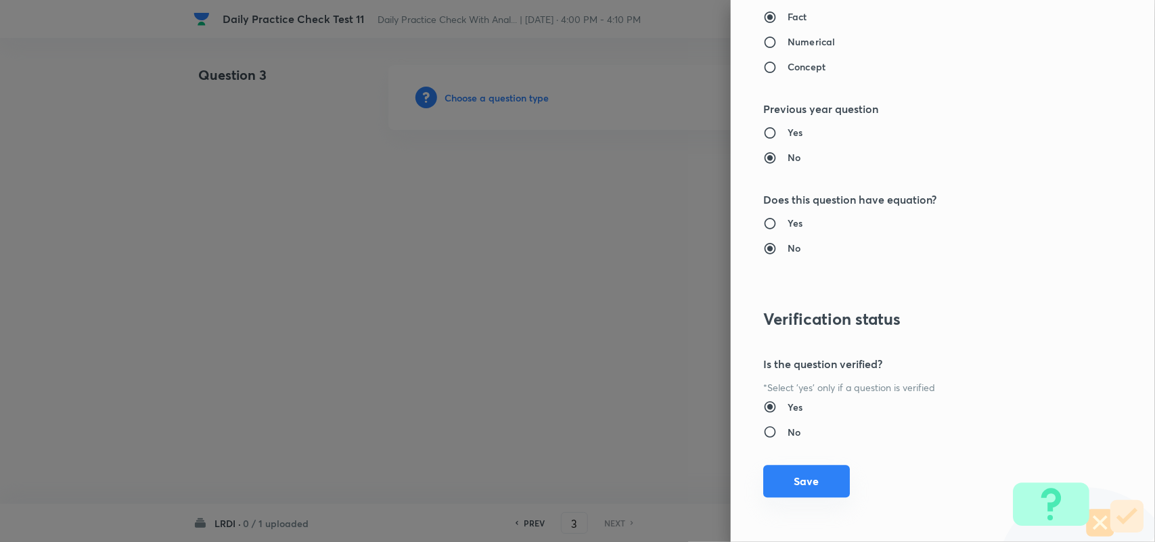
click at [786, 474] on button "Save" at bounding box center [806, 481] width 87 height 32
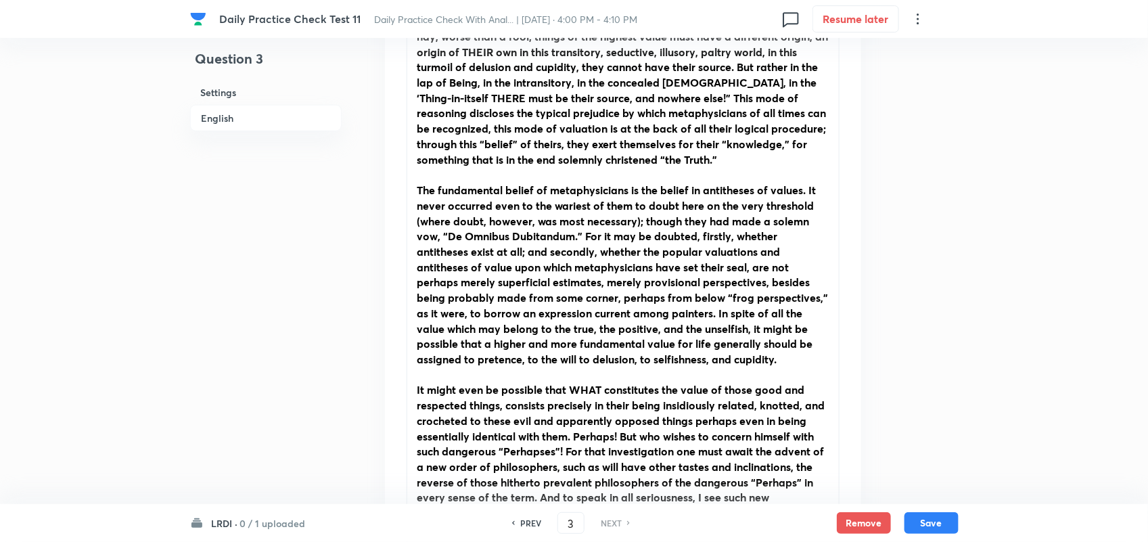
scroll to position [700, 0]
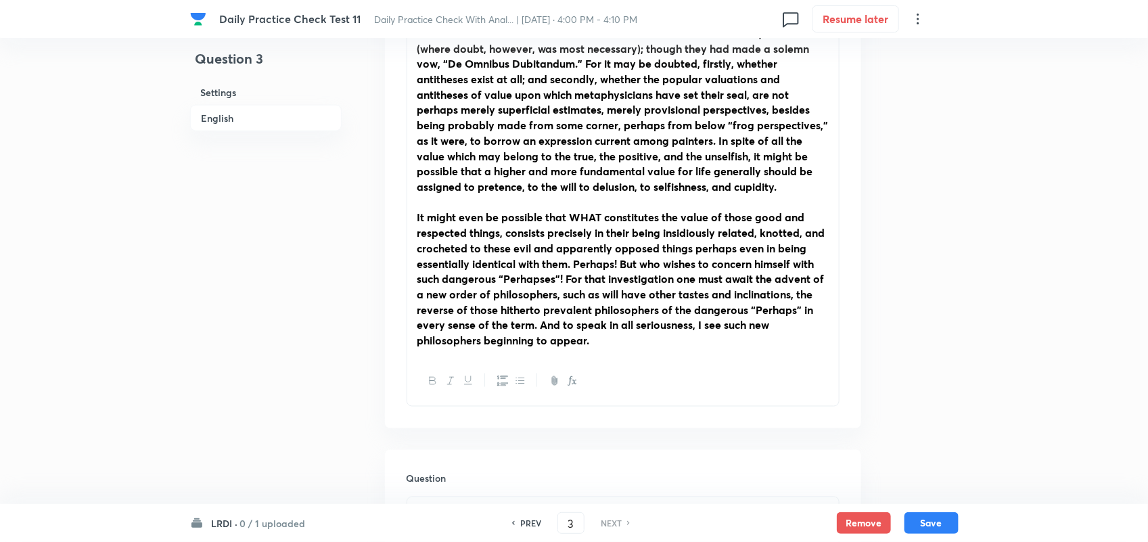
click at [538, 193] on strong "The fundamental belief of metaphysicians is the belief in antitheses of values.…" at bounding box center [622, 101] width 411 height 183
click at [577, 272] on strong "It might even be possible that WHAT constitutes the value of those good and res…" at bounding box center [621, 278] width 408 height 137
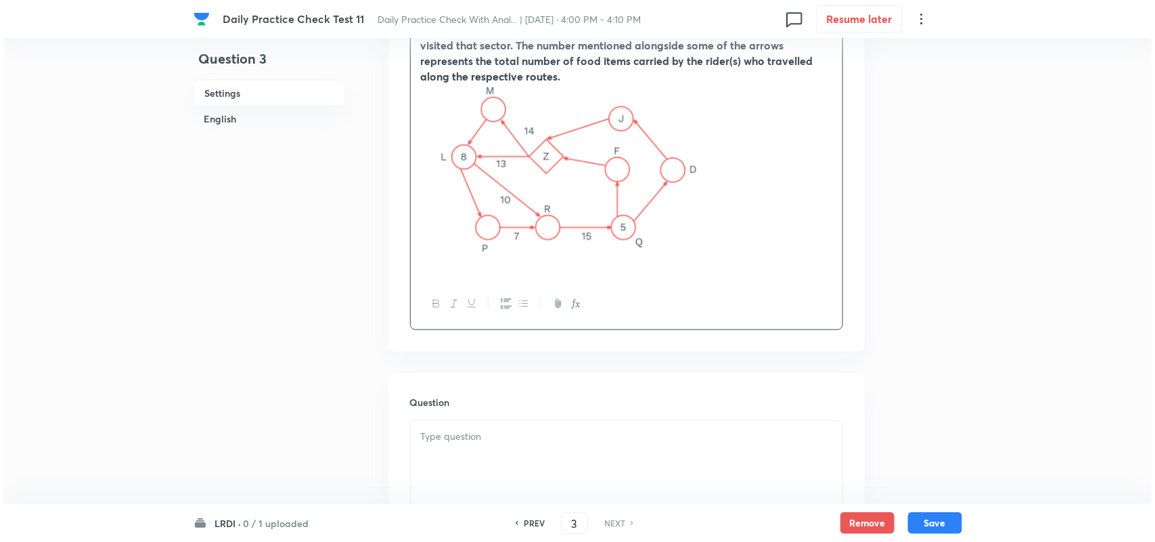
scroll to position [0, 0]
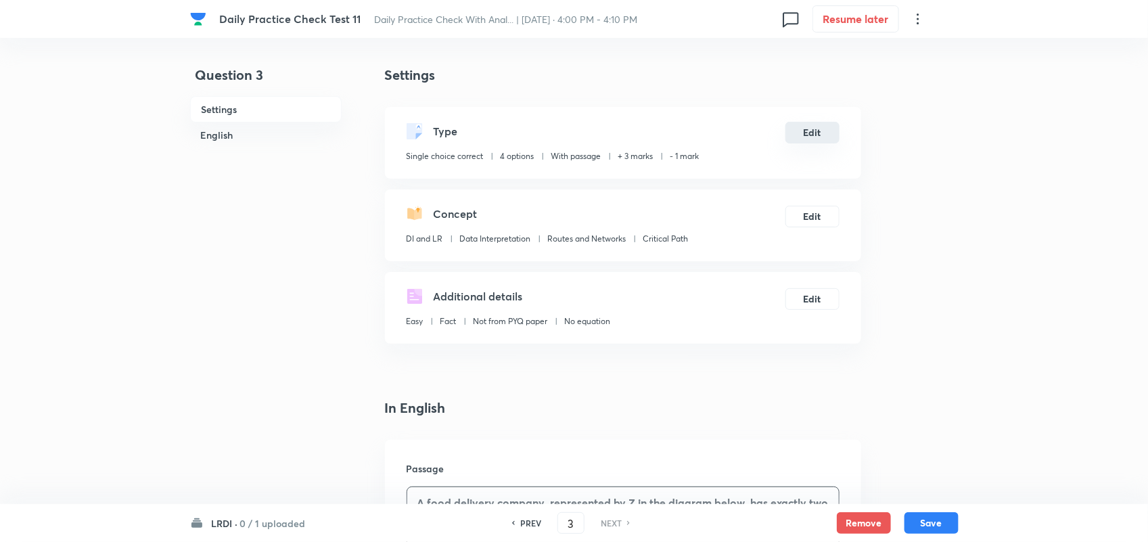
click at [812, 142] on button "Edit" at bounding box center [812, 133] width 54 height 22
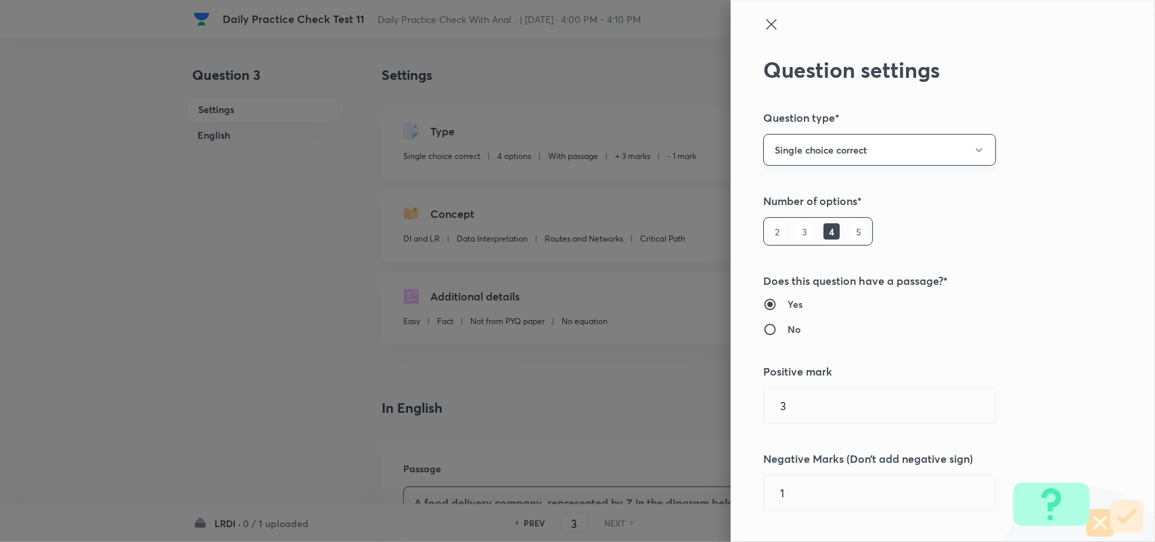
click at [835, 149] on button "Single choice correct" at bounding box center [879, 150] width 233 height 32
click at [781, 240] on span "Integer" at bounding box center [867, 241] width 215 height 14
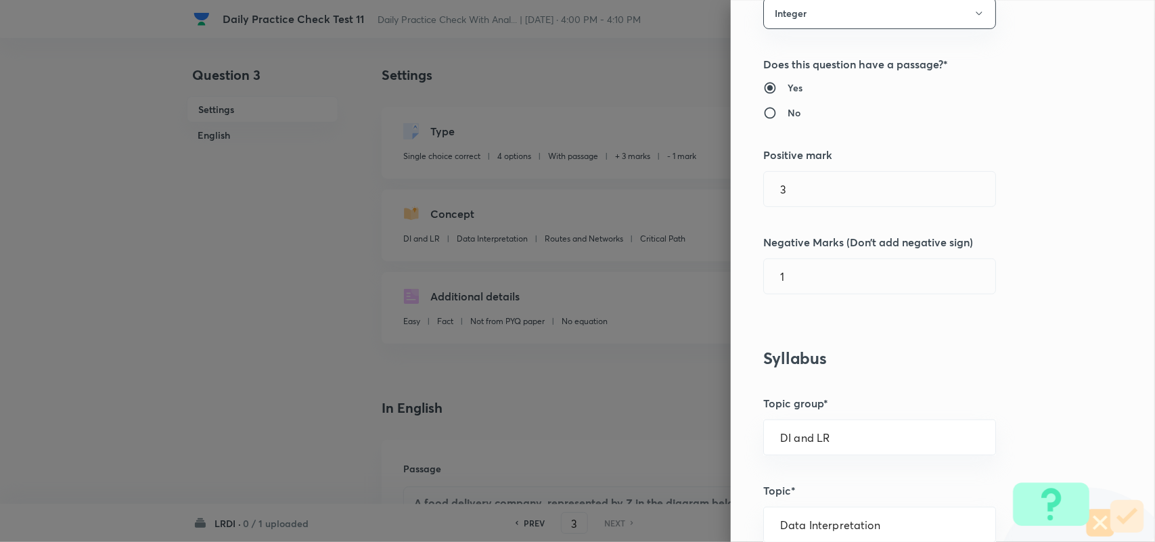
scroll to position [143, 0]
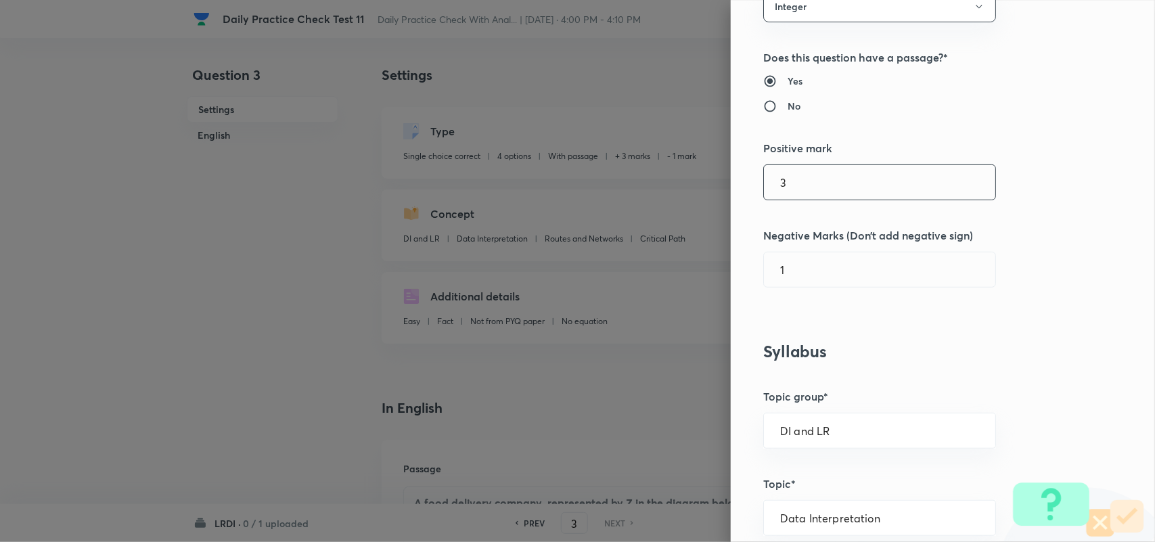
click at [795, 175] on input "3" at bounding box center [879, 182] width 231 height 34
click at [787, 268] on input "1" at bounding box center [879, 269] width 231 height 34
type input "0"
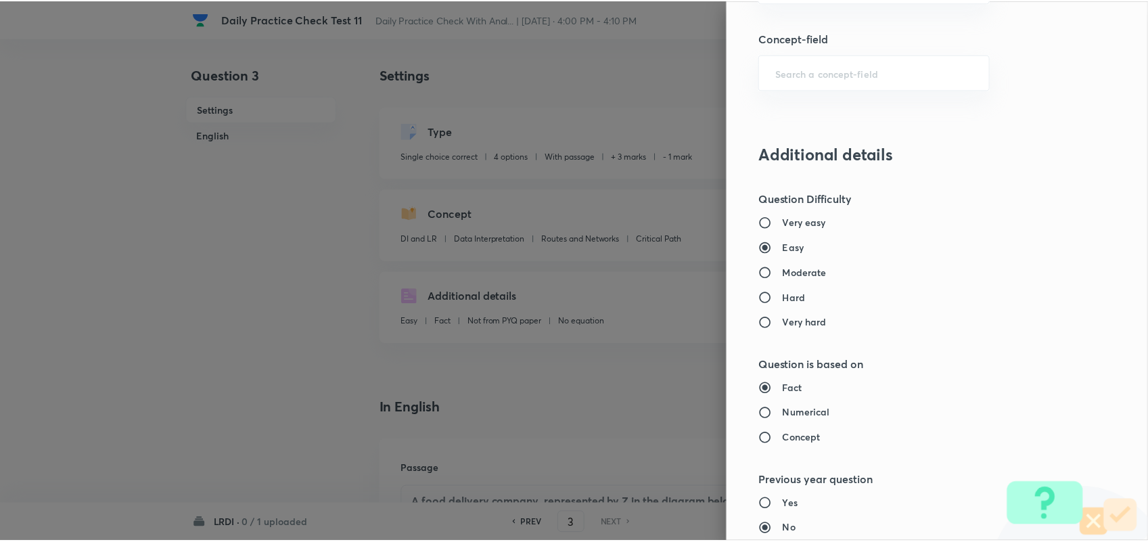
scroll to position [1224, 0]
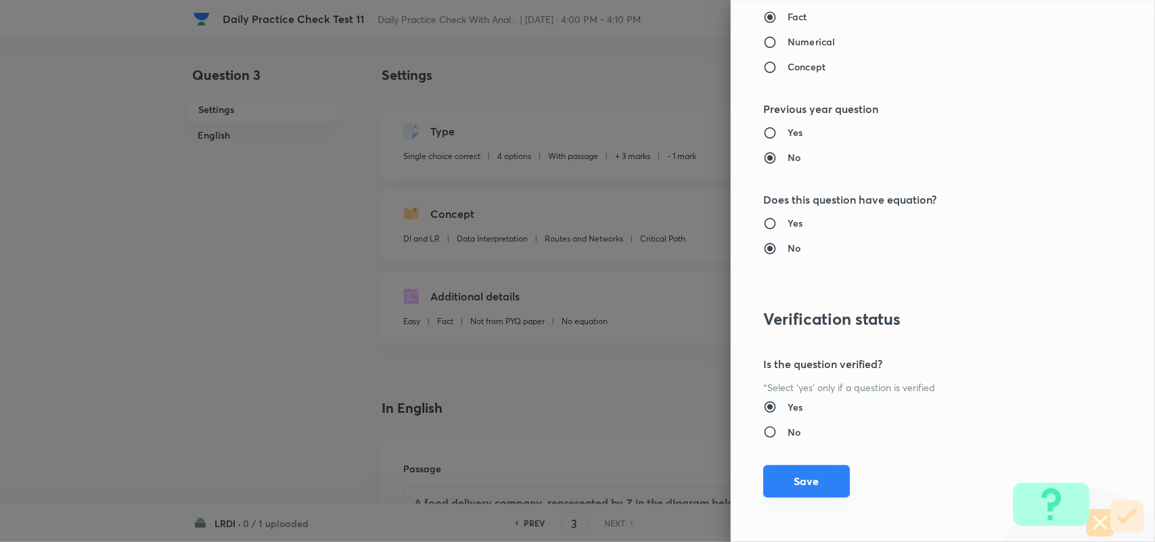
type input "0"
click at [785, 482] on button "Save" at bounding box center [806, 481] width 87 height 32
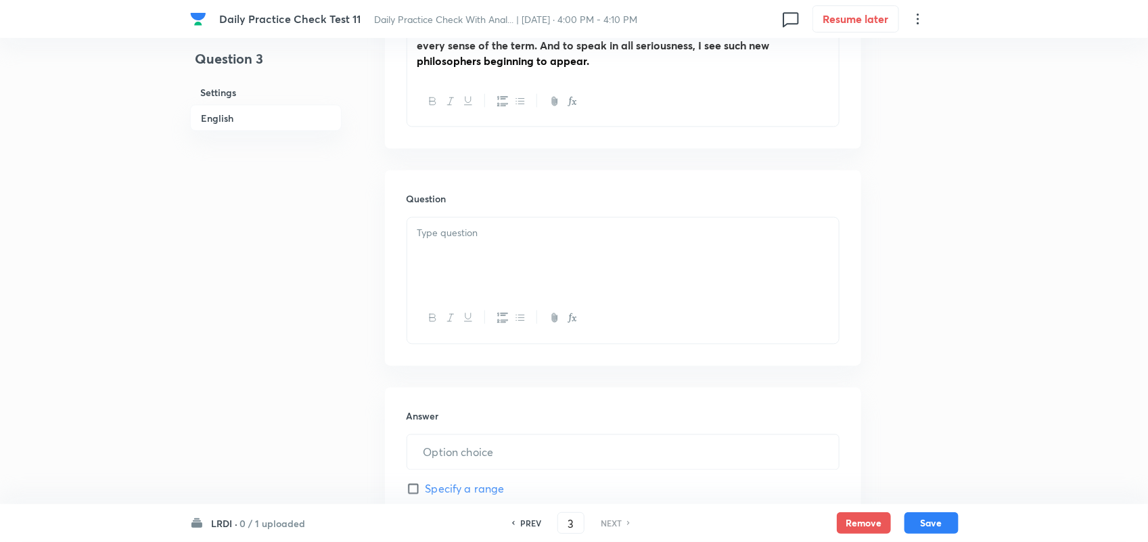
scroll to position [981, 0]
click at [526, 292] on div at bounding box center [623, 254] width 432 height 76
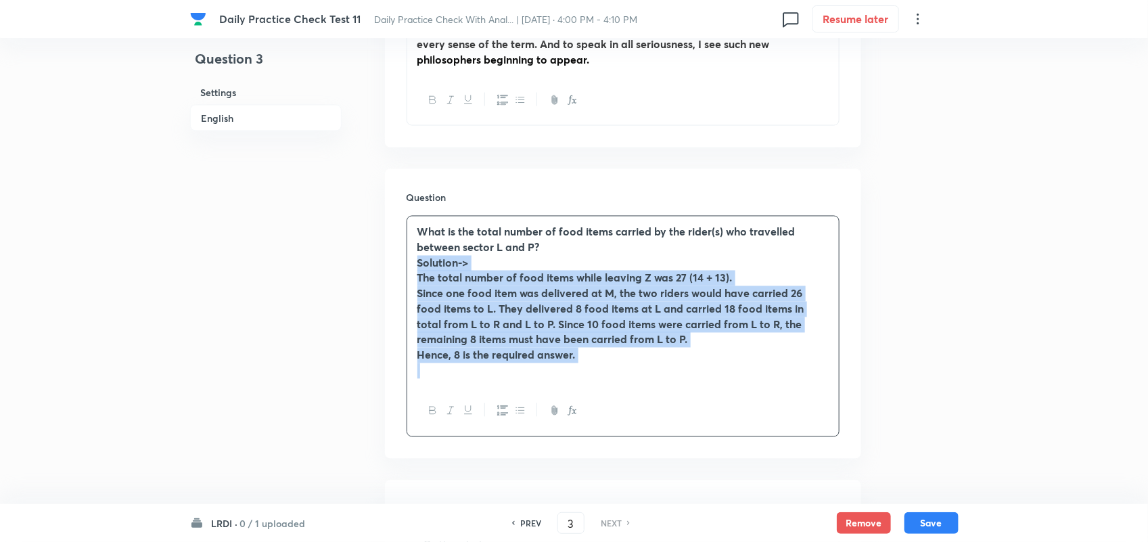
drag, startPoint x: 417, startPoint y: 292, endPoint x: 636, endPoint y: 448, distance: 269.1
click at [636, 437] on div "What is the total number of food items carried by the rider(s) who travelled be…" at bounding box center [622, 326] width 433 height 221
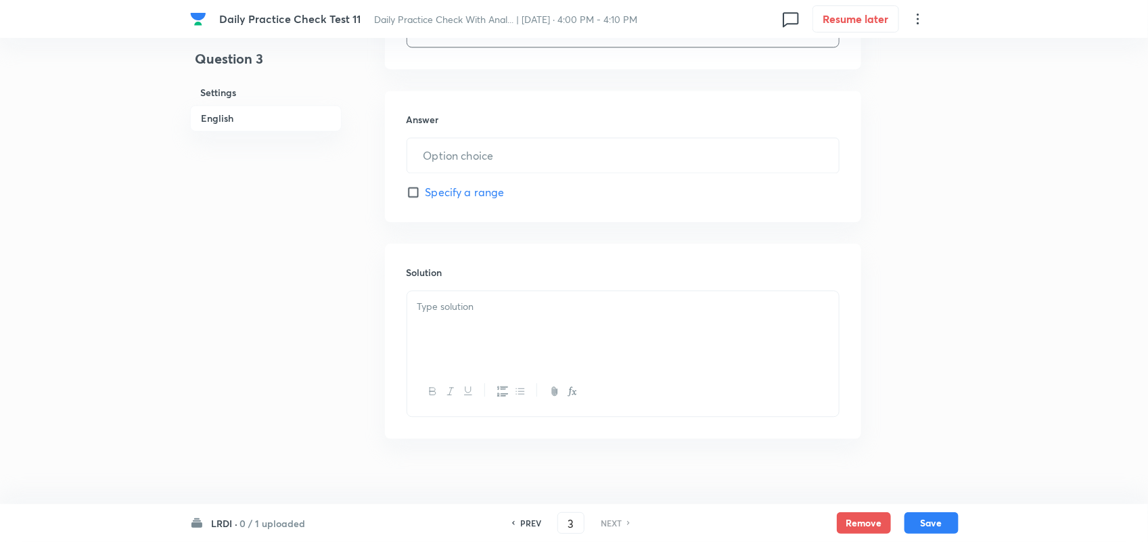
scroll to position [1277, 0]
click at [511, 314] on p at bounding box center [622, 306] width 411 height 16
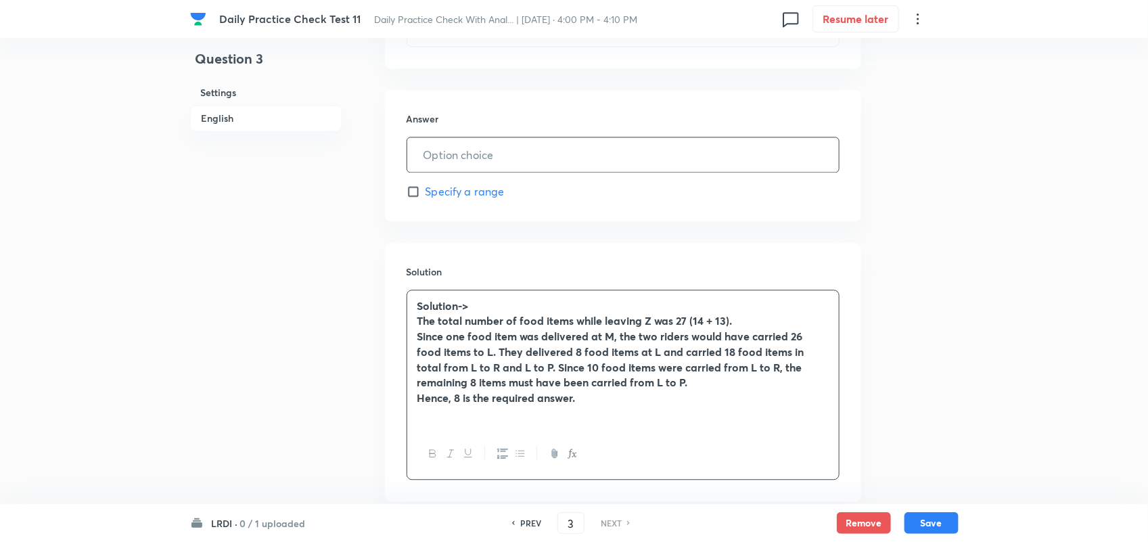
click at [468, 172] on input "text" at bounding box center [623, 154] width 432 height 34
click at [488, 314] on p "Solution->" at bounding box center [622, 306] width 411 height 16
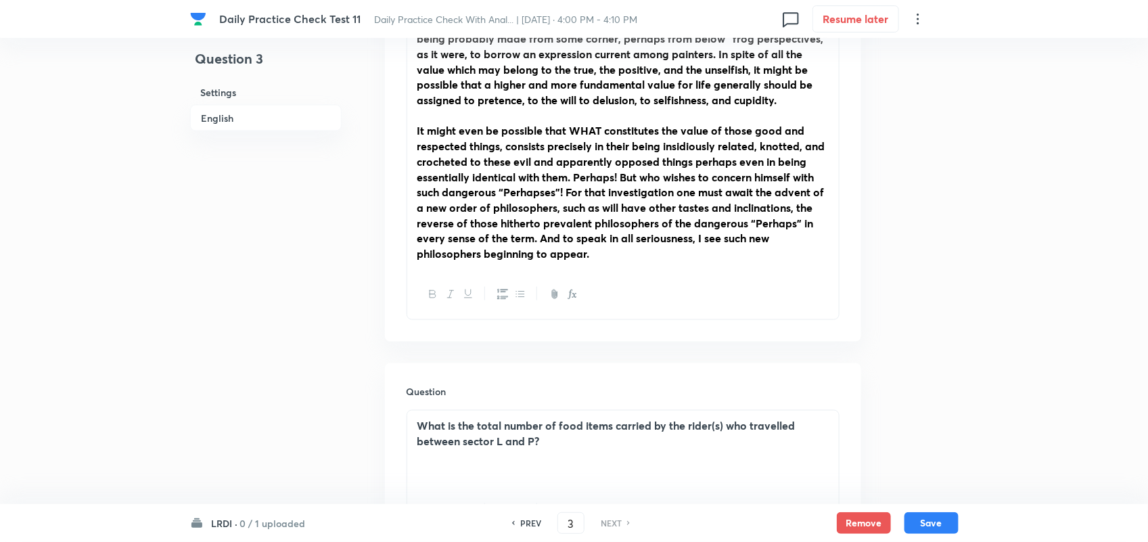
scroll to position [786, 0]
click at [545, 261] on strong "It might even be possible that WHAT constitutes the value of those good and res…" at bounding box center [621, 192] width 408 height 137
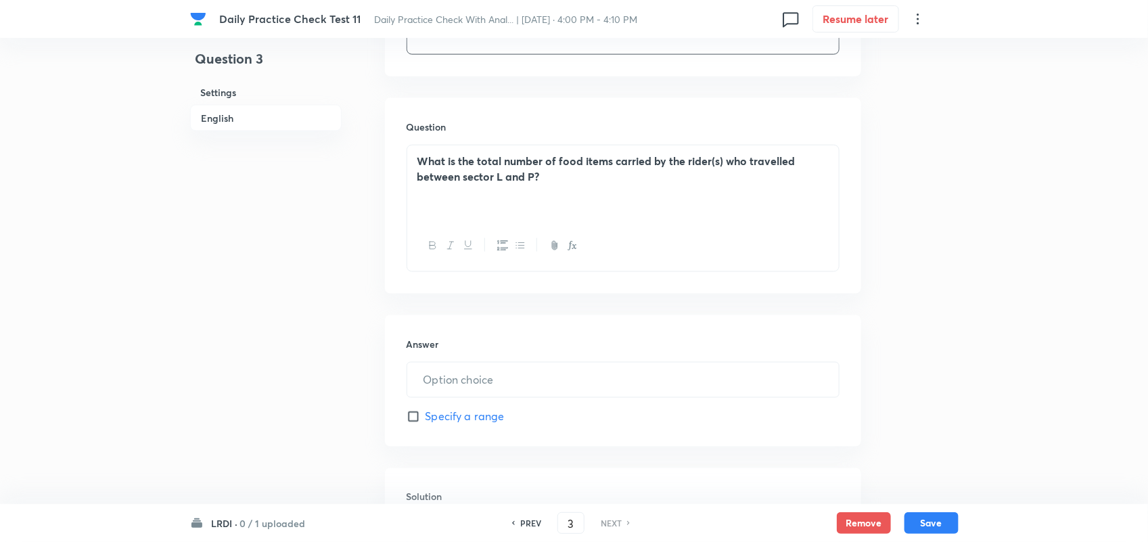
scroll to position [776, 0]
click at [521, 392] on input "text" at bounding box center [623, 379] width 432 height 34
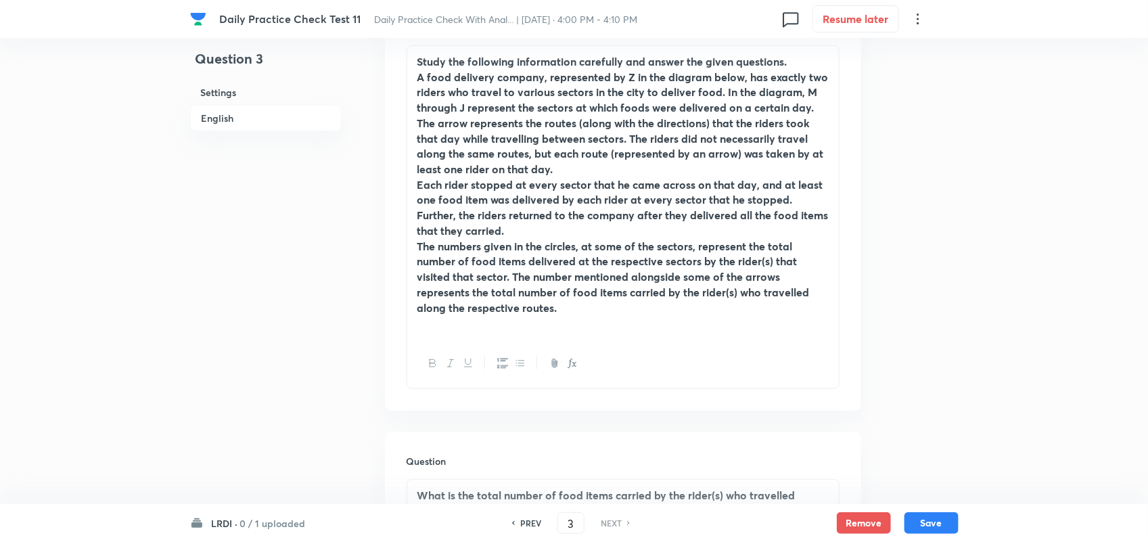
scroll to position [444, 0]
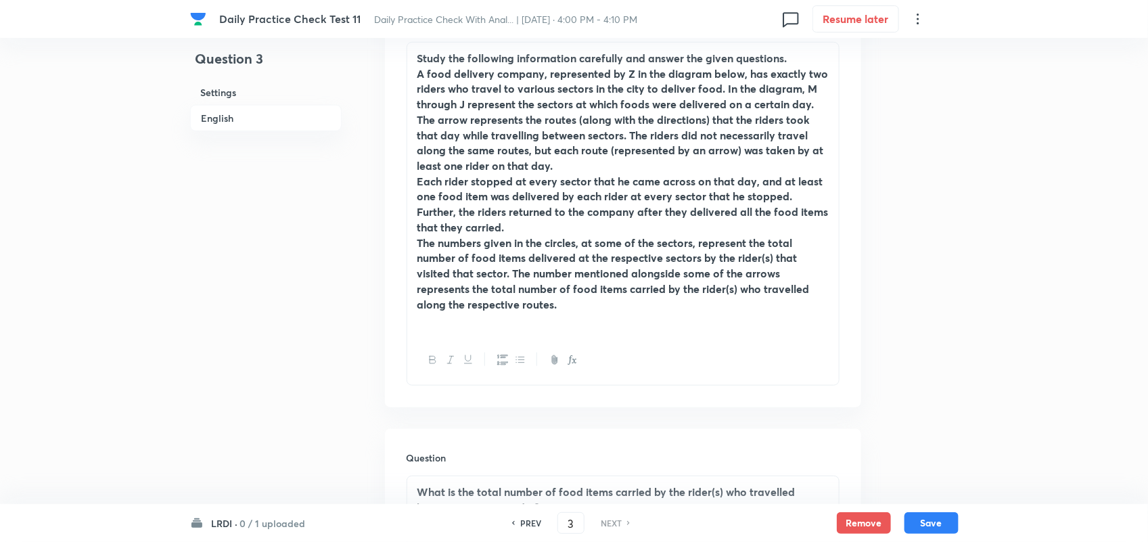
type input "8"
click at [575, 335] on div "Study the following information carefully and answer the given questions. A foo…" at bounding box center [623, 189] width 432 height 293
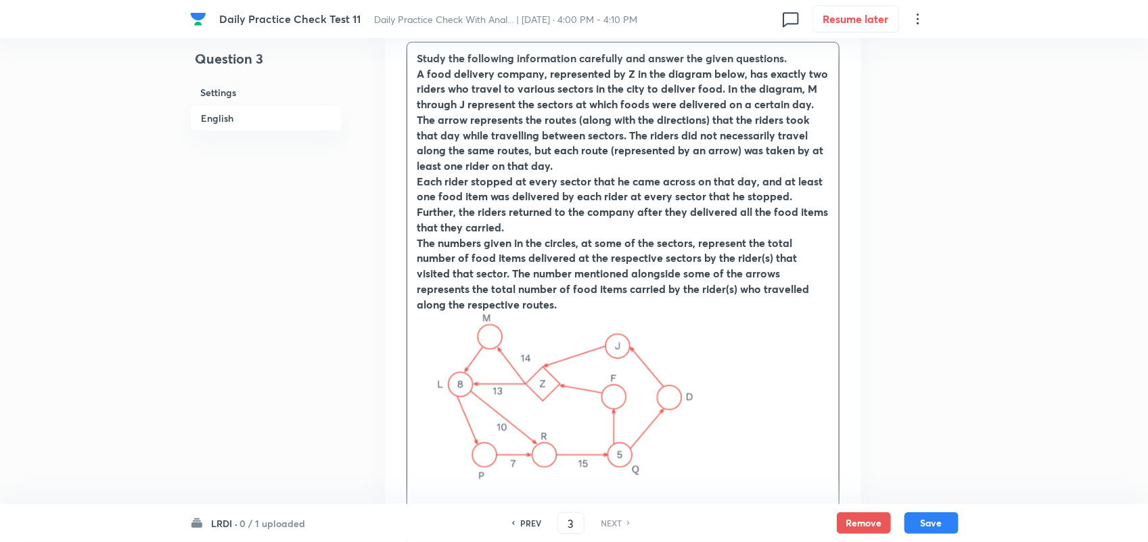
click at [570, 312] on p "The numbers given in the circles, at some of the sectors, represent the total n…" at bounding box center [622, 273] width 411 height 77
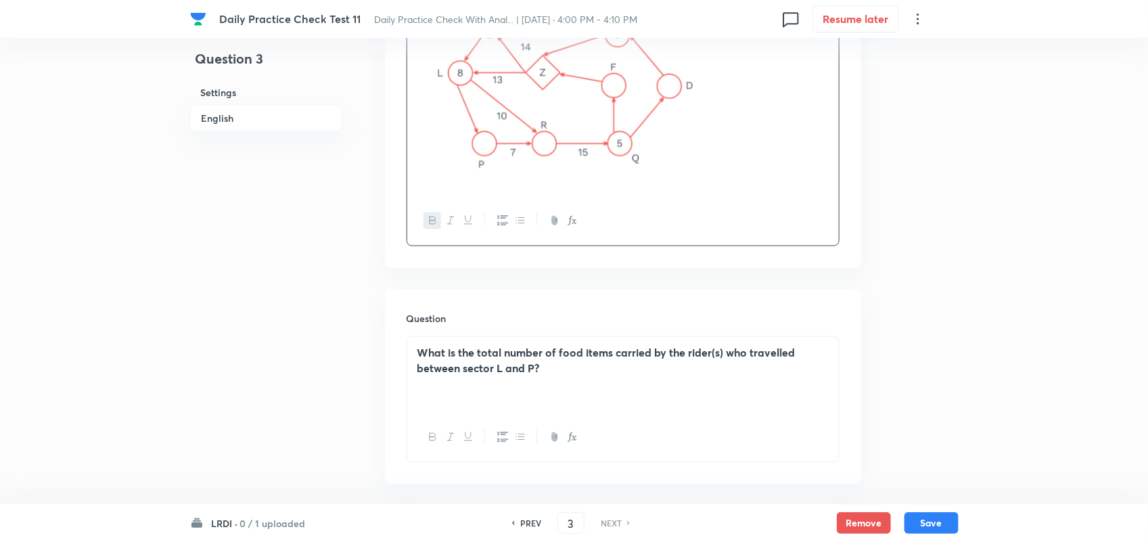
scroll to position [988, 0]
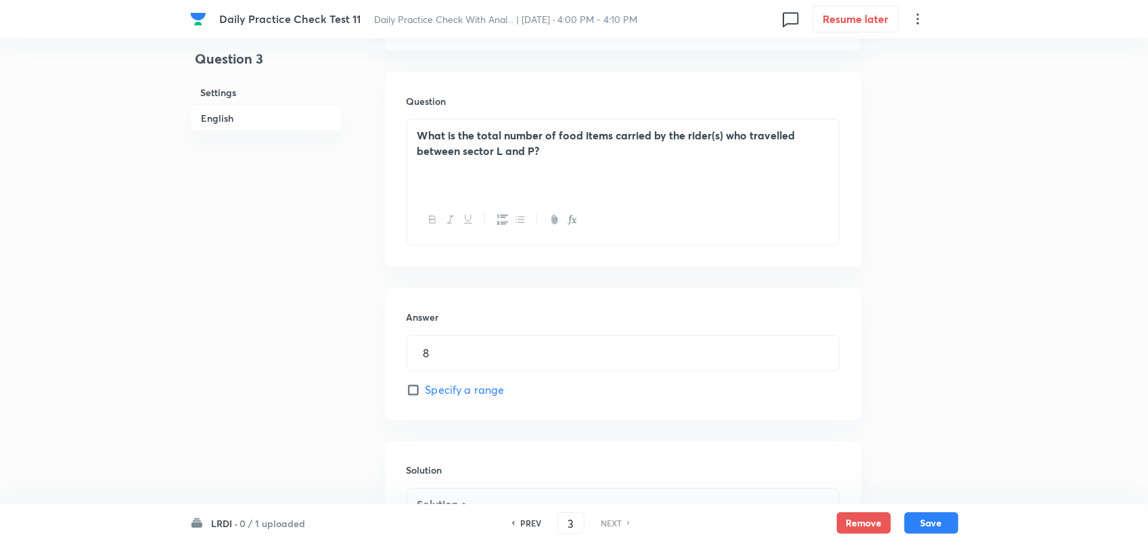
click at [478, 195] on div "What is the total number of food items carried by the rider(s) who travelled be…" at bounding box center [623, 158] width 432 height 76
click at [471, 186] on div "What is the total number of food items carried by the rider(s) who travelled be…" at bounding box center [623, 158] width 432 height 76
click at [521, 342] on div "Answer 8 ​ Specify a range" at bounding box center [623, 354] width 476 height 131
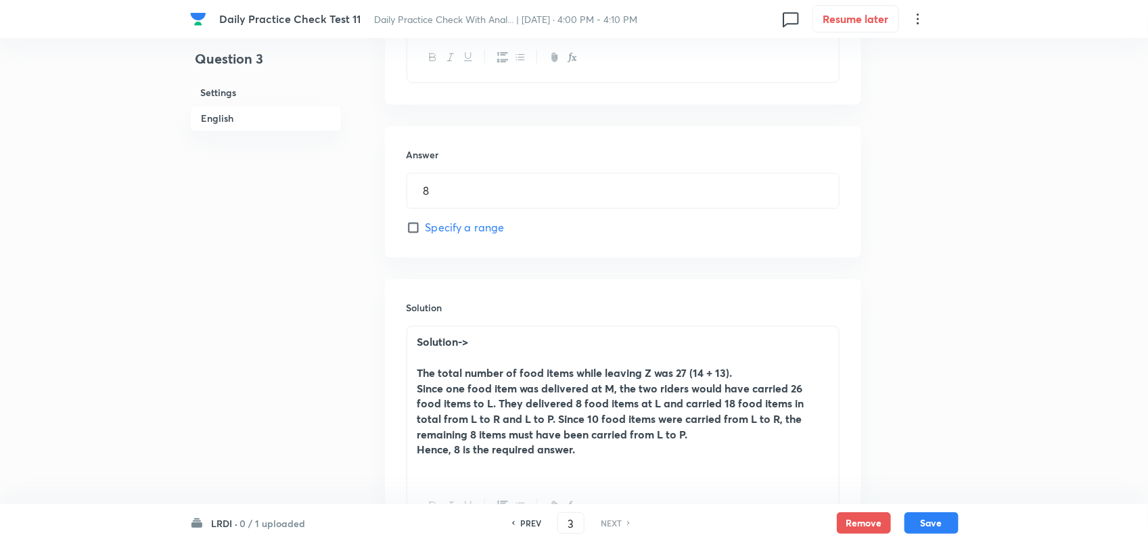
scroll to position [1307, 0]
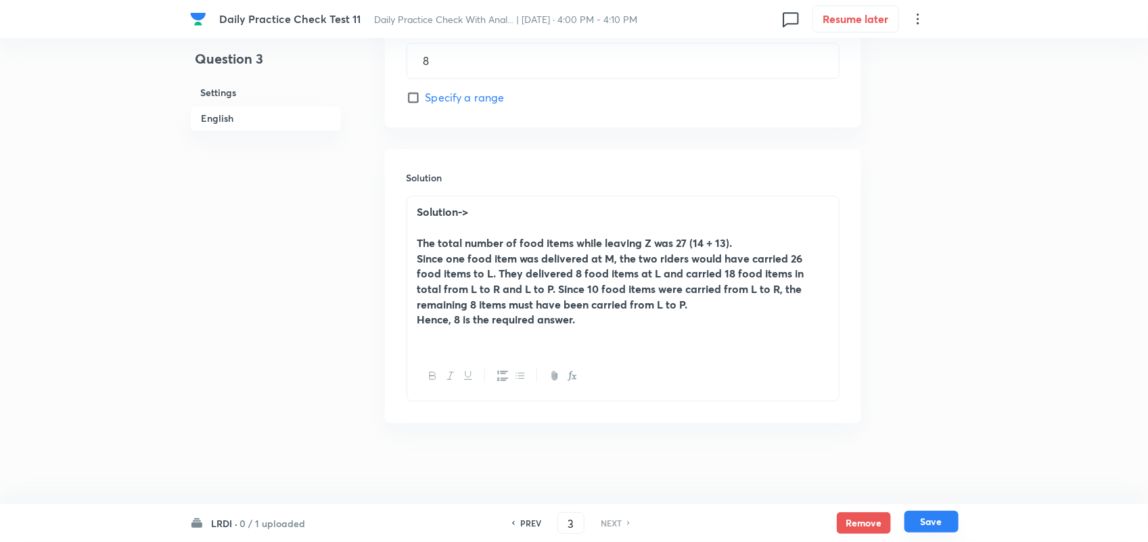
click at [947, 511] on button "Save" at bounding box center [931, 522] width 54 height 22
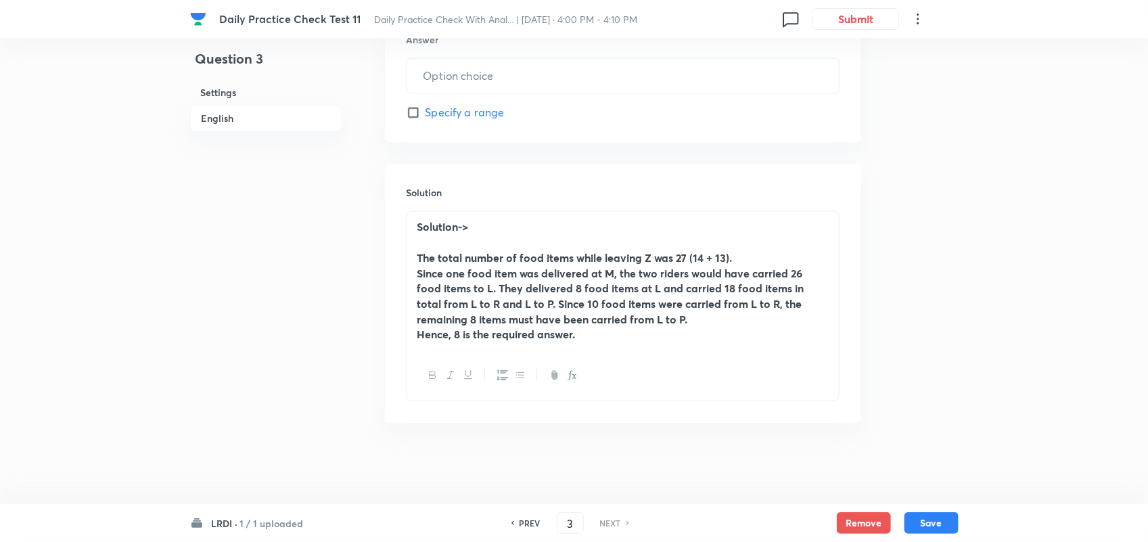
type input "8"
click at [944, 529] on button "Save" at bounding box center [931, 522] width 54 height 22
type input "8"
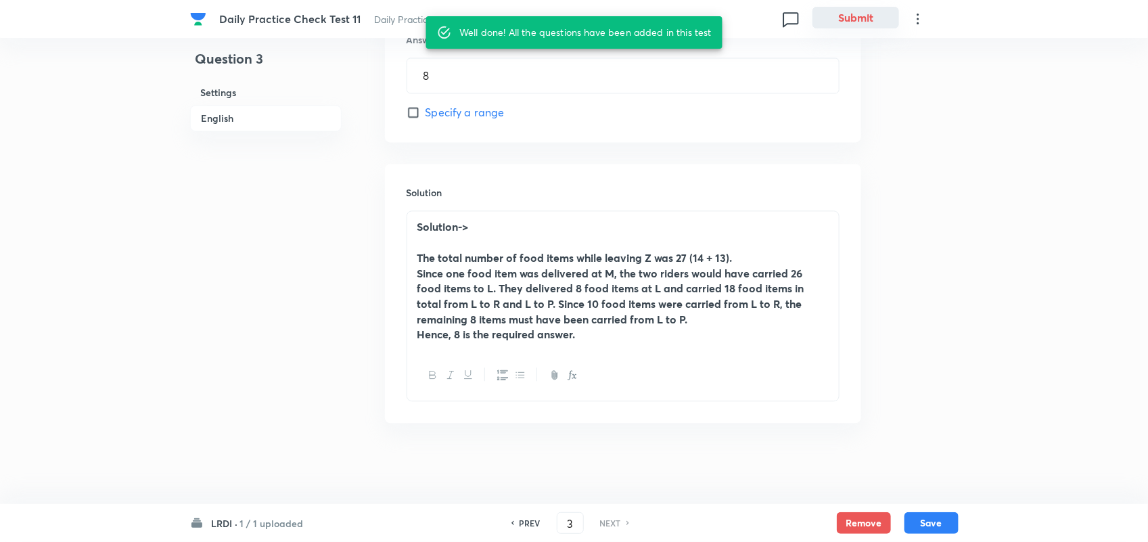
click at [842, 14] on button "Submit" at bounding box center [855, 18] width 87 height 22
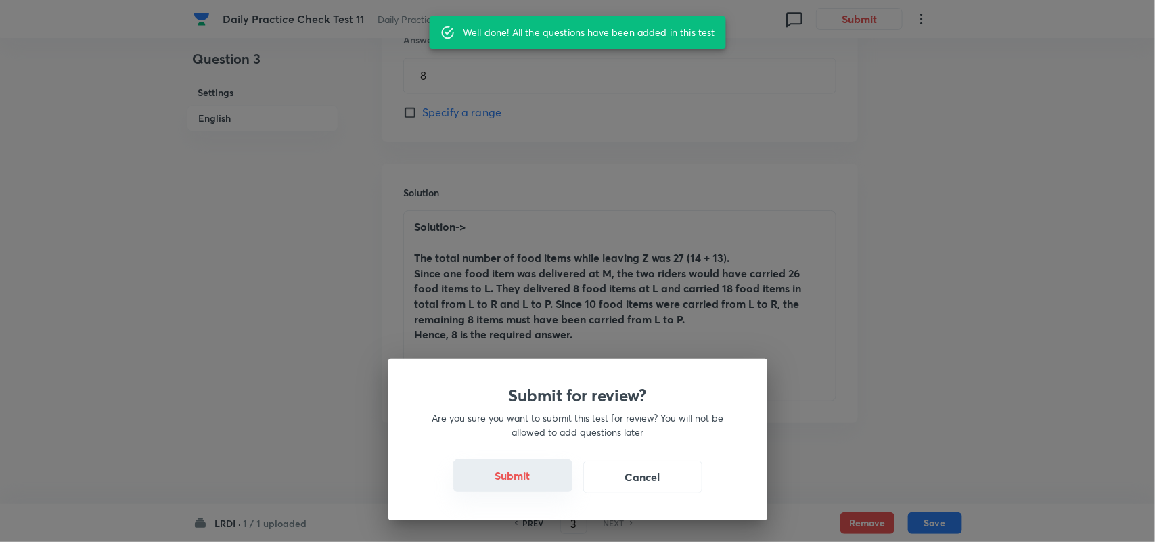
click at [501, 474] on button "Submit" at bounding box center [512, 475] width 119 height 32
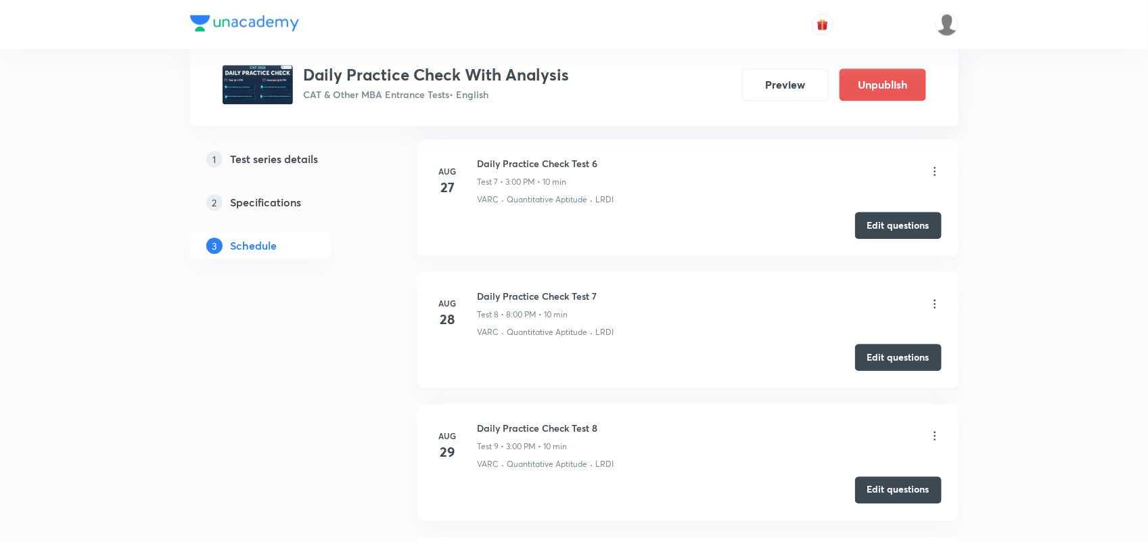
scroll to position [1958, 0]
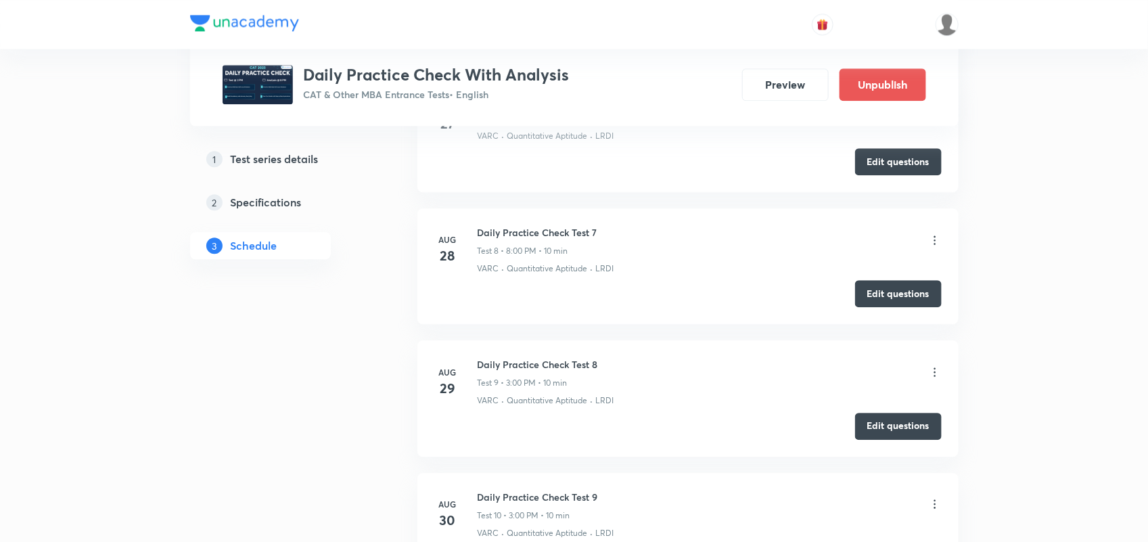
scroll to position [1516, 0]
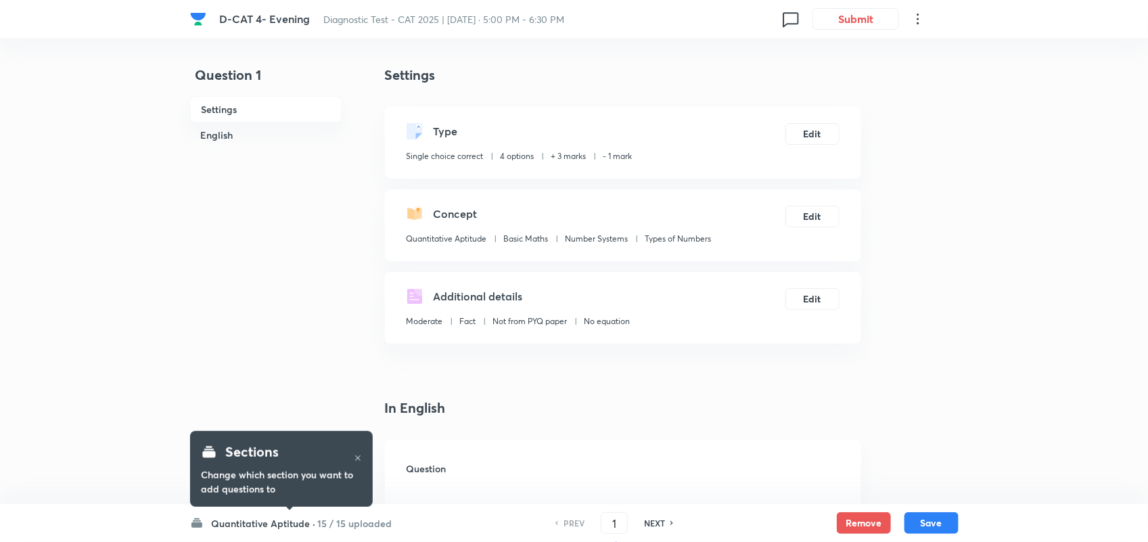
checkbox input "true"
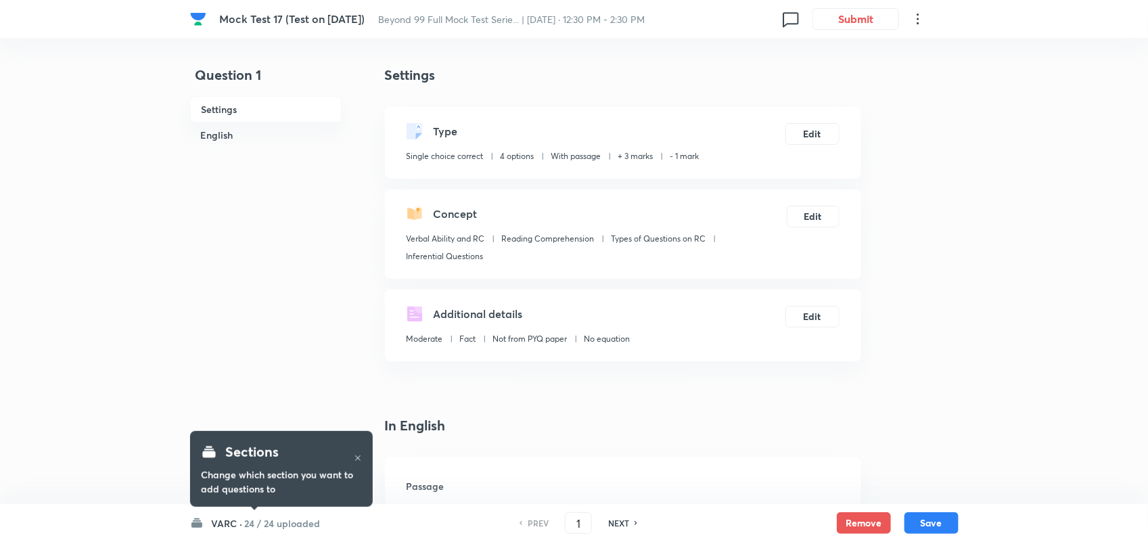
checkbox input "true"
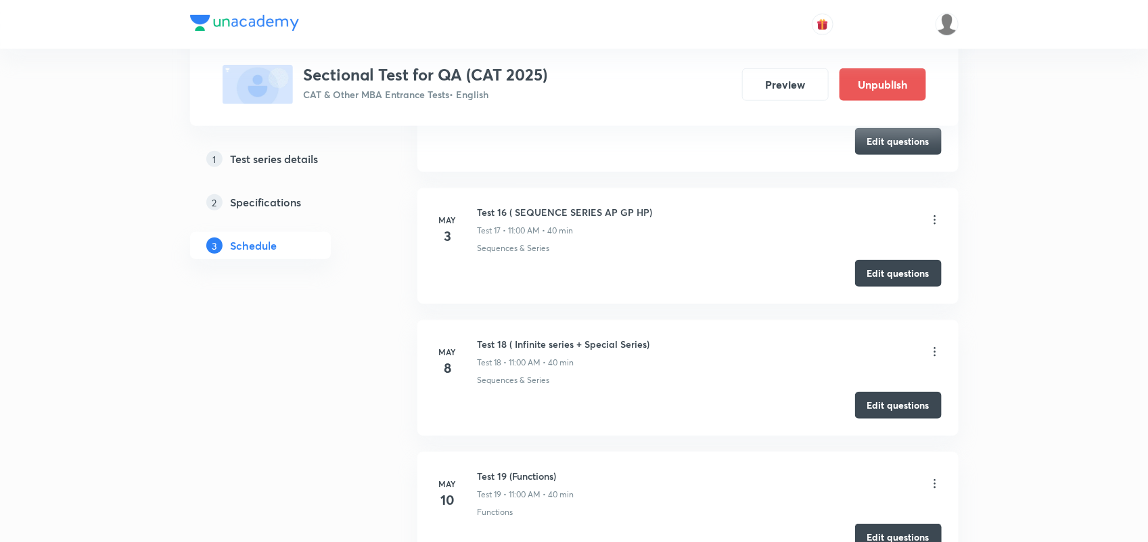
scroll to position [2677, 0]
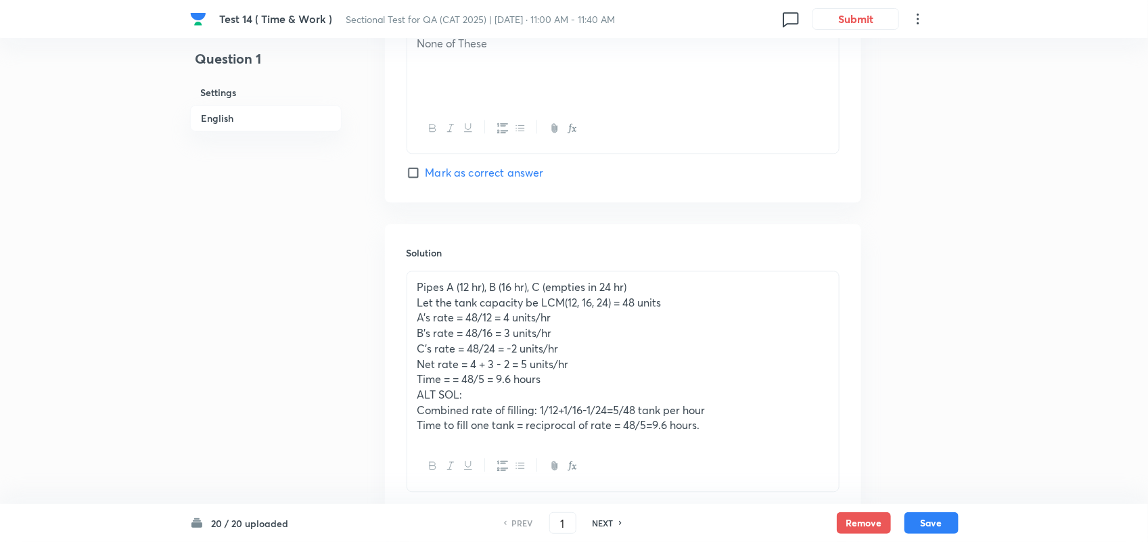
scroll to position [1391, 0]
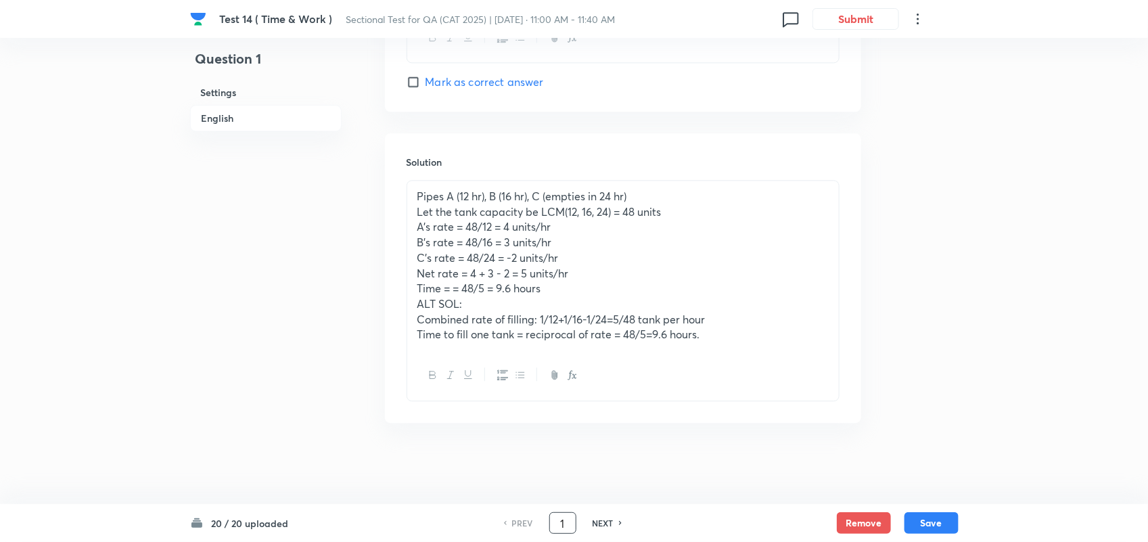
click at [572, 522] on input "1" at bounding box center [563, 523] width 26 height 24
type input "12"
checkbox input "true"
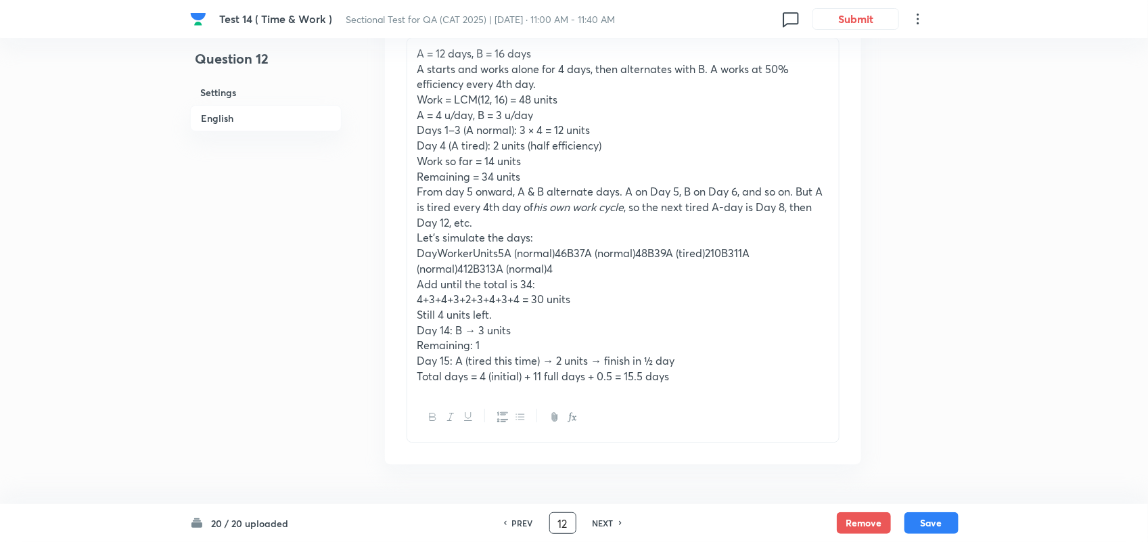
scroll to position [1506, 0]
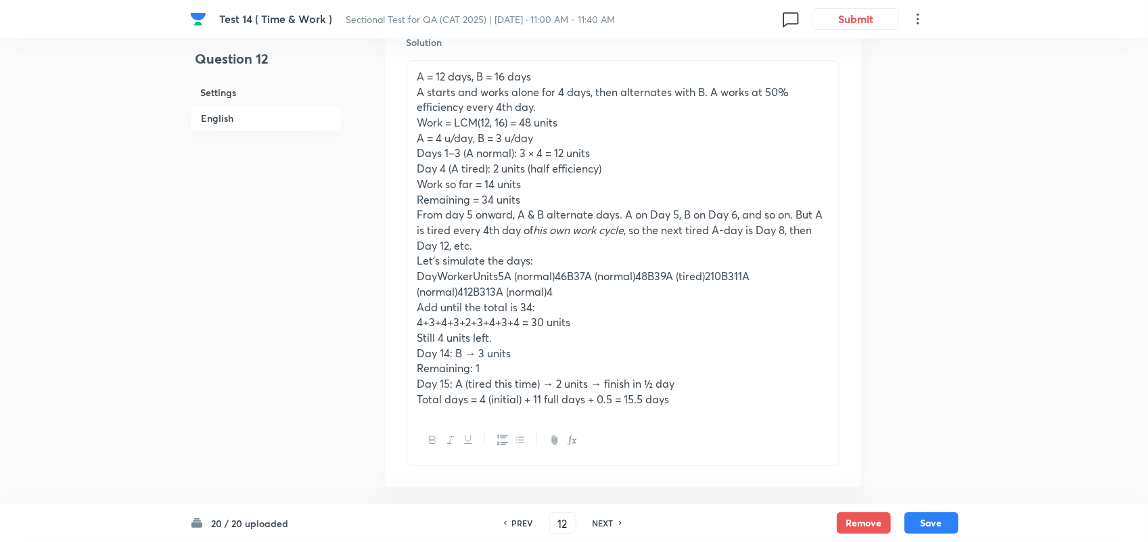
click at [707, 376] on p "Remaining: 1" at bounding box center [622, 369] width 411 height 16
click at [792, 253] on p "From day 5 onward, A & B alternate days. A on Day 5, B on Day 6, and so on. But…" at bounding box center [622, 230] width 411 height 46
drag, startPoint x: 725, startPoint y: 404, endPoint x: 362, endPoint y: 86, distance: 482.7
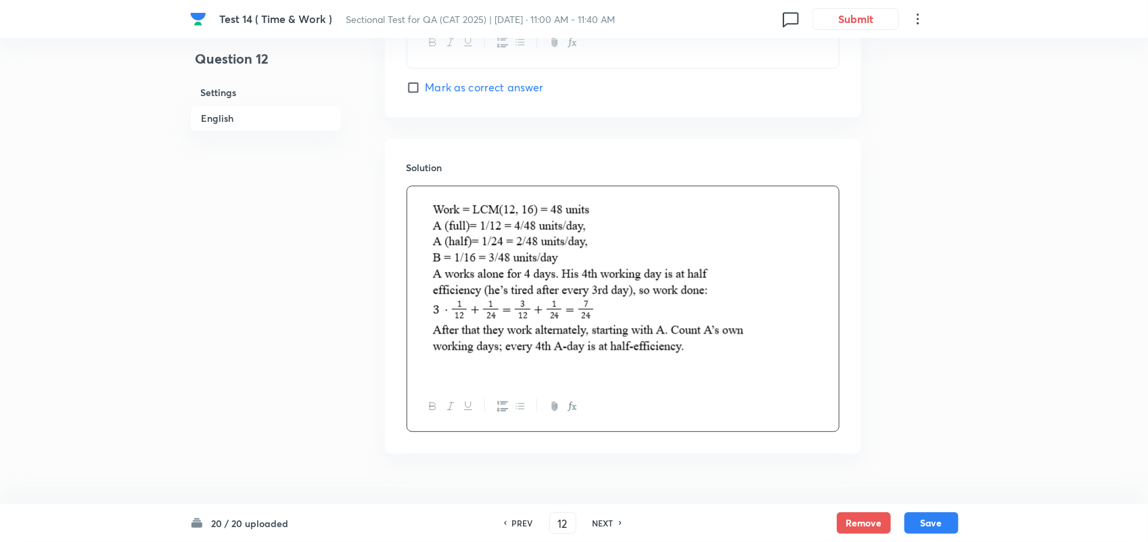
scroll to position [1383, 0]
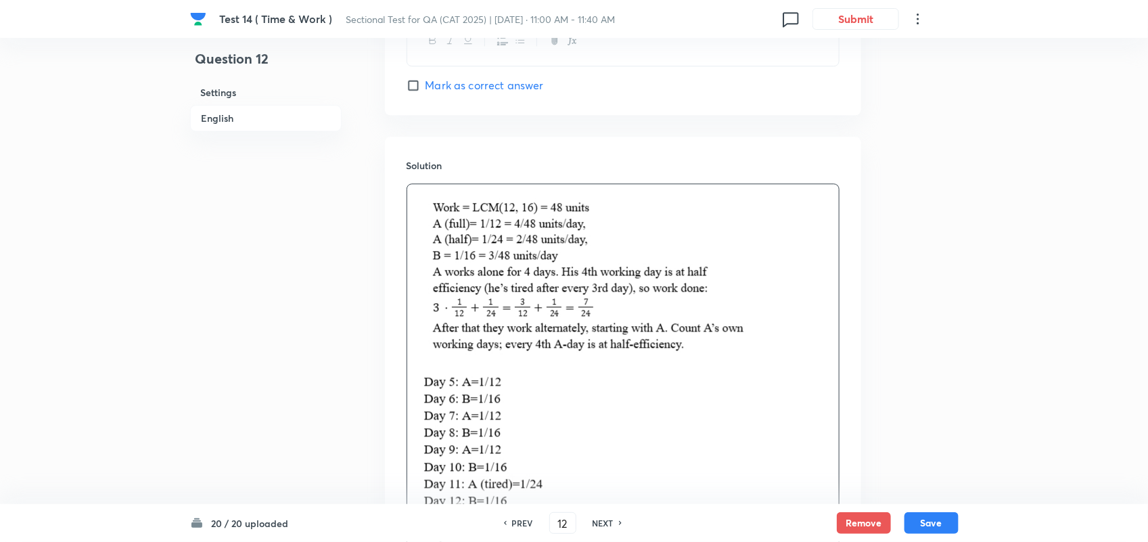
click at [467, 367] on img at bounding box center [584, 279] width 334 height 175
click at [427, 390] on img at bounding box center [560, 515] width 286 height 289
click at [768, 329] on p at bounding box center [622, 281] width 411 height 179
click at [447, 367] on img at bounding box center [584, 279] width 334 height 175
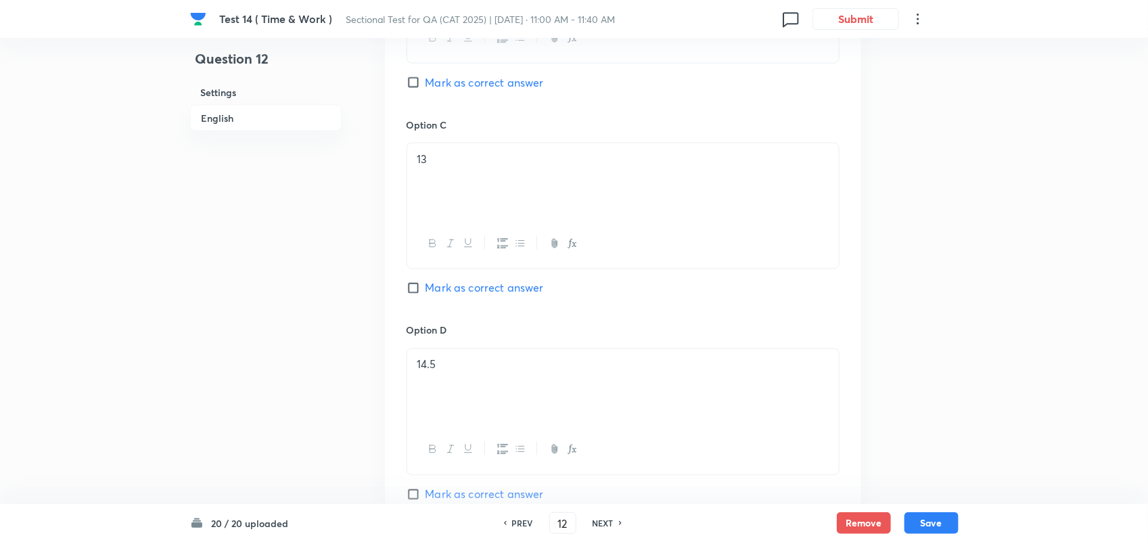
scroll to position [996, 0]
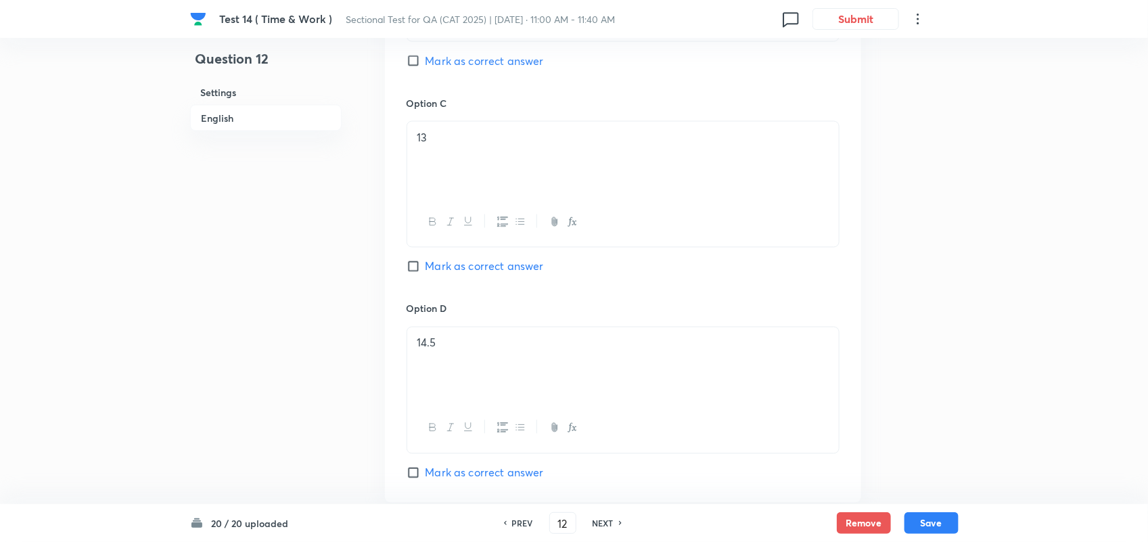
click at [431, 347] on p "14.5" at bounding box center [622, 343] width 411 height 16
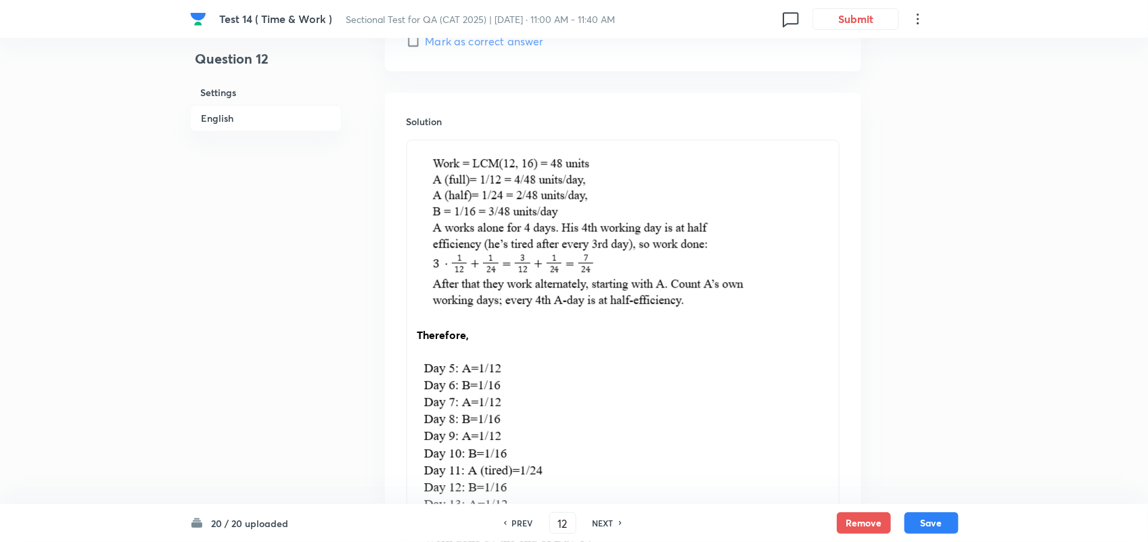
scroll to position [1426, 0]
click at [436, 176] on img at bounding box center [584, 236] width 334 height 175
